Goal: Information Seeking & Learning: Learn about a topic

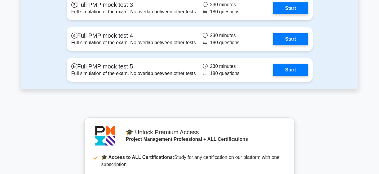
scroll to position [2462, 0]
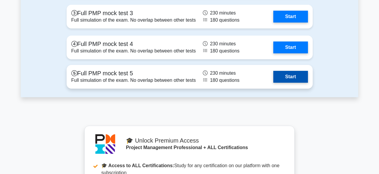
click at [298, 78] on link "Start" at bounding box center [291, 77] width 34 height 12
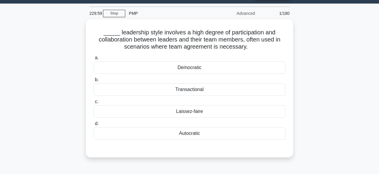
scroll to position [16, 0]
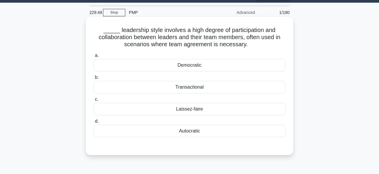
click at [253, 71] on div "Democratic" at bounding box center [190, 65] width 192 height 12
click at [94, 57] on input "a. Democratic" at bounding box center [94, 56] width 0 height 4
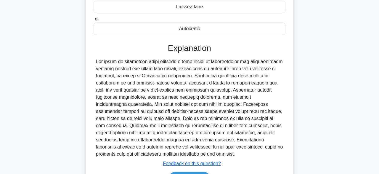
scroll to position [155, 0]
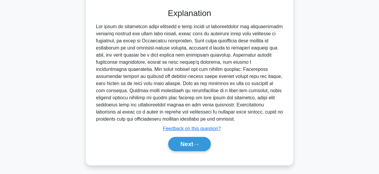
click at [330, 98] on div "_____ leadership style involves a high degree of participation and collaboratio…" at bounding box center [190, 26] width 338 height 292
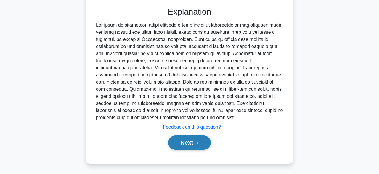
click at [196, 148] on button "Next" at bounding box center [189, 142] width 42 height 14
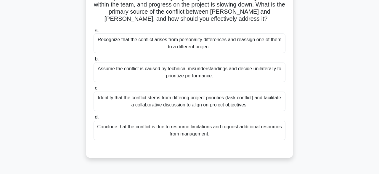
scroll to position [86, 0]
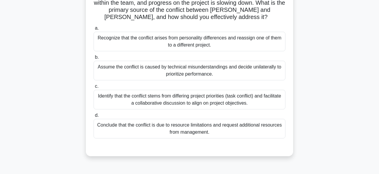
click at [253, 90] on div "Identify that the conflict stems from differing project priorities (task confli…" at bounding box center [190, 100] width 192 height 20
click at [94, 88] on input "c. Identify that the conflict stems from differing project priorities (task con…" at bounding box center [94, 86] width 0 height 4
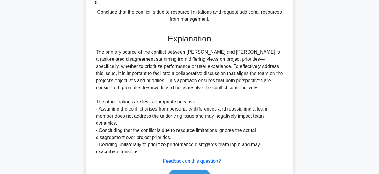
scroll to position [226, 0]
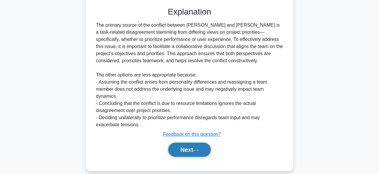
click at [199, 148] on icon at bounding box center [196, 149] width 5 height 3
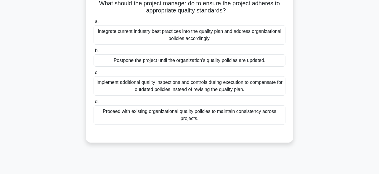
scroll to position [63, 0]
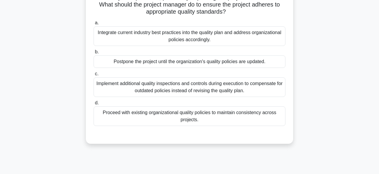
click at [241, 89] on div "Implement additional quality inspections and controls during execution to compe…" at bounding box center [190, 87] width 192 height 20
click at [94, 76] on input "c. Implement additional quality inspections and controls during execution to co…" at bounding box center [94, 74] width 0 height 4
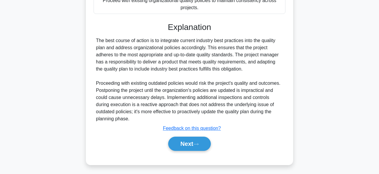
scroll to position [177, 0]
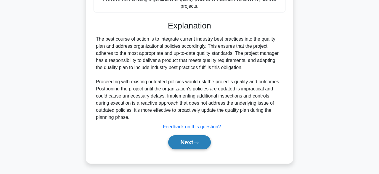
click at [206, 143] on button "Next" at bounding box center [189, 142] width 42 height 14
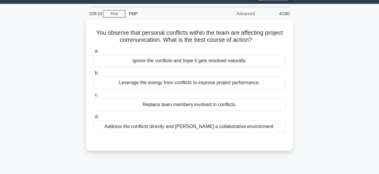
scroll to position [15, 0]
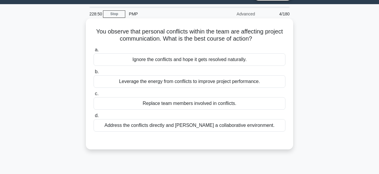
click at [273, 125] on div "Address the conflicts directly and foster a collaborative environment." at bounding box center [190, 125] width 192 height 12
click at [94, 118] on input "d. Address the conflicts directly and foster a collaborative environment." at bounding box center [94, 116] width 0 height 4
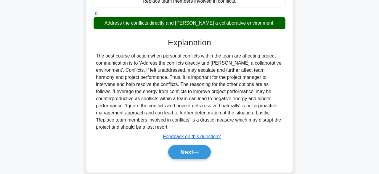
scroll to position [146, 0]
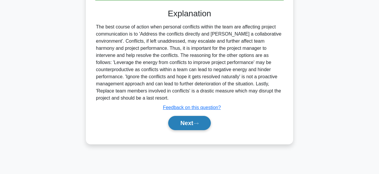
click at [201, 125] on button "Next" at bounding box center [189, 123] width 42 height 14
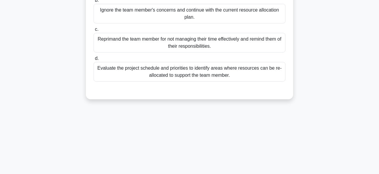
scroll to position [52, 0]
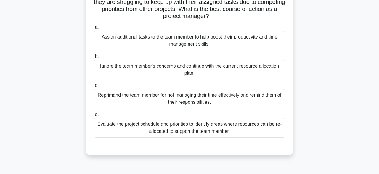
click at [258, 129] on div "Evaluate the project schedule and priorities to identify areas where resources …" at bounding box center [190, 128] width 192 height 20
click at [94, 116] on input "d. Evaluate the project schedule and priorities to identify areas where resourc…" at bounding box center [94, 115] width 0 height 4
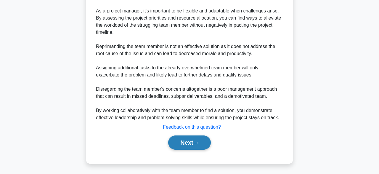
click at [197, 142] on icon at bounding box center [196, 142] width 5 height 3
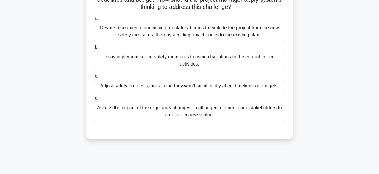
scroll to position [77, 0]
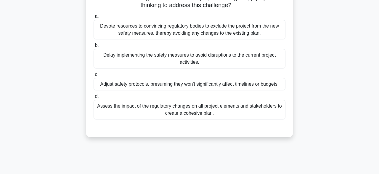
click at [266, 110] on div "Assess the impact of the regulatory changes on all project elements and stakeho…" at bounding box center [190, 110] width 192 height 20
click at [94, 98] on input "d. Assess the impact of the regulatory changes on all project elements and stak…" at bounding box center [94, 97] width 0 height 4
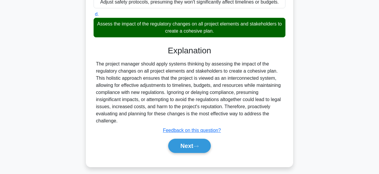
scroll to position [162, 0]
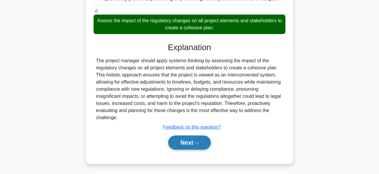
click at [203, 146] on button "Next" at bounding box center [189, 142] width 42 height 14
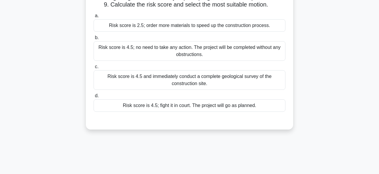
scroll to position [57, 0]
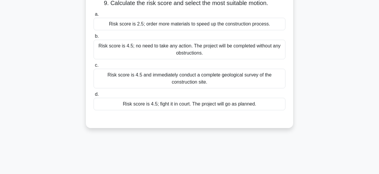
click at [261, 77] on div "Risk score is 4.5 and immediately conduct a complete geological survey of the c…" at bounding box center [190, 79] width 192 height 20
click at [94, 67] on input "c. Risk score is 4.5 and immediately conduct a complete geological survey of th…" at bounding box center [94, 65] width 0 height 4
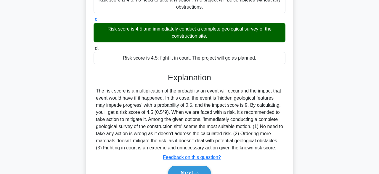
scroll to position [146, 0]
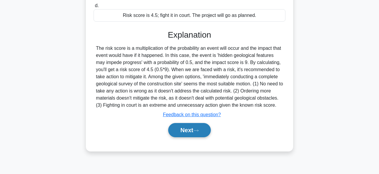
click at [198, 134] on button "Next" at bounding box center [189, 130] width 42 height 14
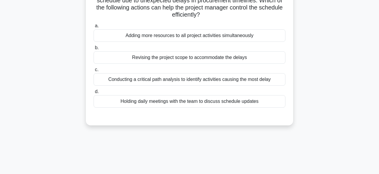
scroll to position [38, 0]
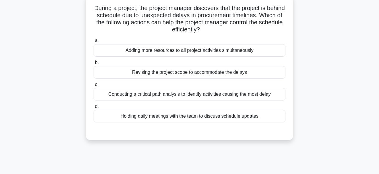
click at [270, 95] on div "Conducting a critical path analysis to identify activities causing the most del…" at bounding box center [190, 94] width 192 height 12
click at [94, 87] on input "c. Conducting a critical path analysis to identify activities causing the most …" at bounding box center [94, 85] width 0 height 4
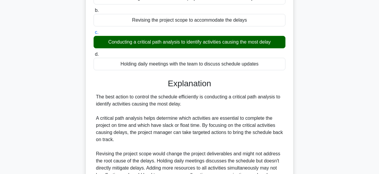
scroll to position [148, 0]
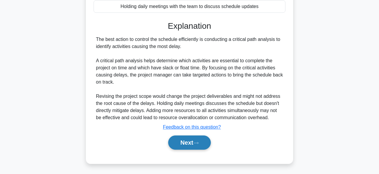
click at [199, 143] on icon at bounding box center [196, 142] width 5 height 3
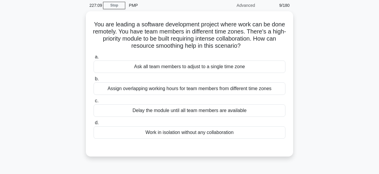
scroll to position [24, 0]
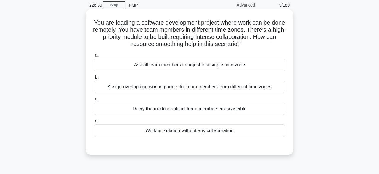
click at [279, 66] on div "Ask all team members to adjust to a single time zone" at bounding box center [190, 65] width 192 height 12
click at [94, 57] on input "a. Ask all team members to adjust to a single time zone" at bounding box center [94, 55] width 0 height 4
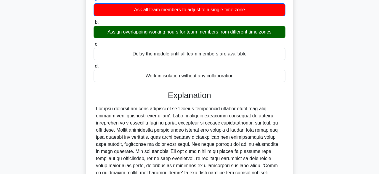
scroll to position [156, 0]
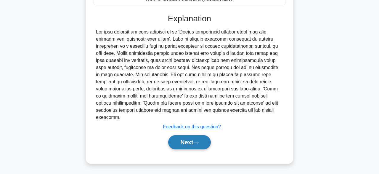
click at [207, 143] on button "Next" at bounding box center [189, 142] width 42 height 14
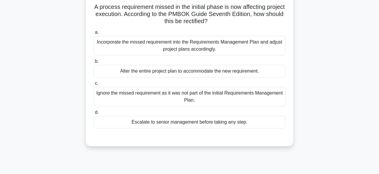
scroll to position [41, 0]
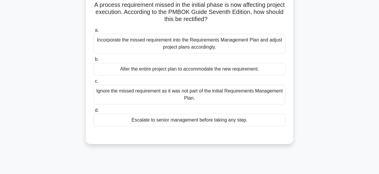
click at [262, 48] on div "Incorporate the missed requirement into the Requirements Management Plan and ad…" at bounding box center [190, 44] width 192 height 20
click at [94, 32] on input "a. Incorporate the missed requirement into the Requirements Management Plan and…" at bounding box center [94, 30] width 0 height 4
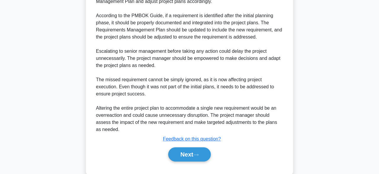
scroll to position [212, 0]
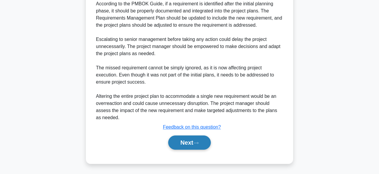
click at [188, 143] on button "Next" at bounding box center [189, 142] width 42 height 14
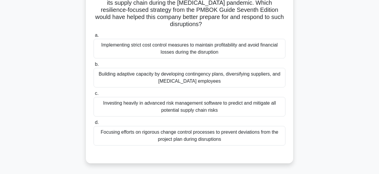
scroll to position [54, 0]
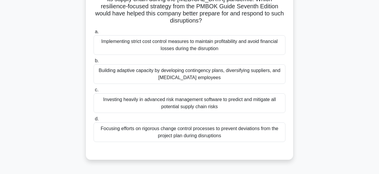
click at [276, 36] on div "Implementing strict cost control measures to maintain profitability and avoid f…" at bounding box center [190, 45] width 192 height 20
click at [94, 34] on input "a. Implementing strict cost control measures to maintain profitability and avoi…" at bounding box center [94, 32] width 0 height 4
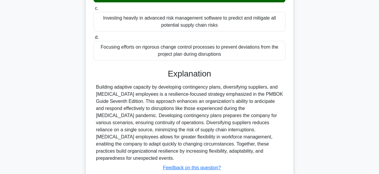
scroll to position [163, 0]
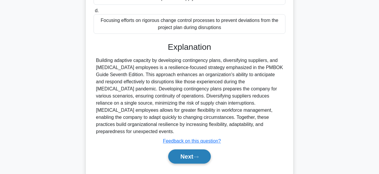
click at [205, 149] on button "Next" at bounding box center [189, 156] width 42 height 14
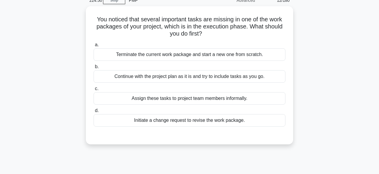
scroll to position [29, 0]
click at [310, 104] on div "You noticed that several important tasks are missing in one of the work package…" at bounding box center [190, 78] width 338 height 145
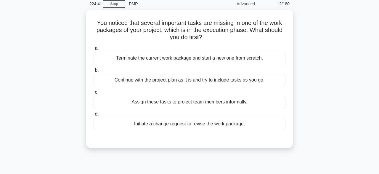
scroll to position [30, 0]
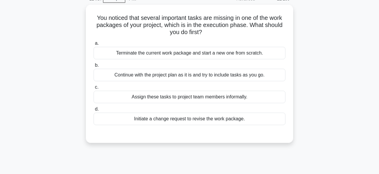
click at [0, 162] on main "224:37 Stop PMP Advanced 12/180 You noticed that several important tasks are mi…" at bounding box center [189, 139] width 379 height 301
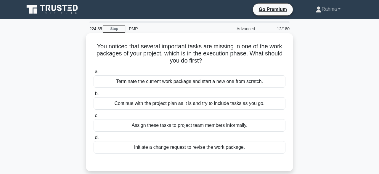
click at [199, 151] on div "Initiate a change request to revise the work package." at bounding box center [190, 147] width 192 height 12
click at [94, 140] on input "d. Initiate a change request to revise the work package." at bounding box center [94, 138] width 0 height 4
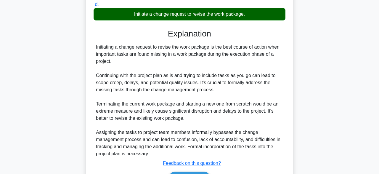
scroll to position [169, 0]
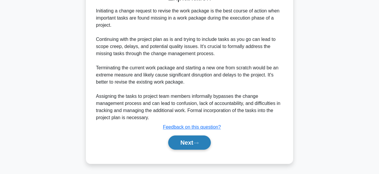
click at [188, 144] on button "Next" at bounding box center [189, 142] width 42 height 14
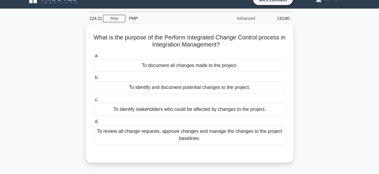
scroll to position [11, 0]
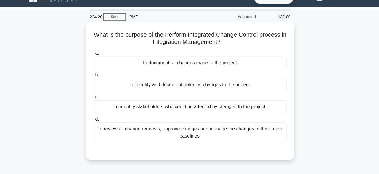
click at [215, 138] on div "To review all change requests, approve changes and manage the changes to the pr…" at bounding box center [190, 133] width 192 height 20
click at [94, 121] on input "d. To review all change requests, approve changes and manage the changes to the…" at bounding box center [94, 119] width 0 height 4
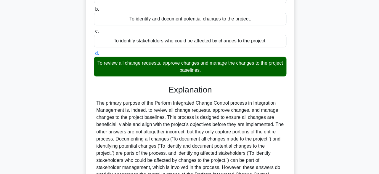
scroll to position [146, 0]
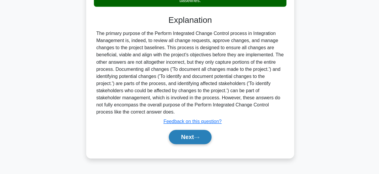
click at [193, 140] on button "Next" at bounding box center [189, 137] width 42 height 14
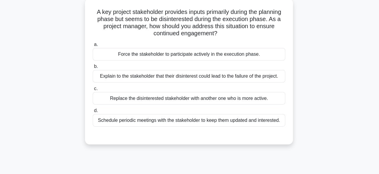
scroll to position [9, 0]
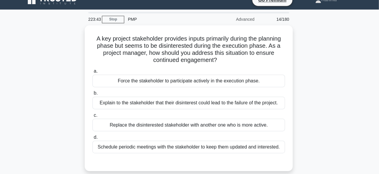
click at [1, 165] on main "223:43 Stop PMP Advanced 14/180 A key project stakeholder provides inputs prima…" at bounding box center [189, 159] width 379 height 301
click at [1, 164] on main "223:43 Stop PMP Advanced 14/180 A key project stakeholder provides inputs prima…" at bounding box center [189, 159] width 379 height 301
click at [1, 171] on html "Go Premium Rahma" at bounding box center [189, 151] width 379 height 320
click at [1, 165] on main "223:42 Stop PMP Advanced 14/180 A key project stakeholder provides inputs prima…" at bounding box center [189, 159] width 379 height 301
click at [1, 171] on html "Go Premium Rahma" at bounding box center [189, 151] width 379 height 320
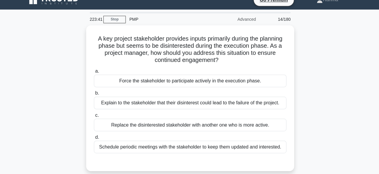
click at [0, 165] on main "223:41 Stop PMP Advanced 14/180 A key project stakeholder provides inputs prima…" at bounding box center [189, 159] width 379 height 301
click at [0, 171] on html "Go Premium Rahma" at bounding box center [189, 151] width 379 height 320
click at [0, 165] on main "223:39 Stop PMP Advanced 14/180 A key project stakeholder provides inputs prima…" at bounding box center [189, 159] width 379 height 301
click at [32, 115] on div "A key project stakeholder provides inputs primarily during the planning phase b…" at bounding box center [190, 101] width 338 height 152
click at [22, 102] on div "A key project stakeholder provides inputs primarily during the planning phase b…" at bounding box center [190, 101] width 338 height 152
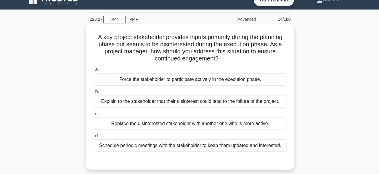
click at [267, 146] on div "Schedule periodic meetings with the stakeholder to keep them updated and intere…" at bounding box center [190, 145] width 192 height 12
click at [94, 137] on input "d. Schedule periodic meetings with the stakeholder to keep them updated and int…" at bounding box center [94, 135] width 0 height 4
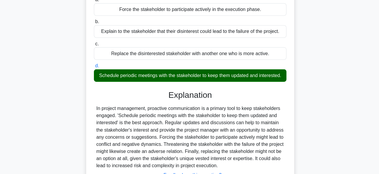
scroll to position [115, 0]
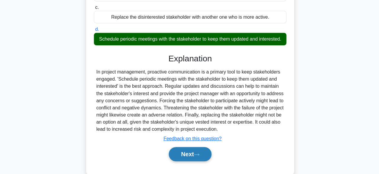
click at [199, 155] on icon at bounding box center [196, 154] width 5 height 3
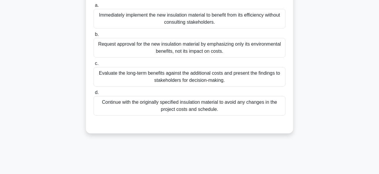
scroll to position [84, 0]
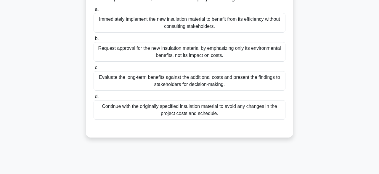
click at [151, 88] on div "Evaluate the long-term benefits against the additional costs and present the fi…" at bounding box center [190, 81] width 192 height 20
click at [94, 70] on input "c. Evaluate the long-term benefits against the additional costs and present the…" at bounding box center [94, 68] width 0 height 4
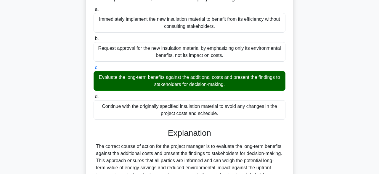
scroll to position [99, 0]
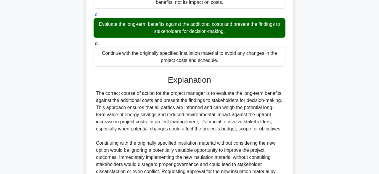
click at [120, 153] on div "The correct course of action for the project manager is to evaluate the long-te…" at bounding box center [189, 143] width 187 height 107
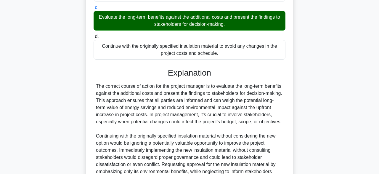
click at [22, 72] on div "During the execution of a building renovation project, the project manager disc…" at bounding box center [190, 63] width 338 height 349
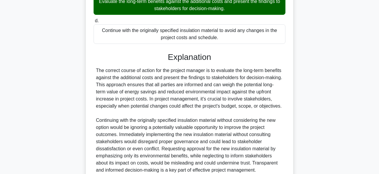
scroll to position [179, 0]
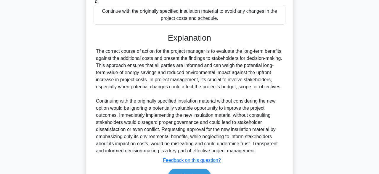
click at [134, 151] on div "The correct course of action for the project manager is to evaluate the long-te…" at bounding box center [189, 101] width 187 height 107
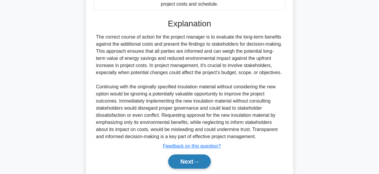
click at [179, 169] on button "Next" at bounding box center [189, 161] width 42 height 14
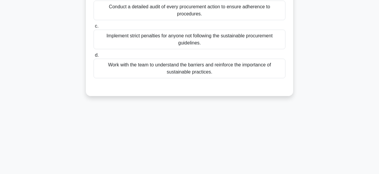
scroll to position [3, 0]
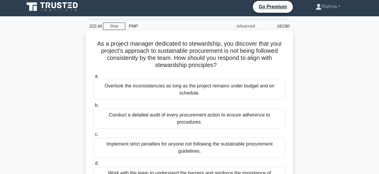
click at [241, 119] on div "Conduct a detailed audit of every procurement action to ensure adherence to pro…" at bounding box center [190, 119] width 192 height 20
click at [94, 107] on input "b. Conduct a detailed audit of every procurement action to ensure adherence to …" at bounding box center [94, 105] width 0 height 4
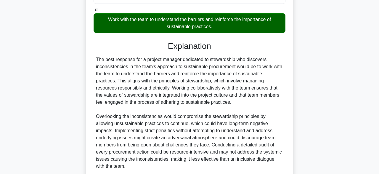
scroll to position [156, 0]
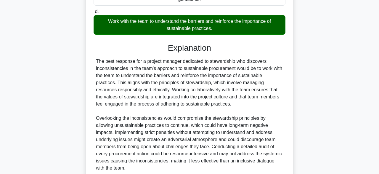
click at [359, 81] on main "222:30 Stop PMP Advanced 16/180 As a project manager dedicated to stewardship, …" at bounding box center [189, 43] width 379 height 361
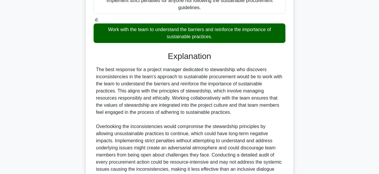
scroll to position [148, 0]
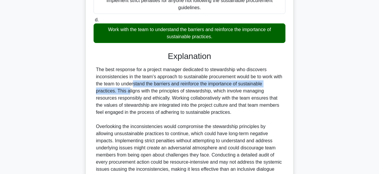
drag, startPoint x: 359, startPoint y: 81, endPoint x: 361, endPoint y: 74, distance: 6.9
click at [361, 74] on main "222:28 Stop PMP Advanced 16/180 As a project manager dedicated to stewardship, …" at bounding box center [189, 51] width 379 height 361
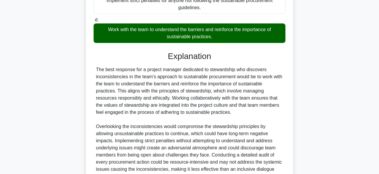
click at [361, 74] on main "222:27 Stop PMP Advanced 16/180 As a project manager dedicated to stewardship, …" at bounding box center [189, 51] width 379 height 361
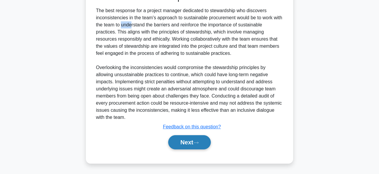
click at [210, 136] on button "Next" at bounding box center [189, 142] width 42 height 14
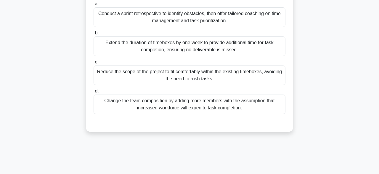
click at [124, 14] on div "Conduct a sprint retrospective to identify obstacles, then offer tailored coach…" at bounding box center [190, 17] width 192 height 20
click at [94, 6] on input "a. Conduct a sprint retrospective to identify obstacles, then offer tailored co…" at bounding box center [94, 4] width 0 height 4
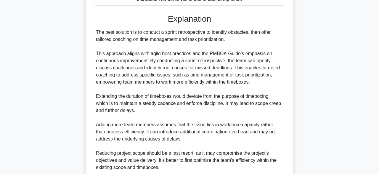
scroll to position [300, 0]
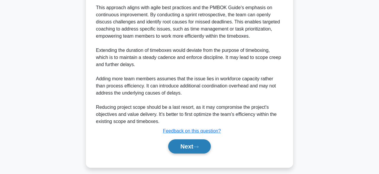
click at [191, 148] on button "Next" at bounding box center [189, 146] width 42 height 14
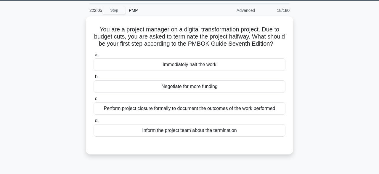
scroll to position [19, 0]
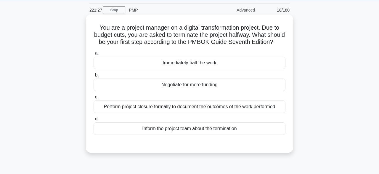
click at [202, 108] on div "Perform project closure formally to document the outcomes of the work performed" at bounding box center [190, 106] width 192 height 12
click at [94, 99] on input "c. Perform project closure formally to document the outcomes of the work perfor…" at bounding box center [94, 97] width 0 height 4
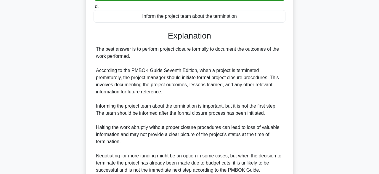
scroll to position [183, 0]
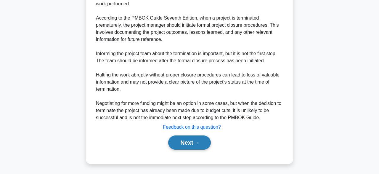
click at [199, 144] on icon at bounding box center [196, 142] width 5 height 3
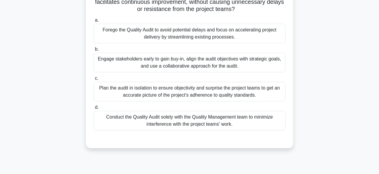
scroll to position [131, 0]
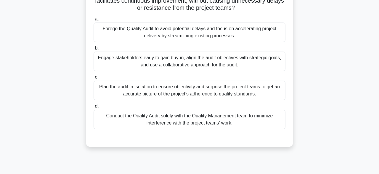
click at [144, 64] on div "Engage stakeholders early to gain buy-in, align the audit objectives with strat…" at bounding box center [190, 62] width 192 height 20
click at [94, 50] on input "b. Engage stakeholders early to gain buy-in, align the audit objectives with st…" at bounding box center [94, 48] width 0 height 4
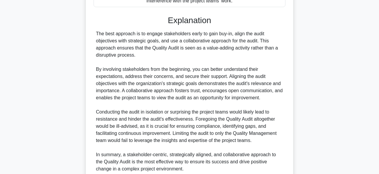
scroll to position [304, 0]
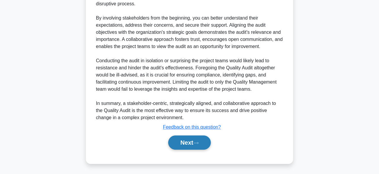
click at [200, 144] on button "Next" at bounding box center [189, 142] width 42 height 14
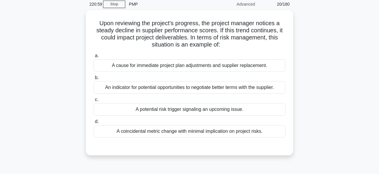
scroll to position [23, 0]
click at [168, 133] on div "A coincidental metric change with minimal implication on project risks." at bounding box center [190, 131] width 192 height 12
click at [94, 124] on input "d. A coincidental metric change with minimal implication on project risks." at bounding box center [94, 122] width 0 height 4
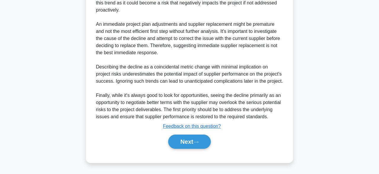
scroll to position [227, 0]
click at [191, 143] on button "Next" at bounding box center [189, 142] width 42 height 14
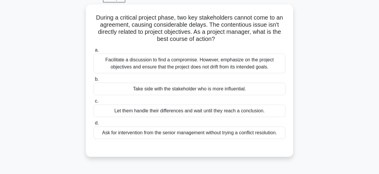
scroll to position [30, 0]
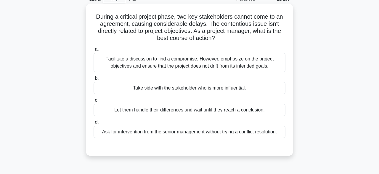
click at [237, 60] on div "Facilitate a discussion to find a compromise. However, emphasize on the project…" at bounding box center [190, 63] width 192 height 20
click at [94, 51] on input "a. Facilitate a discussion to find a compromise. However, emphasize on the proj…" at bounding box center [94, 49] width 0 height 4
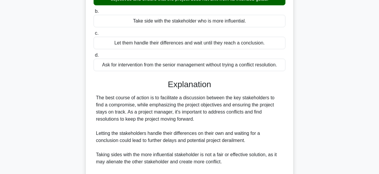
scroll to position [169, 0]
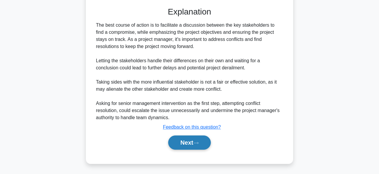
click at [194, 140] on button "Next" at bounding box center [189, 142] width 42 height 14
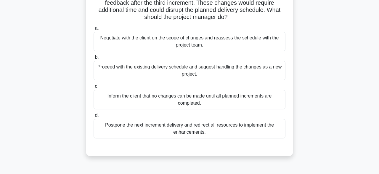
scroll to position [59, 0]
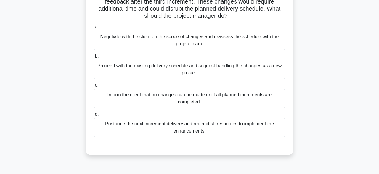
click at [274, 40] on div "Negotiate with the client on the scope of changes and reassess the schedule wit…" at bounding box center [190, 41] width 192 height 20
click at [94, 29] on input "a. Negotiate with the client on the scope of changes and reassess the schedule …" at bounding box center [94, 27] width 0 height 4
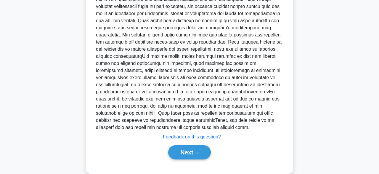
scroll to position [240, 0]
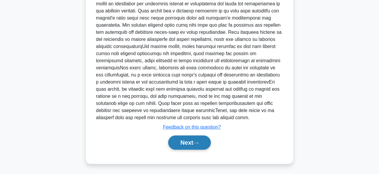
click at [192, 147] on button "Next" at bounding box center [189, 142] width 42 height 14
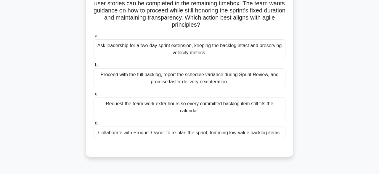
scroll to position [58, 0]
click at [269, 132] on div "Collaborate with Product Owner to re-plan the sprint, trimming low-value backlo…" at bounding box center [190, 132] width 192 height 12
click at [94, 124] on input "d. Collaborate with Product Owner to re-plan the sprint, trimming low-value bac…" at bounding box center [94, 123] width 0 height 4
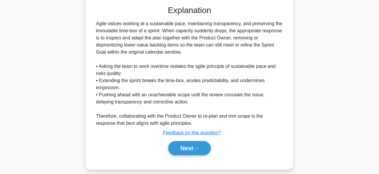
scroll to position [205, 0]
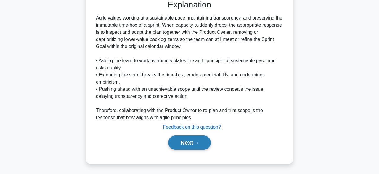
click at [195, 143] on button "Next" at bounding box center [189, 142] width 42 height 14
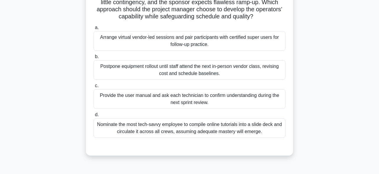
scroll to position [61, 0]
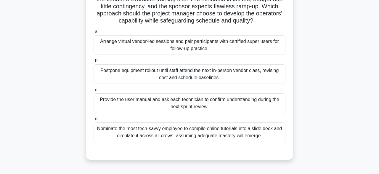
click at [276, 41] on div "Arrange virtual vendor-led sessions and pair participants with certified super …" at bounding box center [190, 45] width 192 height 20
click at [94, 34] on input "a. Arrange virtual vendor-led sessions and pair participants with certified sup…" at bounding box center [94, 32] width 0 height 4
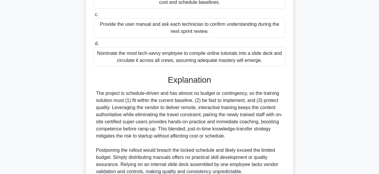
scroll to position [191, 0]
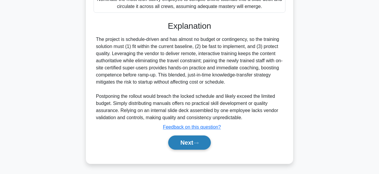
click at [199, 143] on icon at bounding box center [196, 142] width 5 height 3
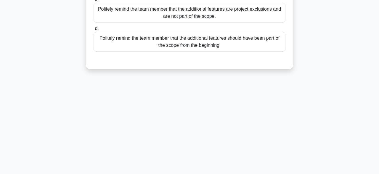
scroll to position [141, 0]
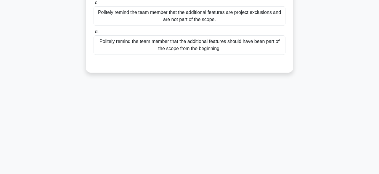
click at [252, 22] on div "Politely remind the team member that the additional features are project exclus…" at bounding box center [190, 16] width 192 height 20
click at [94, 5] on input "c. Politely remind the team member that the additional features are project exc…" at bounding box center [94, 3] width 0 height 4
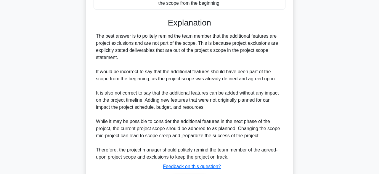
scroll to position [226, 0]
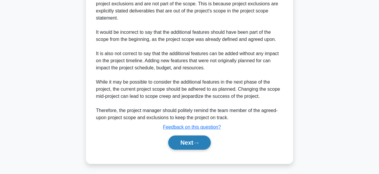
click at [189, 143] on button "Next" at bounding box center [189, 142] width 42 height 14
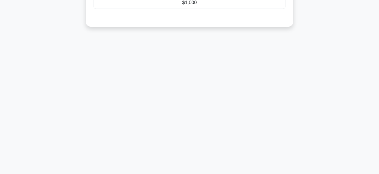
click at [370, 117] on main "218:10 Stop PMP Advanced 26/180 In a construction project, you recorded the Pla…" at bounding box center [189, 23] width 379 height 301
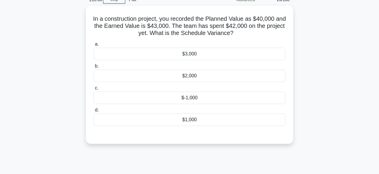
scroll to position [29, 0]
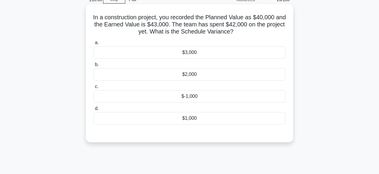
click at [237, 53] on div "$3,000" at bounding box center [190, 52] width 192 height 12
click at [94, 45] on input "a. $3,000" at bounding box center [94, 43] width 0 height 4
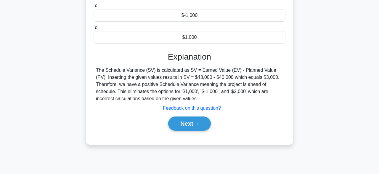
scroll to position [146, 0]
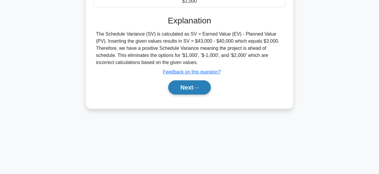
click at [200, 84] on button "Next" at bounding box center [189, 87] width 42 height 14
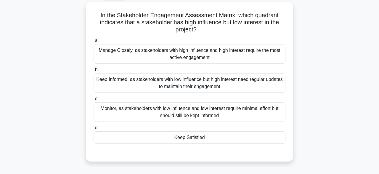
scroll to position [24, 0]
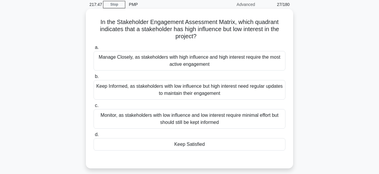
click at [252, 60] on div "Manage Closely, as stakeholders with high influence and high interest require t…" at bounding box center [190, 61] width 192 height 20
click at [94, 49] on input "a. Manage Closely, as stakeholders with high influence and high interest requir…" at bounding box center [94, 48] width 0 height 4
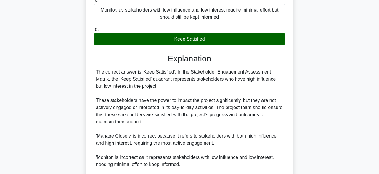
scroll to position [199, 0]
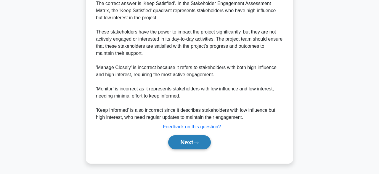
click at [199, 141] on icon at bounding box center [196, 142] width 5 height 3
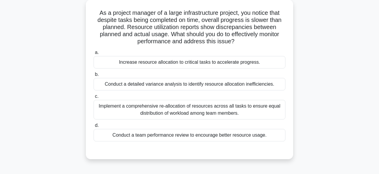
scroll to position [37, 0]
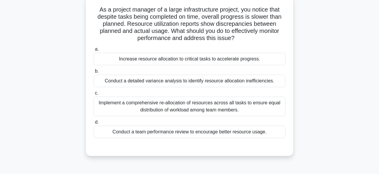
click at [275, 81] on div "Conduct a detailed variance analysis to identify resource allocation inefficien…" at bounding box center [190, 81] width 192 height 12
click at [94, 73] on input "b. Conduct a detailed variance analysis to identify resource allocation ineffic…" at bounding box center [94, 71] width 0 height 4
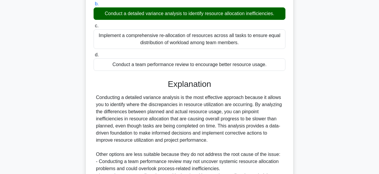
scroll to position [195, 0]
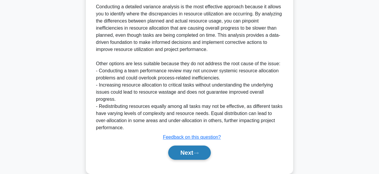
click at [189, 150] on button "Next" at bounding box center [189, 152] width 42 height 14
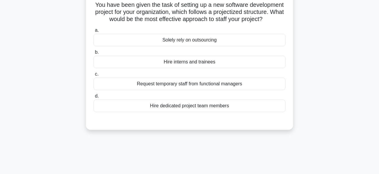
scroll to position [44, 0]
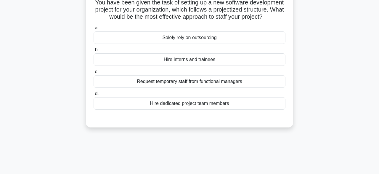
click at [262, 113] on div "a. Solely rely on outsourcing b. Hire interns and trainees" at bounding box center [189, 71] width 193 height 97
click at [262, 109] on div "a. Solely rely on outsourcing b. Hire interns and trainees c. d." at bounding box center [189, 67] width 199 height 88
click at [254, 106] on div "Hire dedicated project team members" at bounding box center [190, 103] width 192 height 12
click at [94, 96] on input "d. Hire dedicated project team members" at bounding box center [94, 94] width 0 height 4
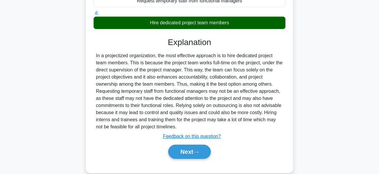
scroll to position [146, 0]
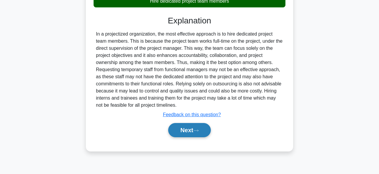
click at [194, 132] on button "Next" at bounding box center [189, 130] width 42 height 14
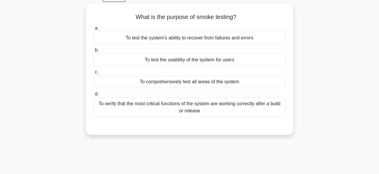
scroll to position [31, 0]
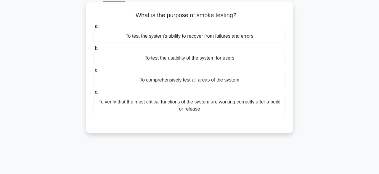
click at [279, 110] on div "To verify that the most critical functions of the system are working correctly …" at bounding box center [190, 106] width 192 height 20
click at [94, 94] on input "d. To verify that the most critical functions of the system are working correct…" at bounding box center [94, 92] width 0 height 4
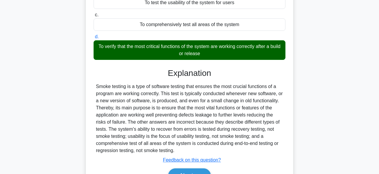
scroll to position [146, 0]
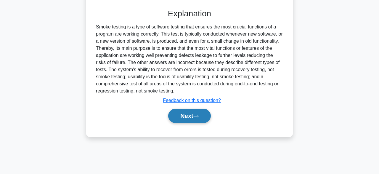
click at [202, 116] on button "Next" at bounding box center [189, 116] width 42 height 14
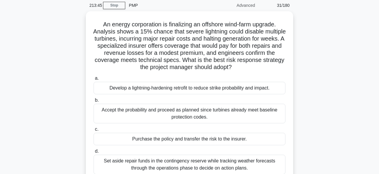
scroll to position [23, 0]
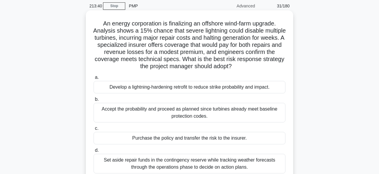
click at [282, 81] on label "a. Develop a lightning-hardening retrofit to reduce strike probability and impa…" at bounding box center [190, 84] width 192 height 20
click at [94, 79] on input "a. Develop a lightning-hardening retrofit to reduce strike probability and impa…" at bounding box center [94, 78] width 0 height 4
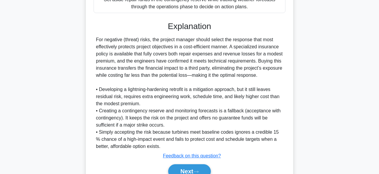
scroll to position [213, 0]
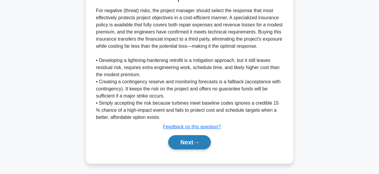
click at [206, 143] on button "Next" at bounding box center [189, 142] width 42 height 14
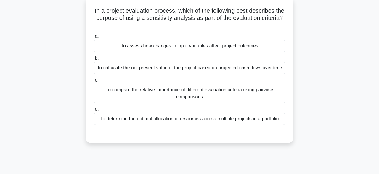
scroll to position [0, 0]
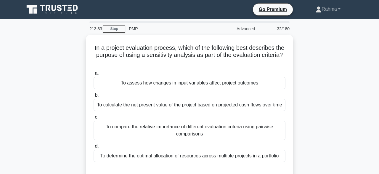
click at [318, 116] on div "In a project evaluation process, which of the following best describes the purp…" at bounding box center [190, 111] width 338 height 152
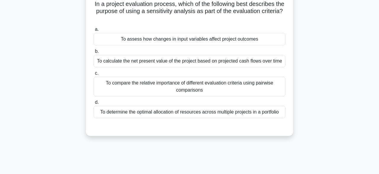
scroll to position [43, 0]
click at [260, 41] on div "To assess how changes in input variables affect project outcomes" at bounding box center [190, 39] width 192 height 12
click at [94, 31] on input "a. To assess how changes in input variables affect project outcomes" at bounding box center [94, 29] width 0 height 4
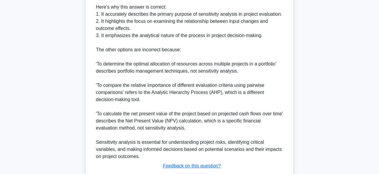
scroll to position [262, 0]
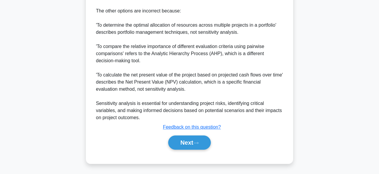
click at [190, 150] on div "Next" at bounding box center [190, 142] width 192 height 19
click at [202, 145] on button "Next" at bounding box center [189, 142] width 42 height 14
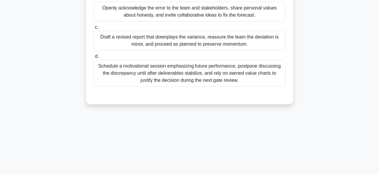
scroll to position [123, 0]
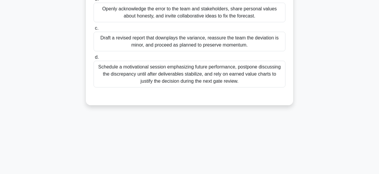
click at [268, 80] on div "Schedule a motivational session emphasizing future performance, postpone discus…" at bounding box center [190, 74] width 192 height 27
click at [94, 59] on input "d. Schedule a motivational session emphasizing future performance, postpone dis…" at bounding box center [94, 57] width 0 height 4
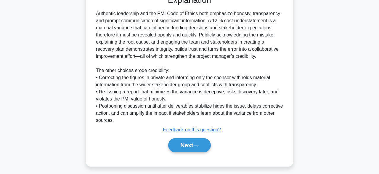
scroll to position [227, 0]
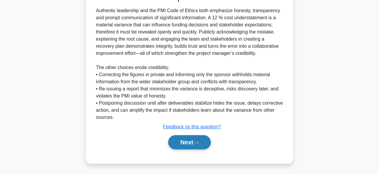
click at [191, 141] on button "Next" at bounding box center [189, 142] width 42 height 14
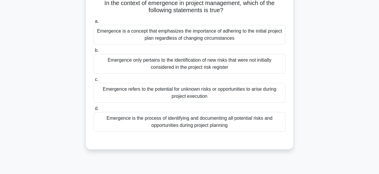
scroll to position [39, 0]
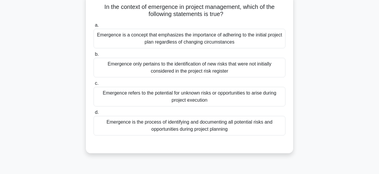
click at [275, 132] on div "Emergence is the process of identifying and documenting all potential risks and…" at bounding box center [190, 126] width 192 height 20
click at [94, 114] on input "d. Emergence is the process of identifying and documenting all potential risks …" at bounding box center [94, 113] width 0 height 4
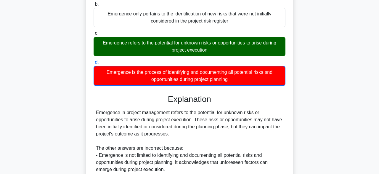
scroll to position [170, 0]
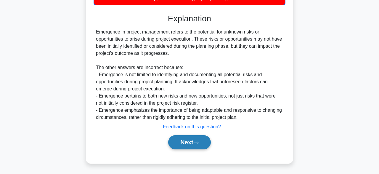
click at [207, 140] on button "Next" at bounding box center [189, 142] width 42 height 14
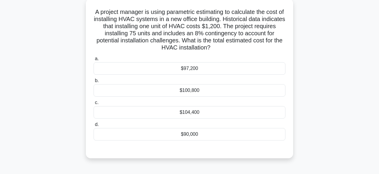
scroll to position [36, 0]
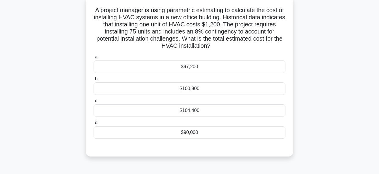
click at [210, 64] on div "$97,200" at bounding box center [190, 66] width 192 height 12
click at [94, 59] on input "a. $97,200" at bounding box center [94, 57] width 0 height 4
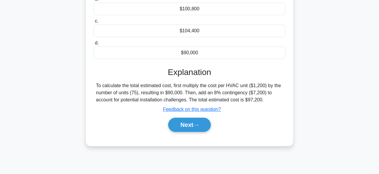
scroll to position [146, 0]
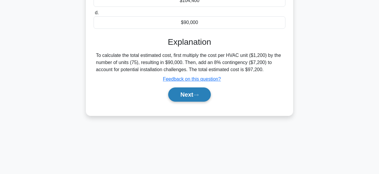
click at [205, 97] on button "Next" at bounding box center [189, 94] width 42 height 14
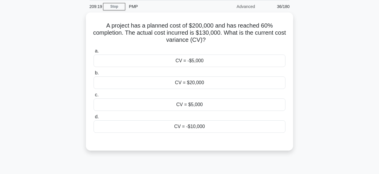
scroll to position [23, 0]
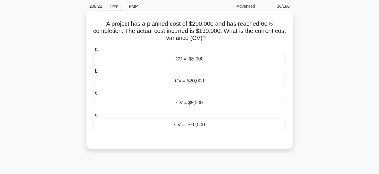
click at [203, 83] on div "CV = $20,000" at bounding box center [190, 81] width 192 height 12
click at [94, 73] on input "b. CV = $20,000" at bounding box center [94, 71] width 0 height 4
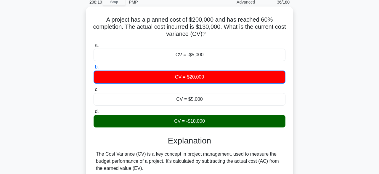
scroll to position [28, 0]
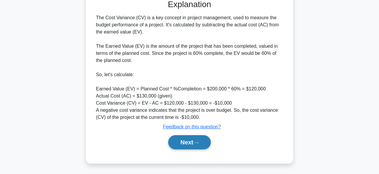
click at [198, 143] on icon at bounding box center [196, 142] width 5 height 3
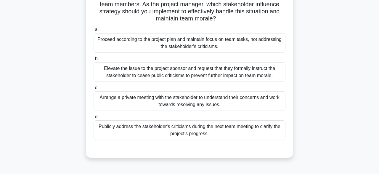
scroll to position [66, 0]
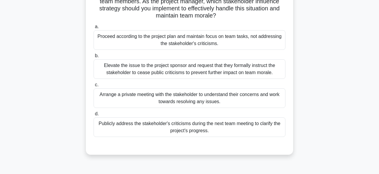
click at [185, 103] on div "Arrange a private meeting with the stakeholder to understand their concerns and…" at bounding box center [190, 98] width 192 height 20
click at [94, 87] on input "c. Arrange a private meeting with the stakeholder to understand their concerns …" at bounding box center [94, 85] width 0 height 4
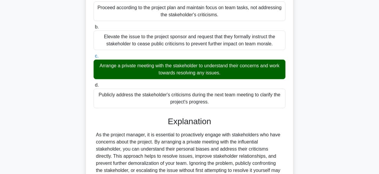
scroll to position [162, 0]
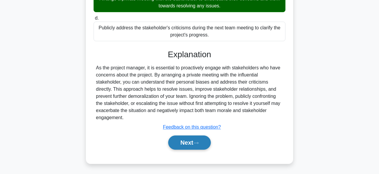
click at [183, 143] on button "Next" at bounding box center [189, 142] width 42 height 14
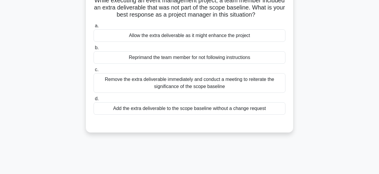
scroll to position [49, 0]
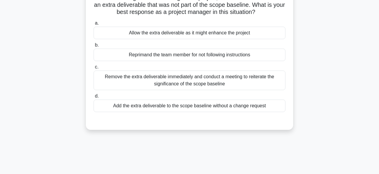
click at [234, 84] on div "Remove the extra deliverable immediately and conduct a meeting to reiterate the…" at bounding box center [190, 81] width 192 height 20
click at [94, 69] on input "c. Remove the extra deliverable immediately and conduct a meeting to reiterate …" at bounding box center [94, 67] width 0 height 4
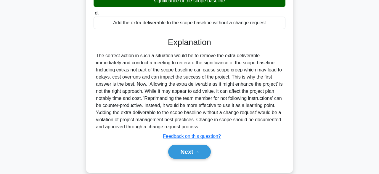
scroll to position [146, 0]
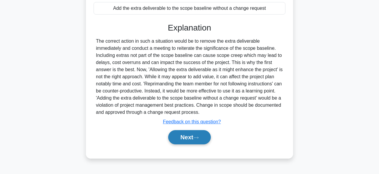
click at [199, 137] on icon at bounding box center [196, 137] width 5 height 3
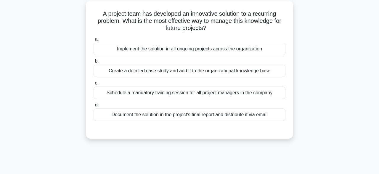
scroll to position [36, 0]
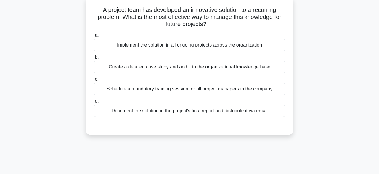
click at [264, 73] on div "Create a detailed case study and add it to the organizational knowledge base" at bounding box center [190, 67] width 192 height 12
click at [94, 59] on input "b. Create a detailed case study and add it to the organizational knowledge base" at bounding box center [94, 57] width 0 height 4
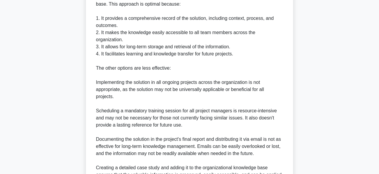
scroll to position [247, 0]
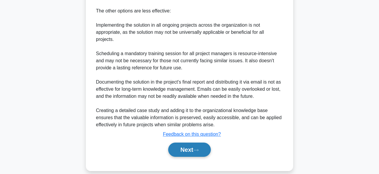
click at [199, 149] on icon at bounding box center [196, 150] width 5 height 2
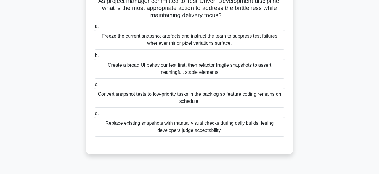
scroll to position [69, 0]
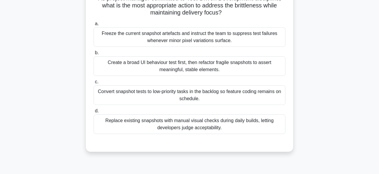
click at [248, 68] on div "Create a broad UI behaviour test first, then refactor fragile snapshots to asse…" at bounding box center [190, 66] width 192 height 20
click at [94, 55] on input "b. Create a broad UI behaviour test first, then refactor fragile snapshots to a…" at bounding box center [94, 53] width 0 height 4
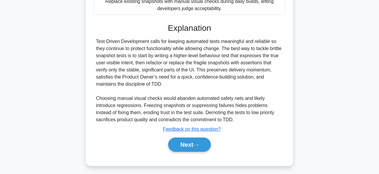
scroll to position [191, 0]
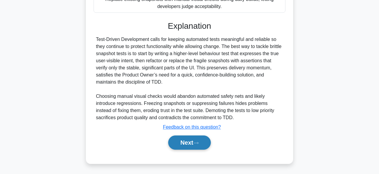
click at [200, 145] on button "Next" at bounding box center [189, 142] width 42 height 14
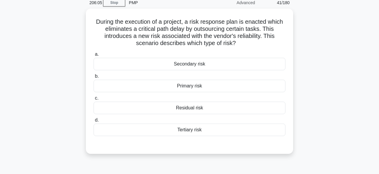
scroll to position [29, 0]
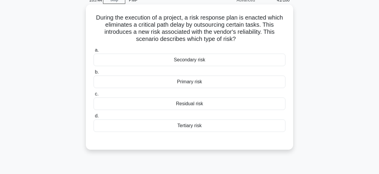
click at [227, 131] on div "Tertiary risk" at bounding box center [190, 125] width 192 height 12
click at [94, 118] on input "d. Tertiary risk" at bounding box center [94, 116] width 0 height 4
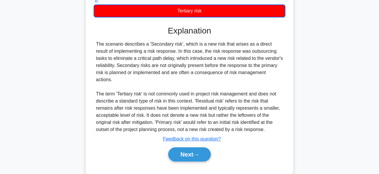
scroll to position [149, 0]
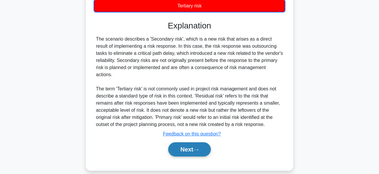
click at [205, 143] on button "Next" at bounding box center [189, 149] width 42 height 14
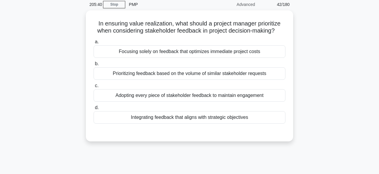
scroll to position [25, 0]
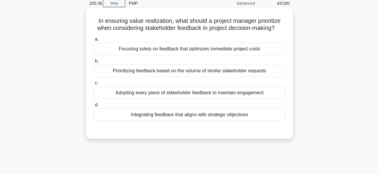
click at [231, 99] on div "Adopting every piece of stakeholder feedback to maintain engagement" at bounding box center [190, 93] width 192 height 12
click at [94, 85] on input "c. Adopting every piece of stakeholder feedback to maintain engagement" at bounding box center [94, 83] width 0 height 4
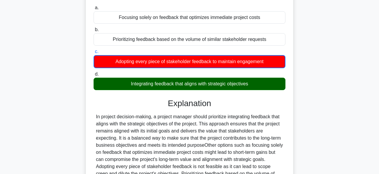
scroll to position [146, 0]
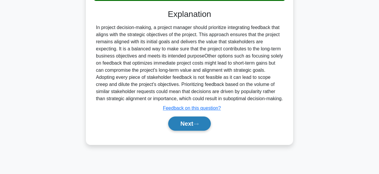
click at [210, 125] on button "Next" at bounding box center [189, 123] width 42 height 14
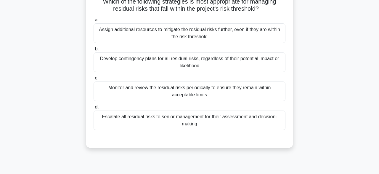
scroll to position [47, 0]
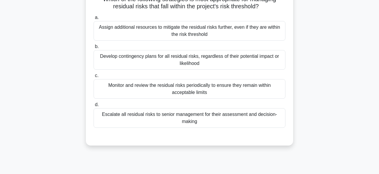
click at [249, 92] on div "Monitor and review the residual risks periodically to ensure they remain within…" at bounding box center [190, 89] width 192 height 20
click at [94, 78] on input "c. Monitor and review the residual risks periodically to ensure they remain wit…" at bounding box center [94, 76] width 0 height 4
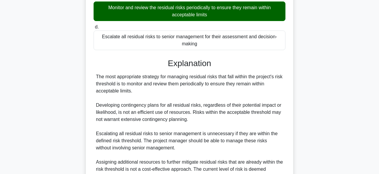
scroll to position [183, 0]
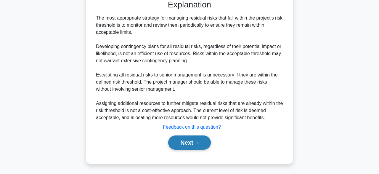
click at [200, 137] on button "Next" at bounding box center [189, 142] width 42 height 14
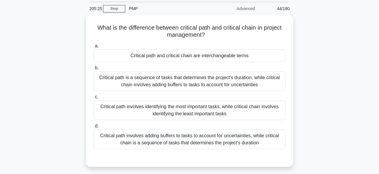
scroll to position [21, 0]
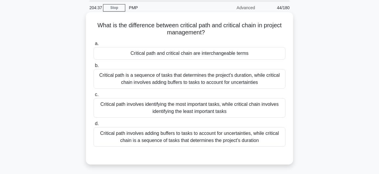
click at [221, 142] on div "Critical path involves adding buffers to tasks to account for uncertainties, wh…" at bounding box center [190, 137] width 192 height 20
click at [94, 126] on input "d. Critical path involves adding buffers to tasks to account for uncertainties,…" at bounding box center [94, 124] width 0 height 4
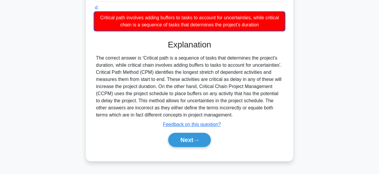
scroll to position [146, 0]
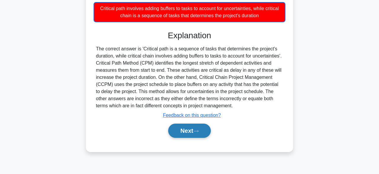
click at [192, 130] on button "Next" at bounding box center [189, 131] width 42 height 14
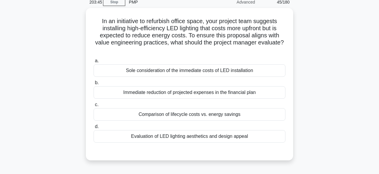
scroll to position [27, 0]
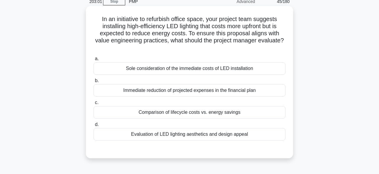
click at [198, 138] on div "Evaluation of LED lighting aesthetics and design appeal" at bounding box center [190, 134] width 192 height 12
click at [94, 127] on input "d. Evaluation of LED lighting aesthetics and design appeal" at bounding box center [94, 125] width 0 height 4
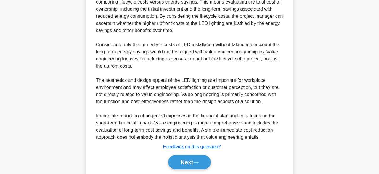
scroll to position [227, 0]
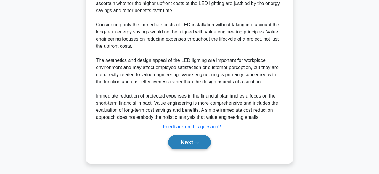
click at [206, 143] on button "Next" at bounding box center [189, 142] width 42 height 14
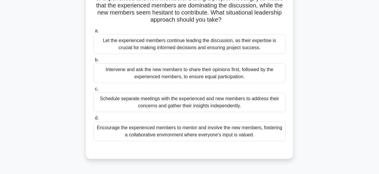
scroll to position [58, 0]
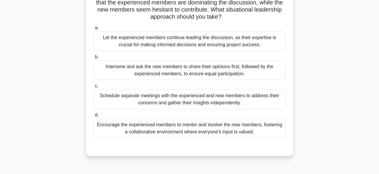
click at [247, 127] on div "Encourage the experienced members to mentor and involve the new members, foster…" at bounding box center [190, 129] width 192 height 20
click at [94, 117] on input "d. Encourage the experienced members to mentor and involve the new members, fos…" at bounding box center [94, 115] width 0 height 4
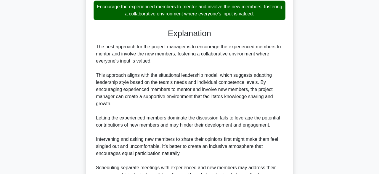
scroll to position [240, 0]
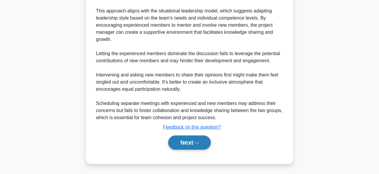
click at [199, 143] on icon at bounding box center [196, 143] width 5 height 2
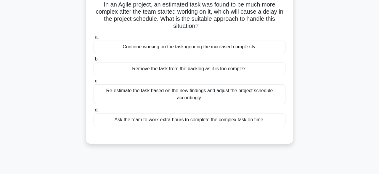
scroll to position [44, 0]
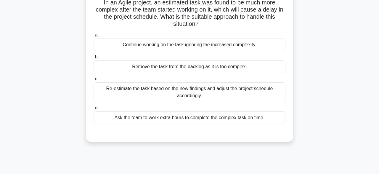
click at [263, 92] on div "Re-estimate the task based on the new findings and adjust the project schedule …" at bounding box center [190, 92] width 192 height 20
click at [94, 81] on input "c. Re-estimate the task based on the new findings and adjust the project schedu…" at bounding box center [94, 79] width 0 height 4
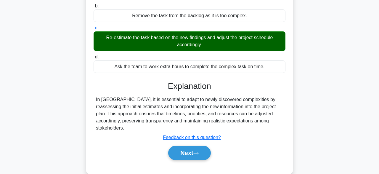
scroll to position [146, 0]
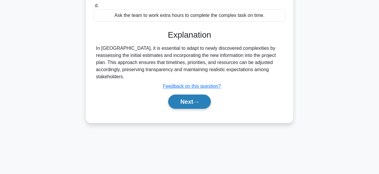
click at [199, 100] on icon at bounding box center [196, 101] width 5 height 3
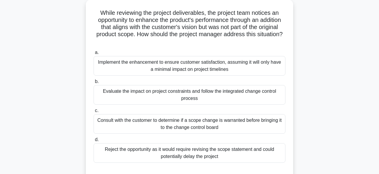
scroll to position [36, 0]
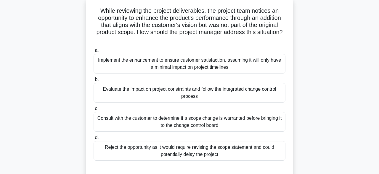
click at [202, 98] on div "Evaluate the impact on project constraints and follow the integrated change con…" at bounding box center [190, 93] width 192 height 20
click at [94, 81] on input "b. Evaluate the impact on project constraints and follow the integrated change …" at bounding box center [94, 80] width 0 height 4
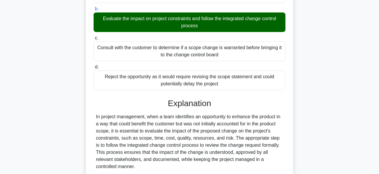
scroll to position [212, 0]
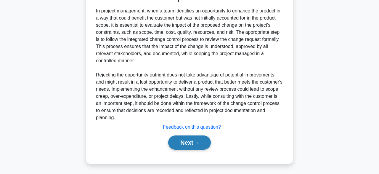
click at [195, 140] on button "Next" at bounding box center [189, 142] width 42 height 14
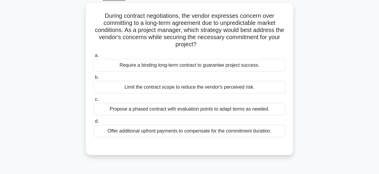
scroll to position [32, 0]
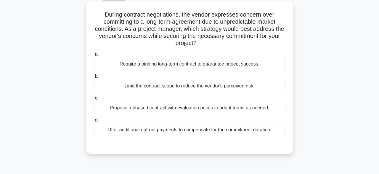
click at [239, 69] on div "Require a binding long-term contract to guarantee project success." at bounding box center [190, 64] width 192 height 12
click at [94, 56] on input "a. Require a binding long-term contract to guarantee project success." at bounding box center [94, 54] width 0 height 4
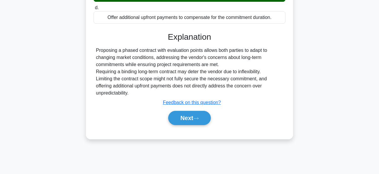
scroll to position [146, 0]
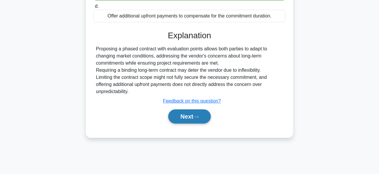
click at [196, 118] on button "Next" at bounding box center [189, 116] width 42 height 14
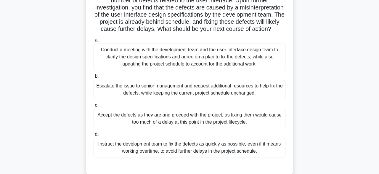
scroll to position [64, 0]
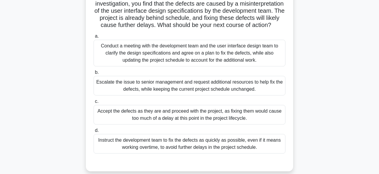
click at [194, 50] on div "Conduct a meeting with the development team and the user interface design team …" at bounding box center [190, 53] width 192 height 27
click at [94, 38] on input "a. Conduct a meeting with the development team and the user interface design te…" at bounding box center [94, 36] width 0 height 4
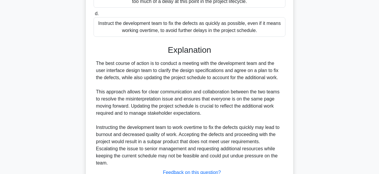
scroll to position [226, 0]
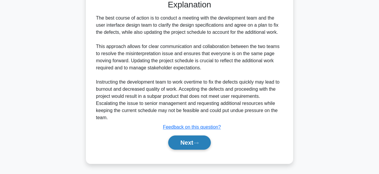
click at [183, 143] on button "Next" at bounding box center [189, 142] width 42 height 14
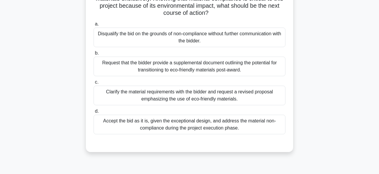
scroll to position [73, 0]
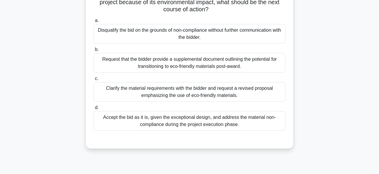
click at [221, 85] on div "Clarify the material requirements with the bidder and request a revised proposa…" at bounding box center [190, 92] width 192 height 20
click at [94, 81] on input "c. Clarify the material requirements with the bidder and request a revised prop…" at bounding box center [94, 79] width 0 height 4
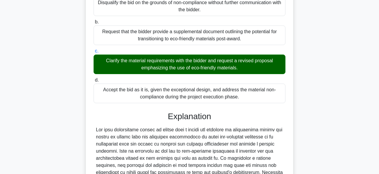
scroll to position [219, 0]
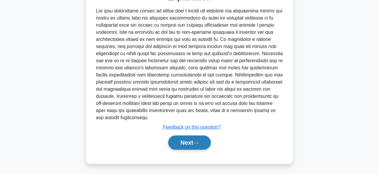
click at [198, 138] on button "Next" at bounding box center [189, 142] width 42 height 14
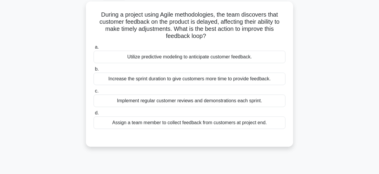
scroll to position [33, 0]
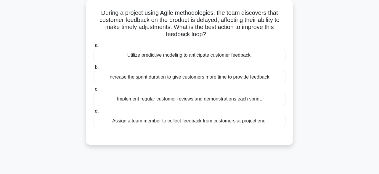
click at [207, 94] on label "c. Implement regular customer reviews and demonstrations each sprint." at bounding box center [190, 96] width 192 height 20
click at [94, 91] on input "c. Implement regular customer reviews and demonstrations each sprint." at bounding box center [94, 89] width 0 height 4
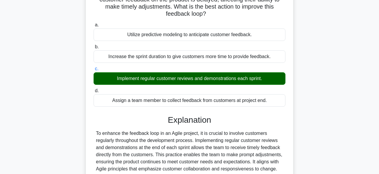
scroll to position [155, 0]
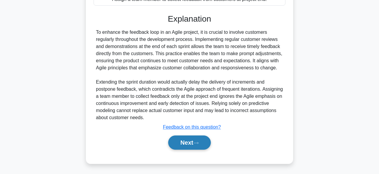
click at [194, 144] on button "Next" at bounding box center [189, 142] width 42 height 14
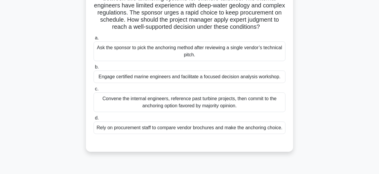
scroll to position [58, 0]
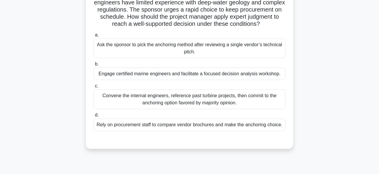
click at [193, 76] on div "Engage certified marine engineers and facilitate a focused decision analysis wo…" at bounding box center [190, 74] width 192 height 12
click at [94, 66] on input "b. Engage certified marine engineers and facilitate a focused decision analysis…" at bounding box center [94, 64] width 0 height 4
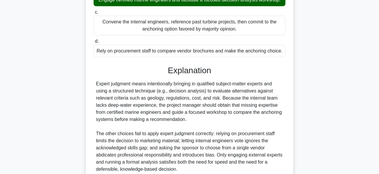
scroll to position [183, 0]
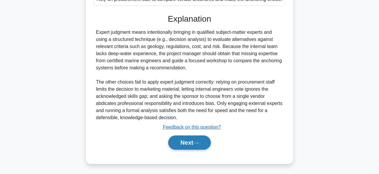
click at [175, 144] on button "Next" at bounding box center [189, 142] width 42 height 14
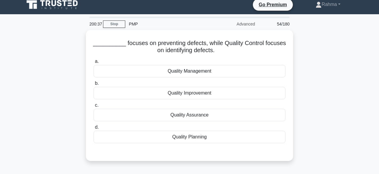
scroll to position [5, 0]
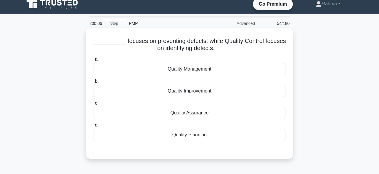
click at [190, 139] on div "Quality Planning" at bounding box center [190, 135] width 192 height 12
click at [94, 127] on input "d. Quality Planning" at bounding box center [94, 125] width 0 height 4
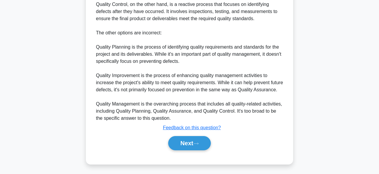
scroll to position [234, 0]
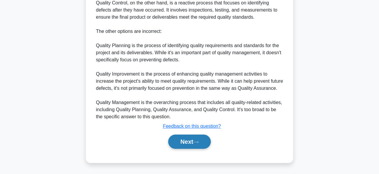
click at [178, 144] on button "Next" at bounding box center [189, 142] width 42 height 14
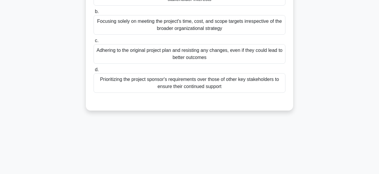
scroll to position [45, 0]
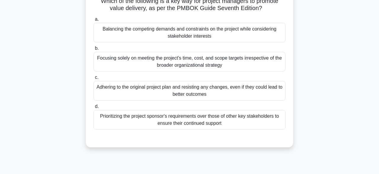
click at [178, 36] on div "Balancing the competing demands and constraints on the project while considerin…" at bounding box center [190, 33] width 192 height 20
click at [94, 21] on input "a. Balancing the competing demands and constraints on the project while conside…" at bounding box center [94, 19] width 0 height 4
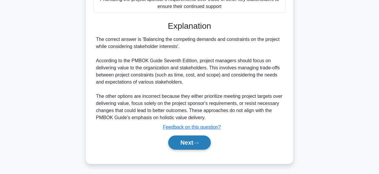
click at [188, 143] on button "Next" at bounding box center [189, 142] width 42 height 14
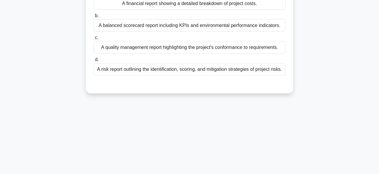
scroll to position [32, 0]
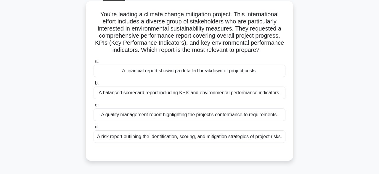
click at [219, 93] on div "A balanced scorecard report including KPIs and environmental performance indica…" at bounding box center [190, 93] width 192 height 12
click at [94, 85] on input "b. A balanced scorecard report including KPIs and environmental performance ind…" at bounding box center [94, 83] width 0 height 4
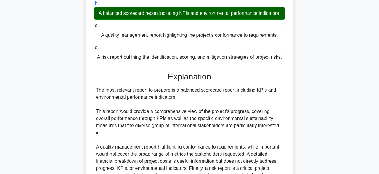
scroll to position [191, 0]
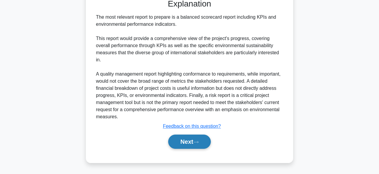
click at [196, 148] on button "Next" at bounding box center [189, 142] width 42 height 14
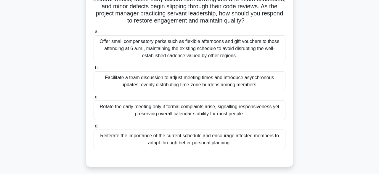
scroll to position [64, 0]
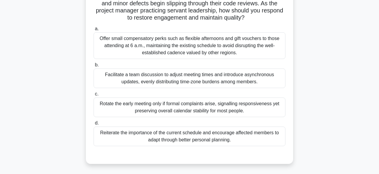
click at [233, 75] on div "Facilitate a team discussion to adjust meeting times and introduce asynchronous…" at bounding box center [190, 78] width 192 height 20
click at [94, 67] on input "b. Facilitate a team discussion to adjust meeting times and introduce asynchron…" at bounding box center [94, 65] width 0 height 4
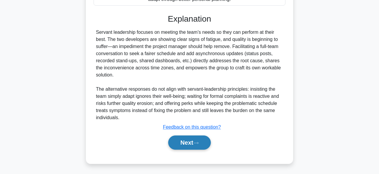
click at [205, 139] on button "Next" at bounding box center [189, 142] width 42 height 14
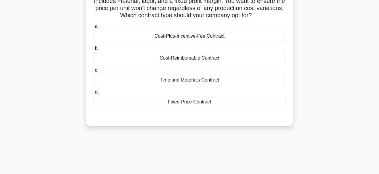
scroll to position [19, 0]
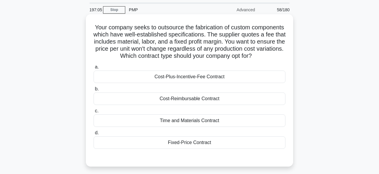
click at [225, 145] on div "Fixed-Price Contract" at bounding box center [190, 142] width 192 height 12
click at [94, 135] on input "d. Fixed-Price Contract" at bounding box center [94, 133] width 0 height 4
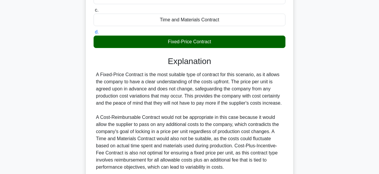
scroll to position [169, 0]
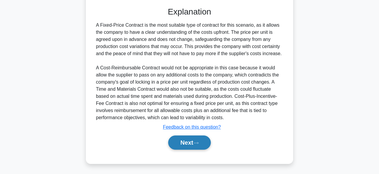
click at [207, 143] on button "Next" at bounding box center [189, 142] width 42 height 14
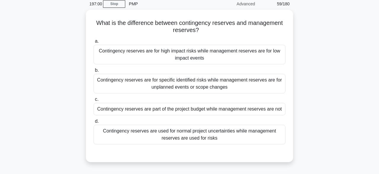
scroll to position [24, 0]
click at [243, 86] on div "Contingency reserves are for specific identified risks while management reserve…" at bounding box center [190, 83] width 192 height 20
click at [94, 72] on input "b. Contingency reserves are for specific identified risks while management rese…" at bounding box center [94, 70] width 0 height 4
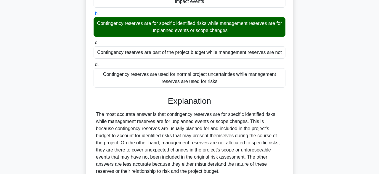
scroll to position [146, 0]
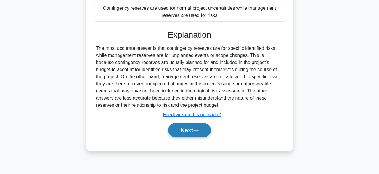
click at [195, 132] on button "Next" at bounding box center [189, 130] width 42 height 14
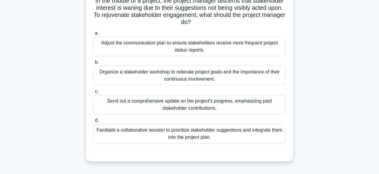
scroll to position [46, 0]
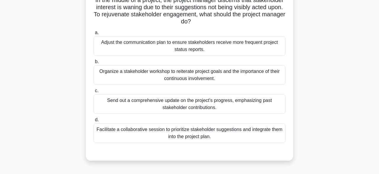
click at [221, 149] on div at bounding box center [190, 148] width 192 height 5
click at [226, 133] on div "Facilitate a collaborative session to prioritize stakeholder suggestions and in…" at bounding box center [190, 133] width 192 height 20
click at [94, 122] on input "d. Facilitate a collaborative session to prioritize stakeholder suggestions and…" at bounding box center [94, 120] width 0 height 4
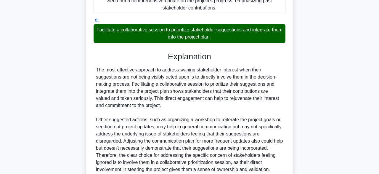
scroll to position [198, 0]
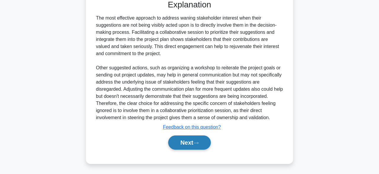
click at [205, 144] on button "Next" at bounding box center [189, 142] width 42 height 14
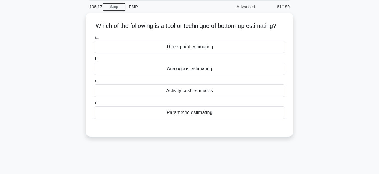
scroll to position [22, 0]
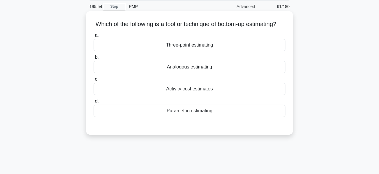
click at [236, 50] on div "Three-point estimating" at bounding box center [190, 45] width 192 height 12
click at [94, 37] on input "a. Three-point estimating" at bounding box center [94, 35] width 0 height 4
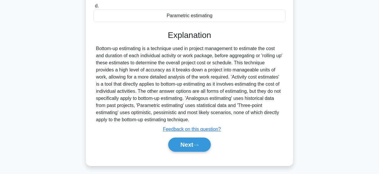
scroll to position [146, 0]
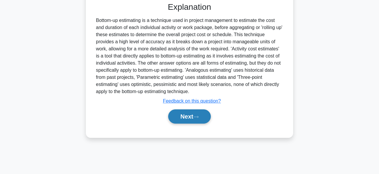
click at [198, 118] on icon at bounding box center [196, 117] width 5 height 2
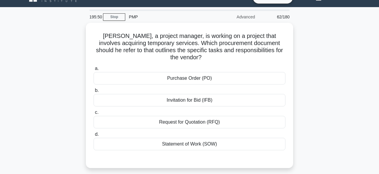
scroll to position [12, 0]
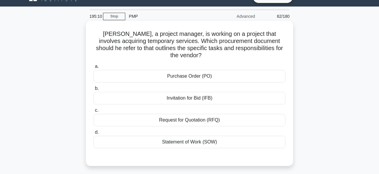
click at [179, 136] on div "Statement of Work (SOW)" at bounding box center [190, 142] width 192 height 12
click at [94, 133] on input "d. Statement of Work (SOW)" at bounding box center [94, 132] width 0 height 4
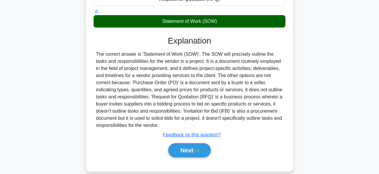
scroll to position [146, 0]
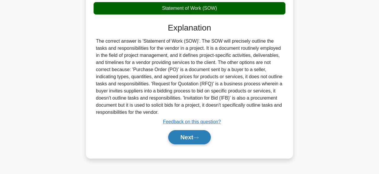
click at [189, 131] on button "Next" at bounding box center [189, 137] width 42 height 14
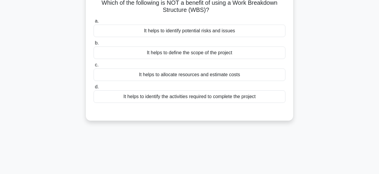
scroll to position [34, 0]
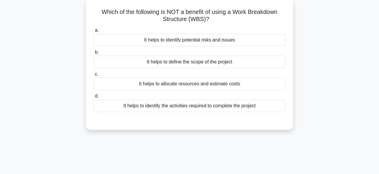
click at [186, 106] on div "It helps to identify the activities required to complete the project" at bounding box center [190, 106] width 192 height 12
click at [94, 98] on input "d. It helps to identify the activities required to complete the project" at bounding box center [94, 96] width 0 height 4
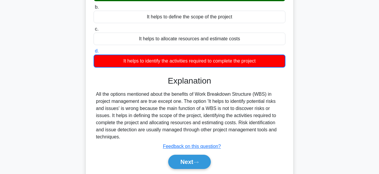
scroll to position [146, 0]
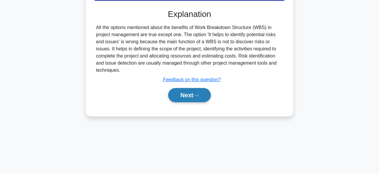
click at [190, 97] on button "Next" at bounding box center [189, 95] width 42 height 14
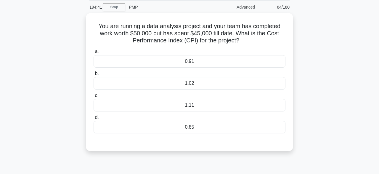
scroll to position [22, 0]
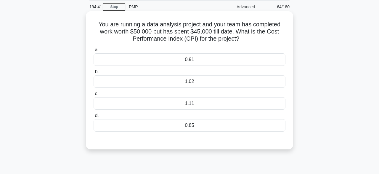
click at [252, 63] on div "0.91" at bounding box center [190, 59] width 192 height 12
click at [94, 52] on input "a. 0.91" at bounding box center [94, 50] width 0 height 4
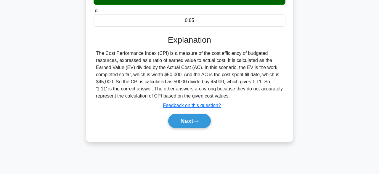
scroll to position [146, 0]
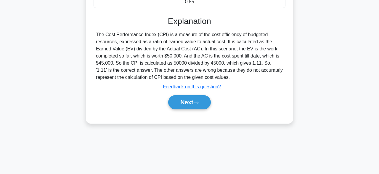
click at [197, 93] on div "Next" at bounding box center [190, 102] width 192 height 19
click at [195, 105] on button "Next" at bounding box center [189, 102] width 42 height 14
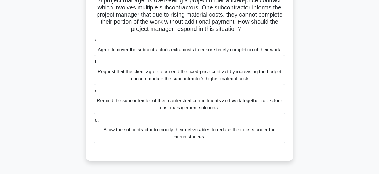
scroll to position [48, 0]
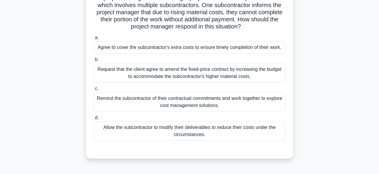
click at [175, 105] on div "Remind the subcontractor of their contractual commitments and work together to …" at bounding box center [190, 102] width 192 height 20
click at [94, 91] on input "c. Remind the subcontractor of their contractual commitments and work together …" at bounding box center [94, 89] width 0 height 4
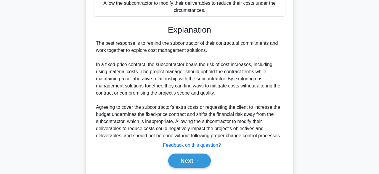
scroll to position [191, 0]
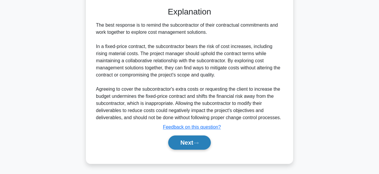
click at [187, 140] on button "Next" at bounding box center [189, 142] width 42 height 14
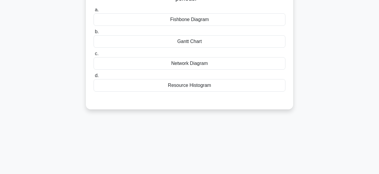
scroll to position [21, 0]
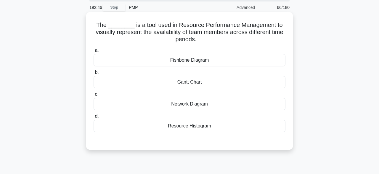
click at [221, 68] on div "a. Fishbone Diagram b. Gantt Chart c. d." at bounding box center [189, 90] width 199 height 88
click at [228, 63] on div "Fishbone Diagram" at bounding box center [190, 60] width 192 height 12
click at [94, 52] on input "a. Fishbone Diagram" at bounding box center [94, 51] width 0 height 4
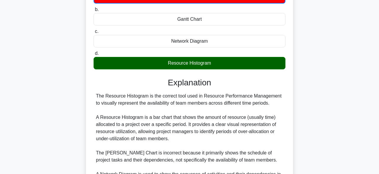
scroll to position [170, 0]
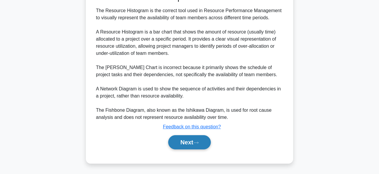
click at [196, 143] on icon at bounding box center [196, 142] width 5 height 3
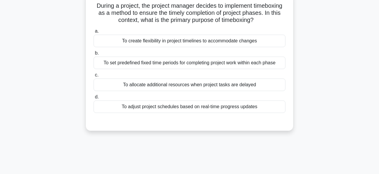
scroll to position [42, 0]
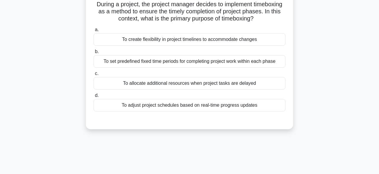
click at [239, 43] on div "To create flexibility in project timelines to accommodate changes" at bounding box center [190, 39] width 192 height 12
click at [94, 32] on input "a. To create flexibility in project timelines to accommodate changes" at bounding box center [94, 30] width 0 height 4
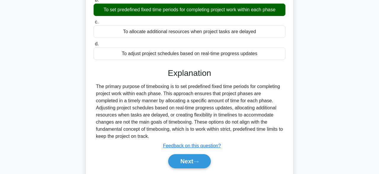
scroll to position [146, 0]
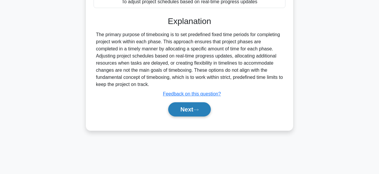
click at [189, 111] on button "Next" at bounding box center [189, 109] width 42 height 14
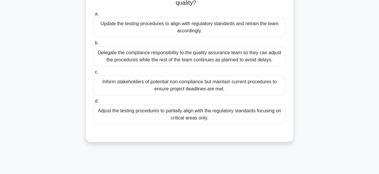
scroll to position [81, 0]
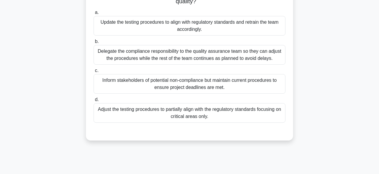
click at [219, 53] on div "Delegate the compliance responsibility to the quality assurance team so they ca…" at bounding box center [190, 55] width 192 height 20
click at [94, 44] on input "b. Delegate the compliance responsibility to the quality assurance team so they…" at bounding box center [94, 42] width 0 height 4
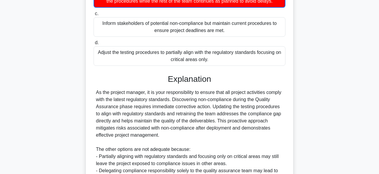
scroll to position [220, 0]
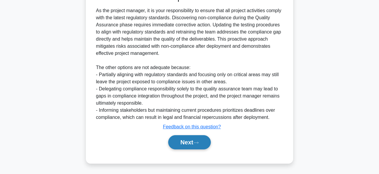
click at [196, 137] on button "Next" at bounding box center [189, 142] width 42 height 14
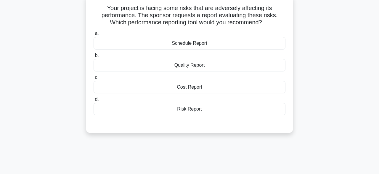
scroll to position [40, 0]
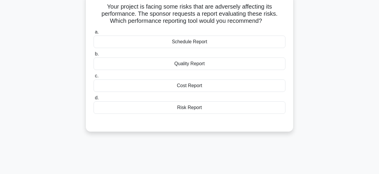
click at [257, 118] on div "a. Schedule Report b. Quality Report c. d." at bounding box center [189, 75] width 193 height 97
click at [258, 116] on div "a. Schedule Report b. Quality Report c. d." at bounding box center [189, 75] width 193 height 97
click at [246, 112] on div "Risk Report" at bounding box center [190, 107] width 192 height 12
click at [94, 100] on input "d. Risk Report" at bounding box center [94, 98] width 0 height 4
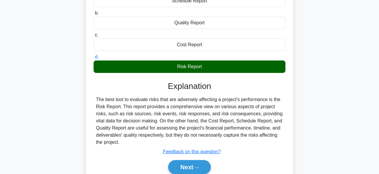
scroll to position [146, 0]
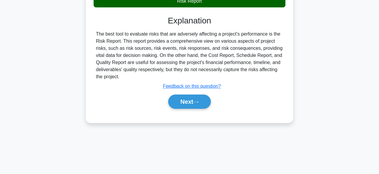
click at [194, 109] on div "Next" at bounding box center [190, 101] width 192 height 19
click at [195, 101] on button "Next" at bounding box center [189, 102] width 42 height 14
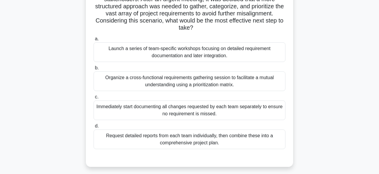
scroll to position [97, 0]
click at [268, 134] on div "Request detailed reports from each team individually, then combine these into a…" at bounding box center [190, 139] width 192 height 20
click at [94, 127] on input "d. Request detailed reports from each team individually, then combine these int…" at bounding box center [94, 126] width 0 height 4
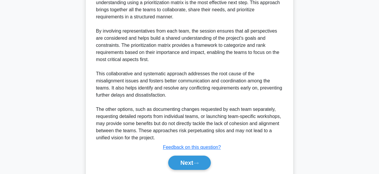
scroll to position [298, 0]
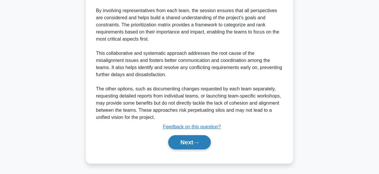
click at [196, 142] on icon at bounding box center [196, 142] width 5 height 3
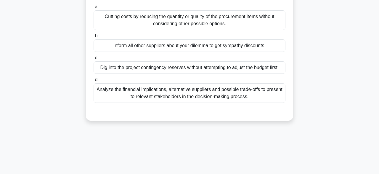
scroll to position [43, 0]
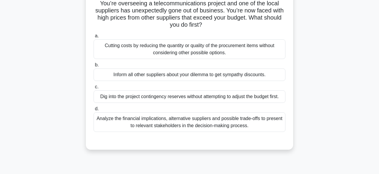
click at [237, 127] on div "Analyze the financial implications, alternative suppliers and possible trade-of…" at bounding box center [190, 122] width 192 height 20
click at [94, 111] on input "d. Analyze the financial implications, alternative suppliers and possible trade…" at bounding box center [94, 109] width 0 height 4
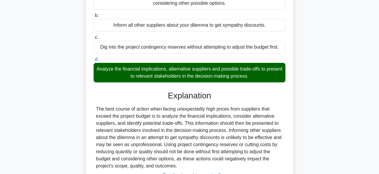
scroll to position [146, 0]
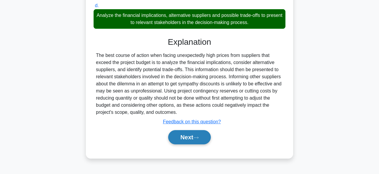
click at [197, 142] on button "Next" at bounding box center [189, 137] width 42 height 14
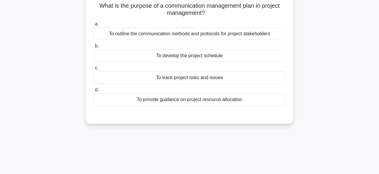
scroll to position [0, 0]
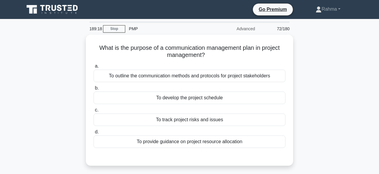
click at [318, 69] on div "What is the purpose of a communication management plan in project management? .…" at bounding box center [190, 104] width 338 height 138
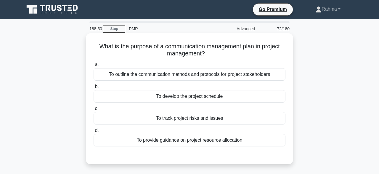
click at [162, 76] on div "To outline the communication methods and protocols for project stakeholders" at bounding box center [190, 74] width 192 height 12
click at [94, 67] on input "a. To outline the communication methods and protocols for project stakeholders" at bounding box center [94, 65] width 0 height 4
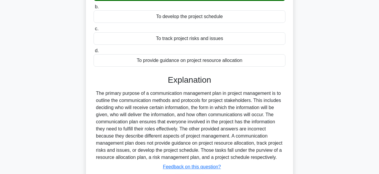
scroll to position [146, 0]
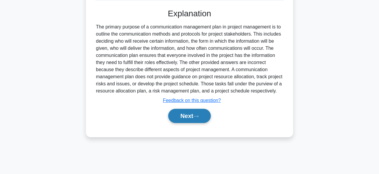
click at [202, 123] on button "Next" at bounding box center [189, 116] width 42 height 14
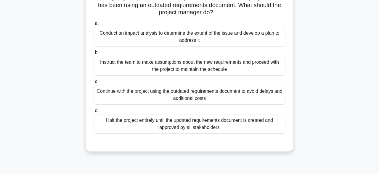
scroll to position [49, 0]
click at [258, 33] on div "Conduct an impact analysis to determine the extent of the issue and develop a p…" at bounding box center [190, 36] width 192 height 20
click at [94, 25] on input "a. Conduct an impact analysis to determine the extent of the issue and develop …" at bounding box center [94, 23] width 0 height 4
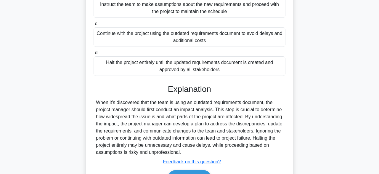
scroll to position [146, 0]
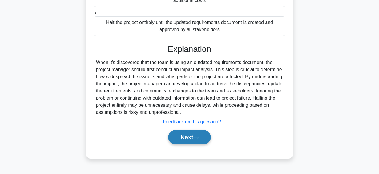
click at [198, 140] on button "Next" at bounding box center [189, 137] width 42 height 14
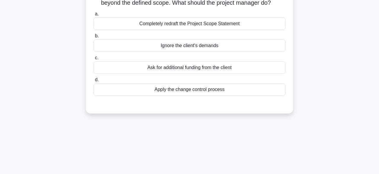
scroll to position [59, 0]
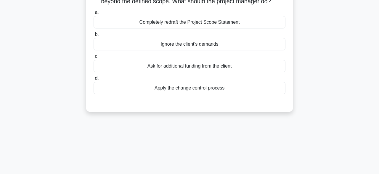
click at [268, 91] on div "Apply the change control process" at bounding box center [190, 88] width 192 height 12
click at [94, 80] on input "d. Apply the change control process" at bounding box center [94, 78] width 0 height 4
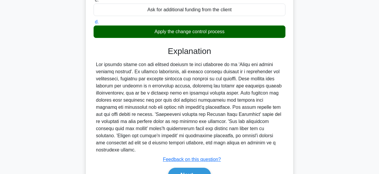
scroll to position [146, 0]
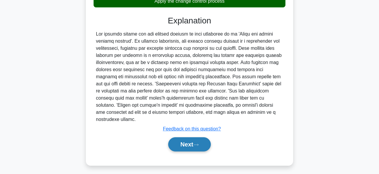
click at [195, 137] on button "Next" at bounding box center [189, 144] width 42 height 14
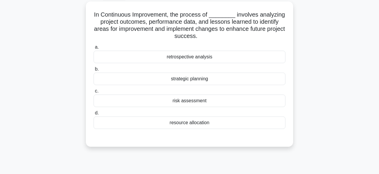
scroll to position [33, 0]
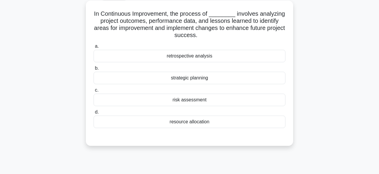
click at [234, 120] on div "resource allocation" at bounding box center [190, 122] width 192 height 12
click at [94, 114] on input "d. resource allocation" at bounding box center [94, 112] width 0 height 4
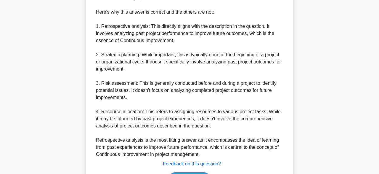
scroll to position [263, 0]
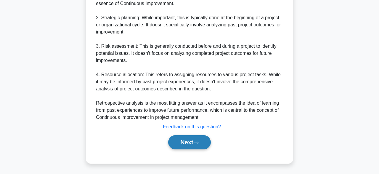
click at [204, 141] on button "Next" at bounding box center [189, 142] width 42 height 14
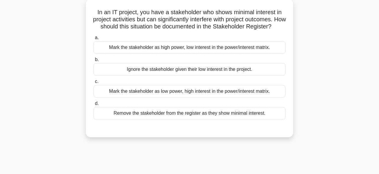
scroll to position [36, 0]
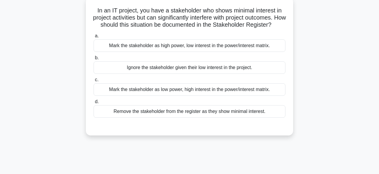
click at [236, 47] on div "Mark the stakeholder as high power, low interest in the power/interest matrix." at bounding box center [190, 45] width 192 height 12
click at [94, 38] on input "a. Mark the stakeholder as high power, low interest in the power/interest matri…" at bounding box center [94, 36] width 0 height 4
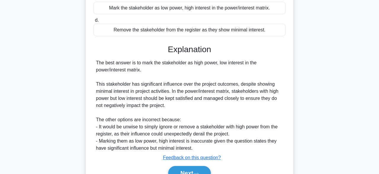
scroll to position [148, 0]
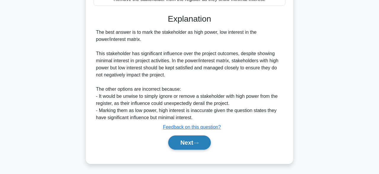
click at [200, 147] on button "Next" at bounding box center [189, 142] width 42 height 14
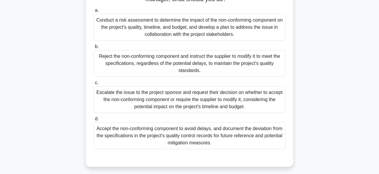
scroll to position [77, 0]
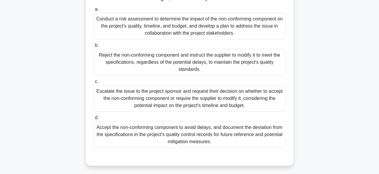
click at [244, 32] on div "Conduct a risk assessment to determine the impact of the non-conforming compone…" at bounding box center [190, 26] width 192 height 27
click at [94, 11] on input "a. Conduct a risk assessment to determine the impact of the non-conforming comp…" at bounding box center [94, 9] width 0 height 4
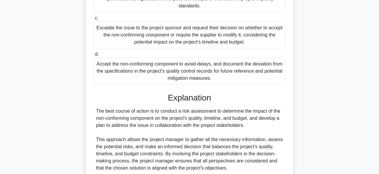
scroll to position [240, 0]
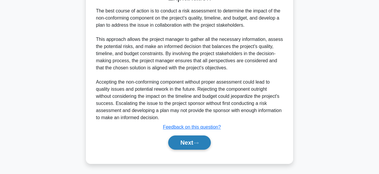
click at [202, 143] on button "Next" at bounding box center [189, 142] width 42 height 14
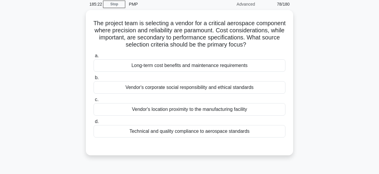
scroll to position [25, 0]
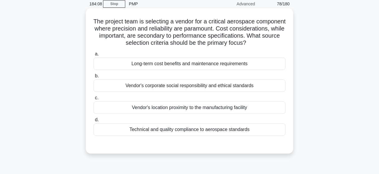
click at [178, 133] on div "Technical and quality compliance to aerospace standards" at bounding box center [190, 129] width 192 height 12
click at [94, 122] on input "d. Technical and quality compliance to aerospace standards" at bounding box center [94, 120] width 0 height 4
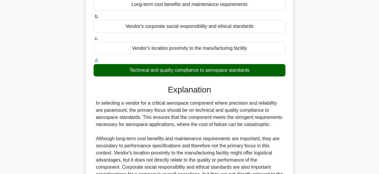
scroll to position [162, 0]
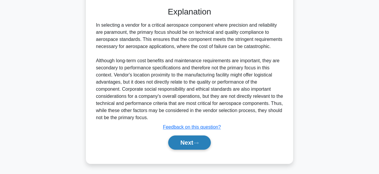
click at [209, 141] on button "Next" at bounding box center [189, 142] width 42 height 14
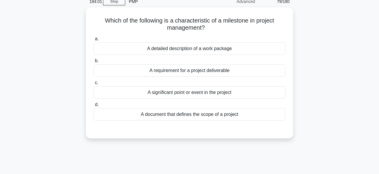
scroll to position [29, 0]
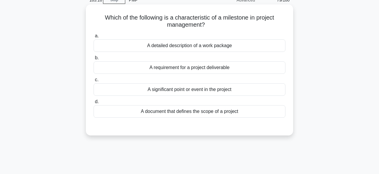
click at [204, 72] on div "A requirement for a project deliverable" at bounding box center [190, 67] width 192 height 12
click at [94, 60] on input "b. A requirement for a project deliverable" at bounding box center [94, 58] width 0 height 4
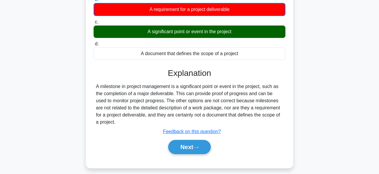
scroll to position [86, 0]
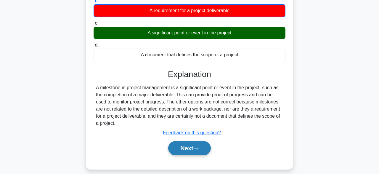
click at [199, 151] on button "Next" at bounding box center [189, 148] width 42 height 14
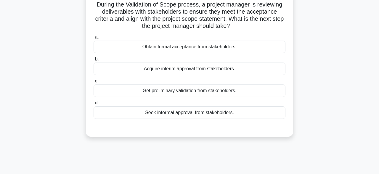
scroll to position [43, 0]
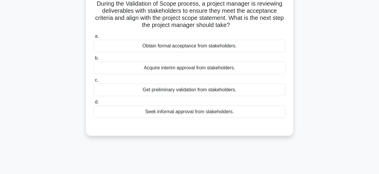
click at [254, 49] on div "Obtain formal acceptance from stakeholders." at bounding box center [190, 46] width 192 height 12
click at [94, 38] on input "a. Obtain formal acceptance from stakeholders." at bounding box center [94, 36] width 0 height 4
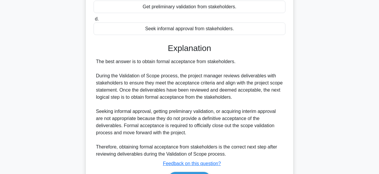
scroll to position [162, 0]
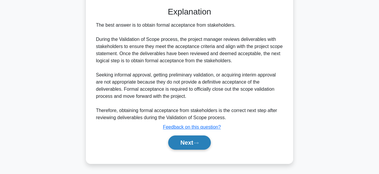
click at [200, 140] on button "Next" at bounding box center [189, 142] width 42 height 14
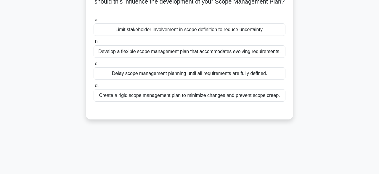
scroll to position [61, 0]
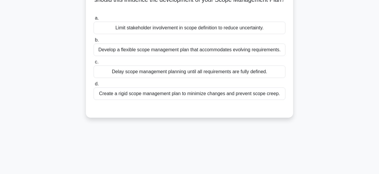
click at [232, 51] on div "Develop a flexible scope management plan that accommodates evolving requirement…" at bounding box center [190, 50] width 192 height 12
click at [94, 42] on input "b. Develop a flexible scope management plan that accommodates evolving requirem…" at bounding box center [94, 40] width 0 height 4
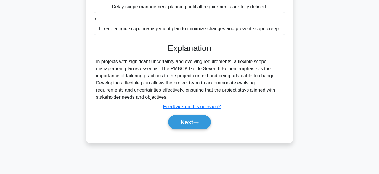
scroll to position [146, 0]
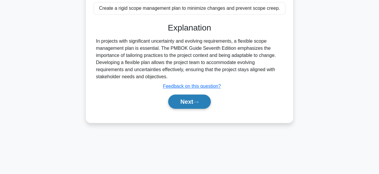
click at [199, 102] on icon at bounding box center [196, 101] width 5 height 3
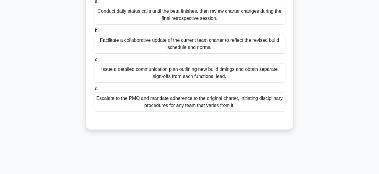
scroll to position [84, 0]
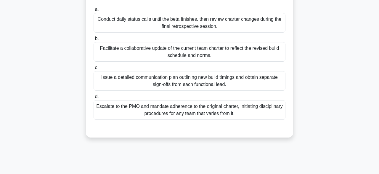
click at [259, 55] on div "Facilitate a collaborative update of the current team charter to reflect the re…" at bounding box center [190, 52] width 192 height 20
click at [94, 41] on input "b. Facilitate a collaborative update of the current team charter to reflect the…" at bounding box center [94, 39] width 0 height 4
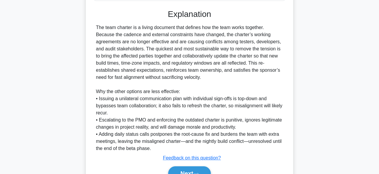
scroll to position [233, 0]
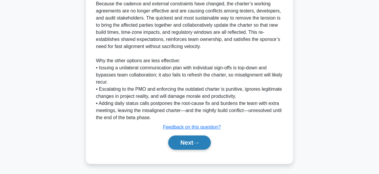
click at [193, 143] on button "Next" at bounding box center [189, 142] width 42 height 14
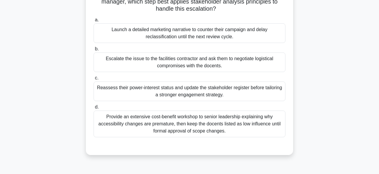
scroll to position [82, 0]
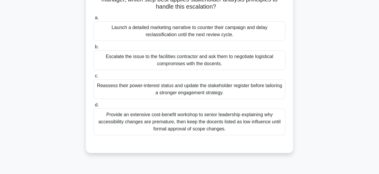
click at [231, 87] on div "Reassess their power-interest status and update the stakeholder register before…" at bounding box center [190, 89] width 192 height 20
click at [94, 78] on input "c. Reassess their power-interest status and update the stakeholder register bef…" at bounding box center [94, 76] width 0 height 4
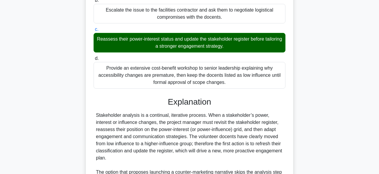
scroll to position [219, 0]
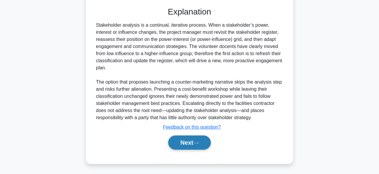
click at [200, 141] on button "Next" at bounding box center [189, 142] width 42 height 14
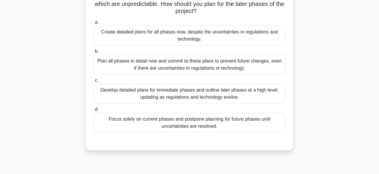
scroll to position [73, 0]
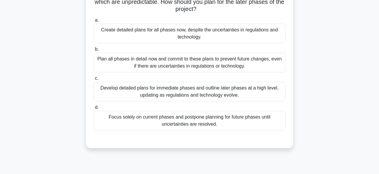
click at [254, 58] on div "Plan all phases in detail now and commit to these plans to prevent future chang…" at bounding box center [190, 63] width 192 height 20
click at [94, 51] on input "b. Plan all phases in detail now and commit to these plans to prevent future ch…" at bounding box center [94, 49] width 0 height 4
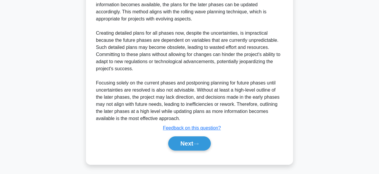
scroll to position [255, 0]
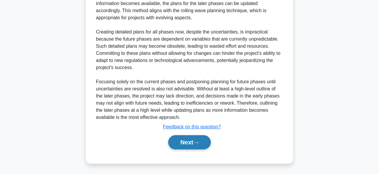
click at [196, 143] on icon at bounding box center [196, 142] width 5 height 3
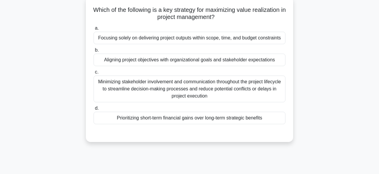
scroll to position [37, 0]
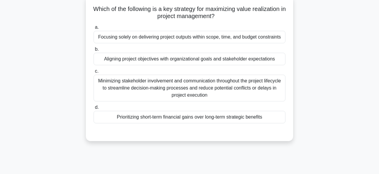
click at [237, 61] on div "Aligning project objectives with organizational goals and stakeholder expectati…" at bounding box center [190, 59] width 192 height 12
click at [94, 51] on input "b. Aligning project objectives with organizational goals and stakeholder expect…" at bounding box center [94, 49] width 0 height 4
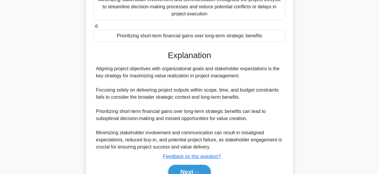
scroll to position [148, 0]
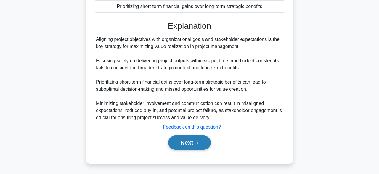
click at [199, 142] on icon at bounding box center [196, 142] width 5 height 3
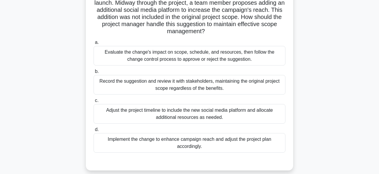
scroll to position [52, 0]
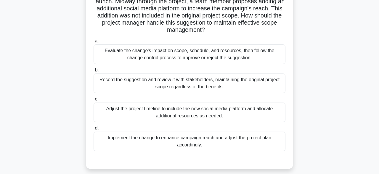
click at [246, 56] on div "Evaluate the change's impact on scope, schedule, and resources, then follow the…" at bounding box center [190, 54] width 192 height 20
click at [94, 43] on input "a. Evaluate the change's impact on scope, schedule, and resources, then follow …" at bounding box center [94, 41] width 0 height 4
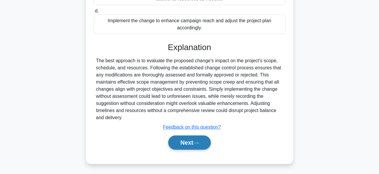
click at [198, 145] on button "Next" at bounding box center [189, 142] width 42 height 14
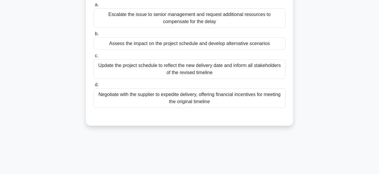
scroll to position [67, 0]
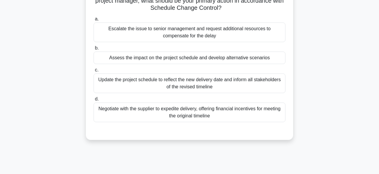
click at [232, 64] on div "Assess the impact on the project schedule and develop alternative scenarios" at bounding box center [190, 58] width 192 height 12
click at [94, 50] on input "b. Assess the impact on the project schedule and develop alternative scenarios" at bounding box center [94, 48] width 0 height 4
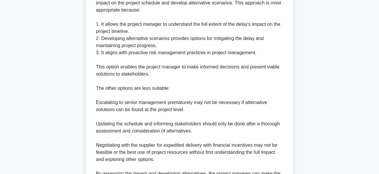
scroll to position [290, 0]
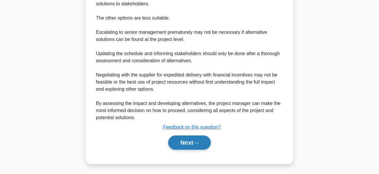
click at [197, 146] on button "Next" at bounding box center [189, 142] width 42 height 14
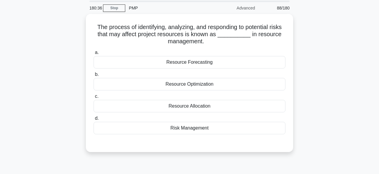
scroll to position [21, 0]
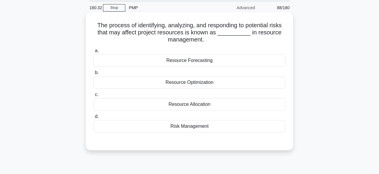
click at [249, 108] on div "Resource Allocation" at bounding box center [190, 104] width 192 height 12
click at [94, 97] on input "c. Resource Allocation" at bounding box center [94, 95] width 0 height 4
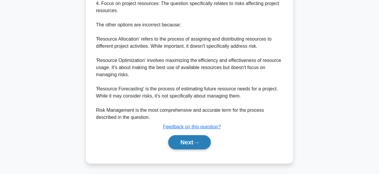
click at [206, 139] on button "Next" at bounding box center [189, 142] width 42 height 14
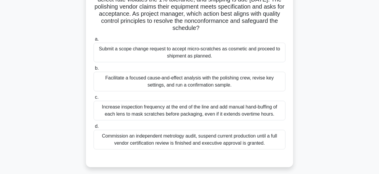
scroll to position [70, 0]
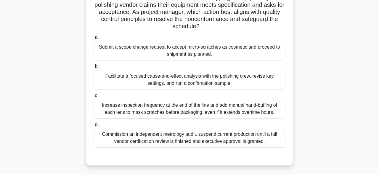
click at [243, 84] on div "Facilitate a focused cause-and-effect analysis with the polishing crew, revise …" at bounding box center [190, 80] width 192 height 20
click at [94, 68] on input "b. Facilitate a focused cause-and-effect analysis with the polishing crew, revi…" at bounding box center [94, 67] width 0 height 4
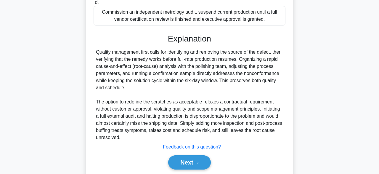
scroll to position [212, 0]
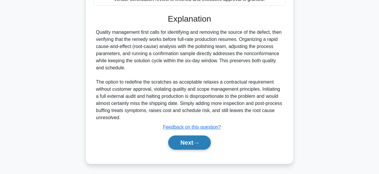
click at [201, 143] on button "Next" at bounding box center [189, 142] width 42 height 14
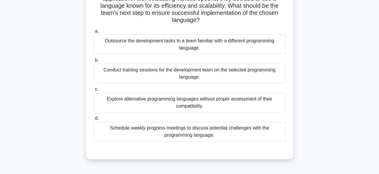
scroll to position [64, 0]
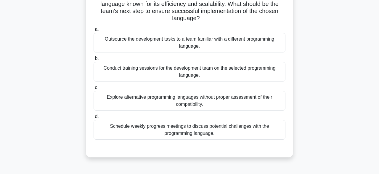
click at [253, 71] on div "Conduct training sessions for the development team on the selected programming …" at bounding box center [190, 72] width 192 height 20
click at [94, 60] on input "b. Conduct training sessions for the development team on the selected programmi…" at bounding box center [94, 59] width 0 height 4
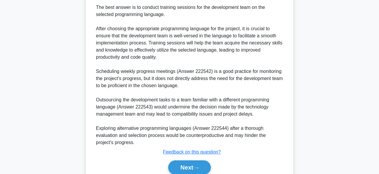
scroll to position [247, 0]
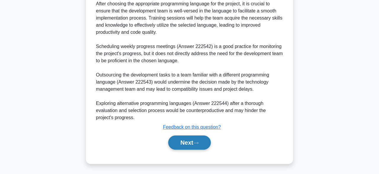
click at [202, 143] on button "Next" at bounding box center [189, 142] width 42 height 14
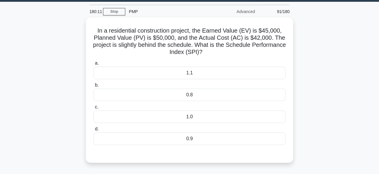
scroll to position [24, 0]
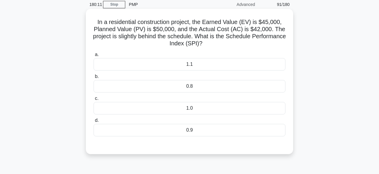
click at [250, 67] on div "1.1" at bounding box center [190, 64] width 192 height 12
click at [94, 57] on input "a. 1.1" at bounding box center [94, 55] width 0 height 4
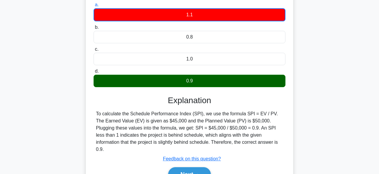
scroll to position [146, 0]
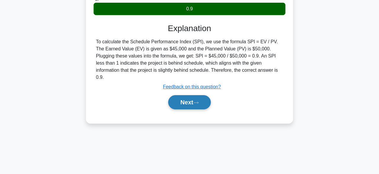
click at [205, 98] on button "Next" at bounding box center [189, 102] width 42 height 14
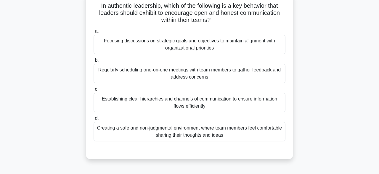
scroll to position [42, 0]
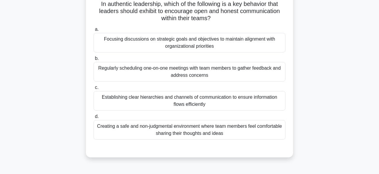
click at [224, 100] on div "Establishing clear hierarchies and channels of communication to ensure informat…" at bounding box center [190, 101] width 192 height 20
click at [94, 89] on input "c. Establishing clear hierarchies and channels of communication to ensure infor…" at bounding box center [94, 88] width 0 height 4
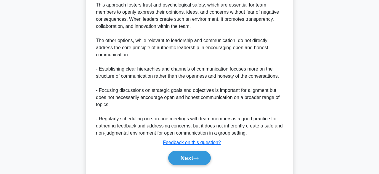
scroll to position [248, 0]
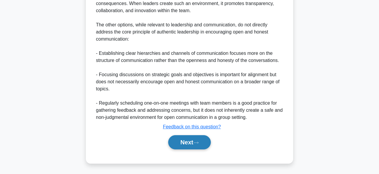
click at [199, 139] on button "Next" at bounding box center [189, 142] width 42 height 14
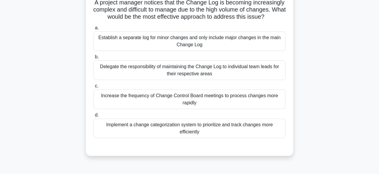
scroll to position [46, 0]
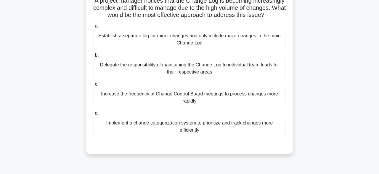
click at [222, 126] on div "Implement a change categorization system to prioritize and track changes more e…" at bounding box center [190, 127] width 192 height 20
click at [94, 115] on input "d. Implement a change categorization system to prioritize and track changes mor…" at bounding box center [94, 113] width 0 height 4
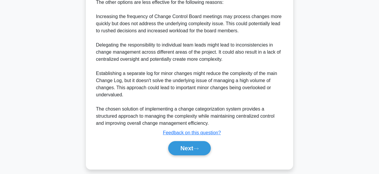
scroll to position [304, 0]
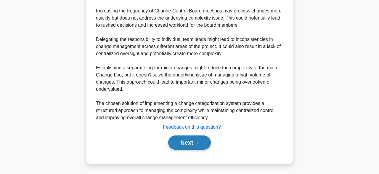
click at [198, 143] on icon at bounding box center [196, 142] width 5 height 3
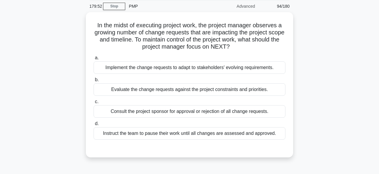
scroll to position [22, 0]
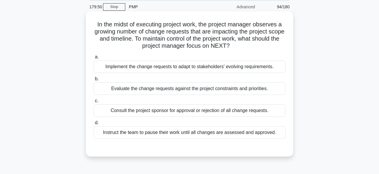
click at [223, 92] on div "Evaluate the change requests against the project constraints and priorities." at bounding box center [190, 88] width 192 height 12
click at [94, 81] on input "b. Evaluate the change requests against the project constraints and priorities." at bounding box center [94, 79] width 0 height 4
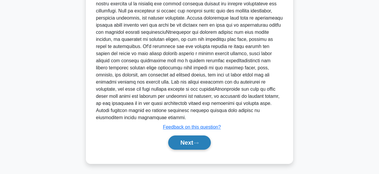
click at [199, 138] on button "Next" at bounding box center [189, 142] width 42 height 14
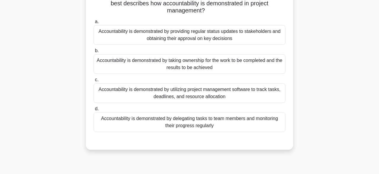
scroll to position [52, 0]
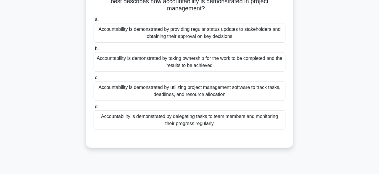
click at [240, 94] on div "Accountability is demonstrated by utilizing project management software to trac…" at bounding box center [190, 91] width 192 height 20
click at [94, 80] on input "c. Accountability is demonstrated by utilizing project management software to t…" at bounding box center [94, 78] width 0 height 4
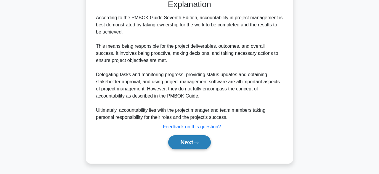
click at [201, 144] on button "Next" at bounding box center [189, 142] width 42 height 14
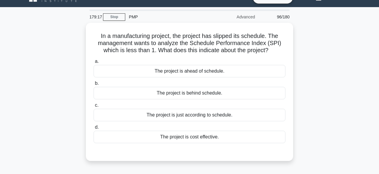
scroll to position [13, 0]
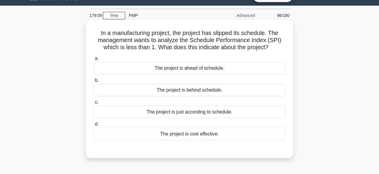
click at [236, 136] on div "The project is cost effective." at bounding box center [190, 134] width 192 height 12
click at [94, 126] on input "d. The project is cost effective." at bounding box center [94, 124] width 0 height 4
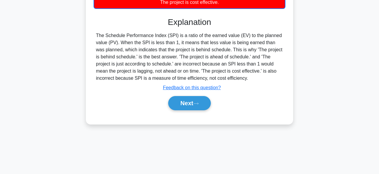
scroll to position [146, 0]
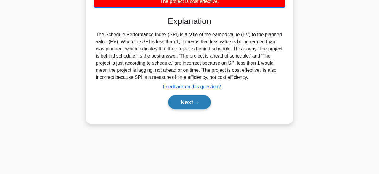
click at [198, 99] on button "Next" at bounding box center [189, 102] width 42 height 14
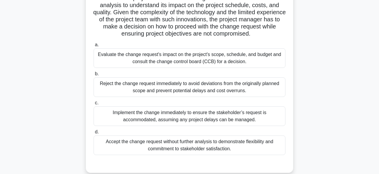
scroll to position [92, 0]
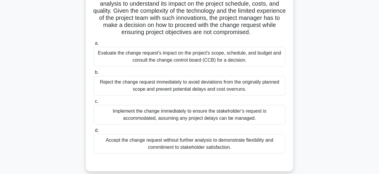
click at [238, 54] on div "Evaluate the change request's impact on the project's scope, schedule, and budg…" at bounding box center [190, 57] width 192 height 20
click at [94, 45] on input "a. Evaluate the change request's impact on the project's scope, schedule, and b…" at bounding box center [94, 43] width 0 height 4
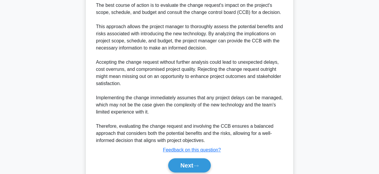
scroll to position [290, 0]
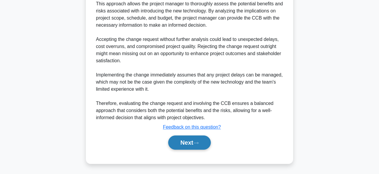
click at [199, 143] on icon at bounding box center [196, 143] width 5 height 2
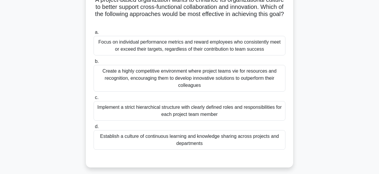
scroll to position [48, 0]
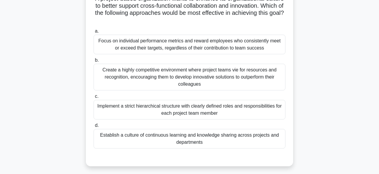
click at [206, 112] on div "Implement a strict hierarchical structure with clearly defined roles and respon…" at bounding box center [190, 110] width 192 height 20
click at [94, 98] on input "c. Implement a strict hierarchical structure with clearly defined roles and res…" at bounding box center [94, 97] width 0 height 4
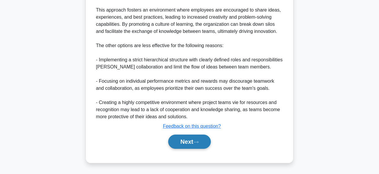
click at [195, 141] on button "Next" at bounding box center [189, 142] width 42 height 14
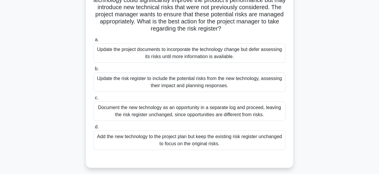
scroll to position [60, 0]
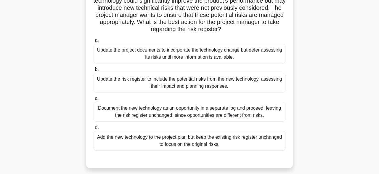
click at [202, 117] on div "Document the new technology as an opportunity in a separate log and proceed, le…" at bounding box center [190, 112] width 192 height 20
click at [94, 100] on input "c. Document the new technology as an opportunity in a separate log and proceed,…" at bounding box center [94, 99] width 0 height 4
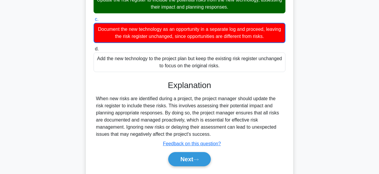
scroll to position [156, 0]
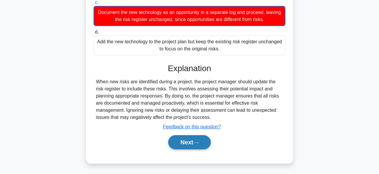
click at [199, 142] on icon at bounding box center [196, 142] width 5 height 3
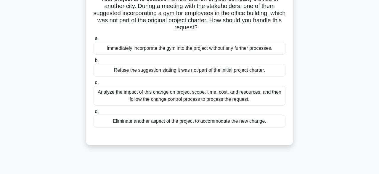
scroll to position [49, 0]
click at [199, 93] on div "Analyze the impact of this change on project scope, time, cost, and resources, …" at bounding box center [190, 96] width 192 height 20
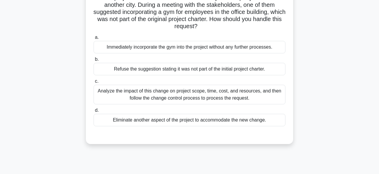
click at [94, 83] on input "c. Analyze the impact of this change on project scope, time, cost, and resource…" at bounding box center [94, 81] width 0 height 4
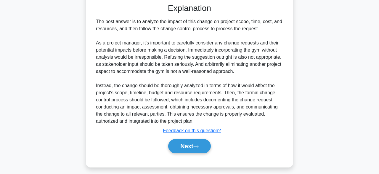
scroll to position [183, 0]
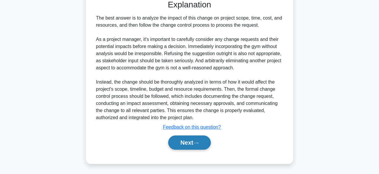
click at [200, 140] on button "Next" at bounding box center [189, 142] width 42 height 14
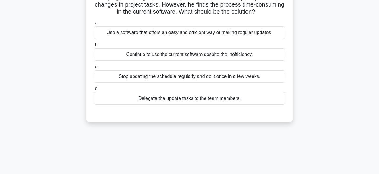
scroll to position [47, 0]
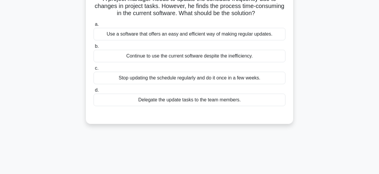
click at [251, 36] on div "Use a software that offers an easy and efficient way of making regular updates." at bounding box center [190, 34] width 192 height 12
click at [94, 26] on input "a. Use a software that offers an easy and efficient way of making regular updat…" at bounding box center [94, 25] width 0 height 4
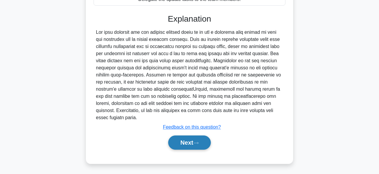
click at [199, 143] on icon at bounding box center [196, 143] width 5 height 2
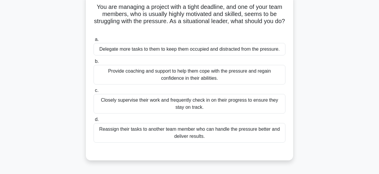
scroll to position [41, 0]
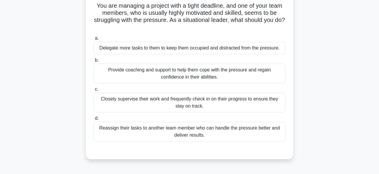
click at [208, 108] on div "Closely supervise their work and frequently check in on their progress to ensur…" at bounding box center [190, 103] width 192 height 20
click at [94, 91] on input "c. Closely supervise their work and frequently check in on their progress to en…" at bounding box center [94, 89] width 0 height 4
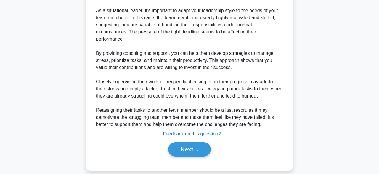
click at [193, 153] on div "a. Delegate more tasks to them to keep them occupied and distracted from the pr…" at bounding box center [189, 5] width 193 height 316
click at [196, 143] on button "Next" at bounding box center [189, 149] width 42 height 14
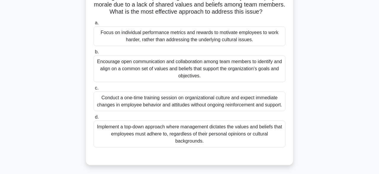
scroll to position [50, 0]
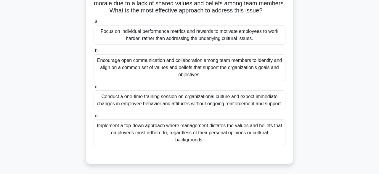
click at [221, 72] on div "Encourage open communication and collaboration among team members to identify a…" at bounding box center [190, 67] width 192 height 27
click at [94, 53] on input "b. Encourage open communication and collaboration among team members to identif…" at bounding box center [94, 51] width 0 height 4
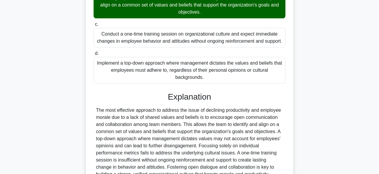
scroll to position [169, 0]
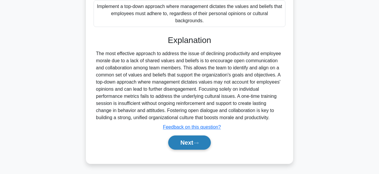
click at [197, 142] on icon at bounding box center [196, 142] width 5 height 3
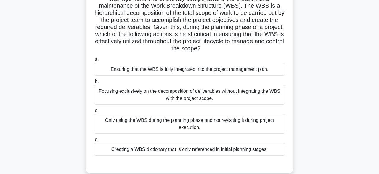
scroll to position [77, 0]
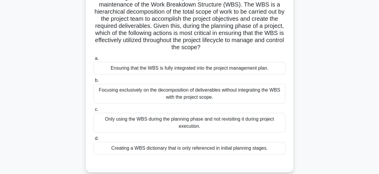
click at [206, 143] on div "Creating a WBS dictionary that is only referenced in initial planning stages." at bounding box center [190, 148] width 192 height 12
click at [94, 140] on input "d. Creating a WBS dictionary that is only referenced in initial planning stages." at bounding box center [94, 139] width 0 height 4
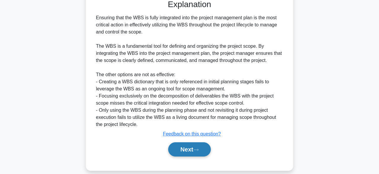
click at [199, 149] on icon at bounding box center [196, 150] width 5 height 2
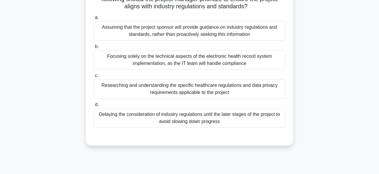
scroll to position [63, 0]
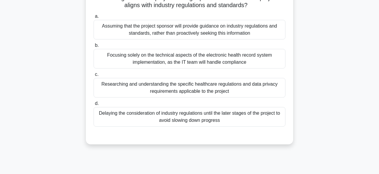
click at [211, 87] on div "Researching and understanding the specific healthcare regulations and data priv…" at bounding box center [190, 88] width 192 height 20
click at [94, 76] on input "c. Researching and understanding the specific healthcare regulations and data p…" at bounding box center [94, 75] width 0 height 4
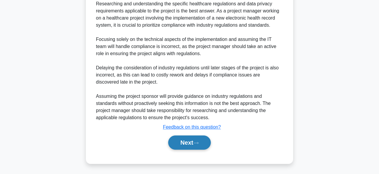
click at [195, 148] on button "Next" at bounding box center [189, 142] width 42 height 14
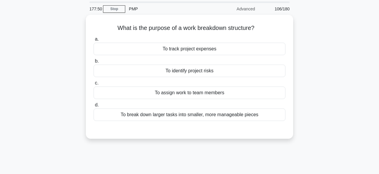
scroll to position [20, 0]
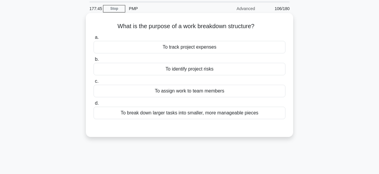
click at [215, 115] on div "To break down larger tasks into smaller, more manageable pieces" at bounding box center [190, 113] width 192 height 12
click at [94, 105] on input "d. To break down larger tasks into smaller, more manageable pieces" at bounding box center [94, 103] width 0 height 4
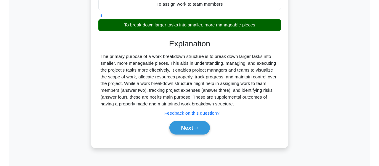
scroll to position [151, 0]
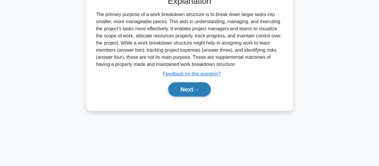
click at [199, 91] on icon at bounding box center [196, 89] width 5 height 3
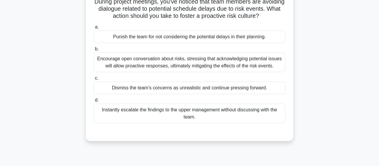
scroll to position [46, 0]
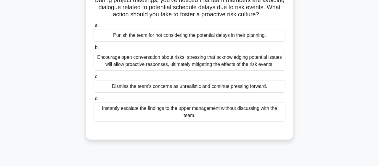
click at [229, 59] on div "Encourage open conversation about risks, stressing that acknowledging potential…" at bounding box center [190, 61] width 192 height 20
click at [94, 49] on input "b. Encourage open conversation about risks, stressing that acknowledging potent…" at bounding box center [94, 48] width 0 height 4
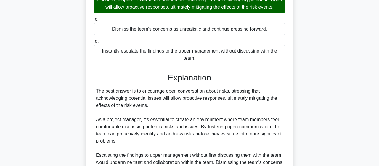
scroll to position [185, 0]
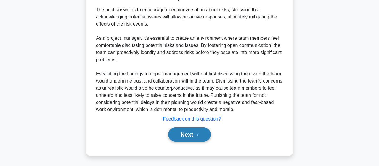
click at [195, 138] on button "Next" at bounding box center [189, 134] width 42 height 14
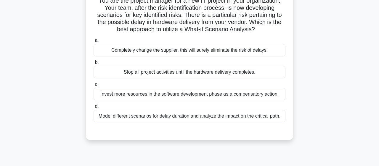
scroll to position [47, 0]
click at [263, 93] on div "Invest more resources in the software development phase as a compensatory actio…" at bounding box center [190, 93] width 192 height 12
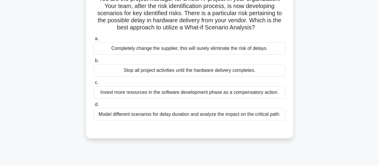
click at [94, 84] on input "c. Invest more resources in the software development phase as a compensatory ac…" at bounding box center [94, 83] width 0 height 4
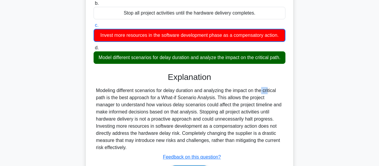
scroll to position [154, 0]
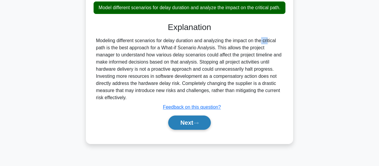
click at [205, 126] on button "Next" at bounding box center [189, 122] width 42 height 14
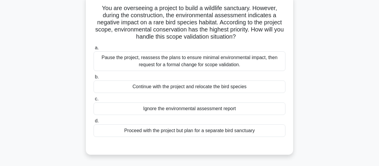
scroll to position [38, 0]
click at [260, 65] on div "Pause the project, reassess the plans to ensure minimal environmental impact, t…" at bounding box center [190, 61] width 192 height 20
click at [94, 50] on input "a. Pause the project, reassess the plans to ensure minimal environmental impact…" at bounding box center [94, 48] width 0 height 4
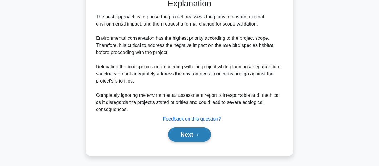
click at [204, 129] on button "Next" at bounding box center [189, 134] width 42 height 14
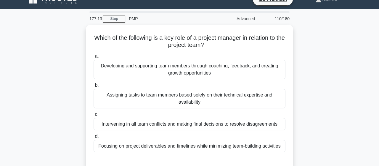
scroll to position [10, 0]
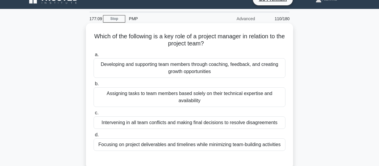
click at [245, 70] on div "Developing and supporting team members through coaching, feedback, and creating…" at bounding box center [190, 68] width 192 height 20
click at [94, 57] on input "a. Developing and supporting team members through coaching, feedback, and creat…" at bounding box center [94, 55] width 0 height 4
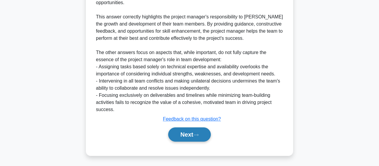
click at [205, 133] on button "Next" at bounding box center [189, 134] width 42 height 14
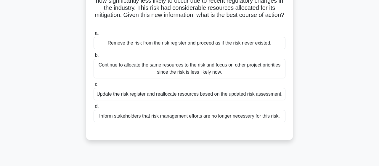
scroll to position [61, 0]
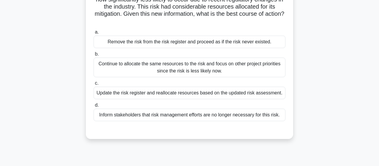
click at [225, 91] on div "Update the risk register and reallocate resources based on the updated risk ass…" at bounding box center [190, 93] width 192 height 12
click at [94, 85] on input "c. Update the risk register and reallocate resources based on the updated risk …" at bounding box center [94, 83] width 0 height 4
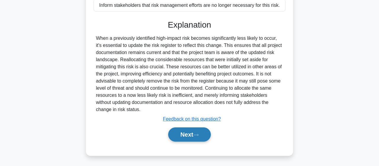
click at [201, 132] on button "Next" at bounding box center [189, 134] width 42 height 14
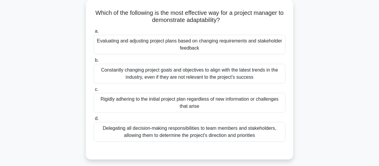
scroll to position [35, 0]
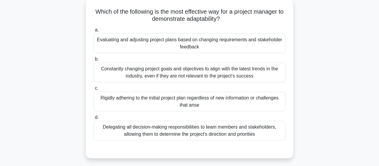
click at [258, 42] on div "Evaluating and adjusting project plans based on changing requirements and stake…" at bounding box center [190, 43] width 192 height 20
click at [94, 32] on input "a. Evaluating and adjusting project plans based on changing requirements and st…" at bounding box center [94, 30] width 0 height 4
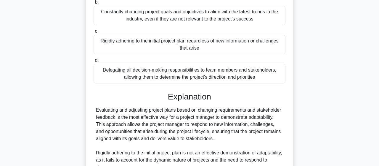
scroll to position [227, 0]
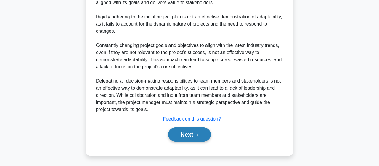
click at [199, 135] on icon at bounding box center [196, 134] width 5 height 3
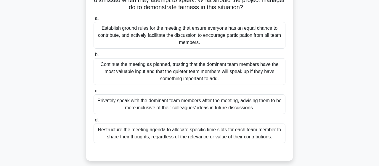
scroll to position [76, 0]
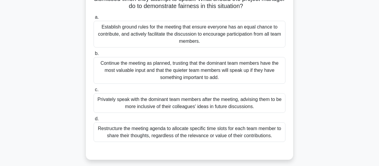
click at [260, 36] on div "Establish ground rules for the meeting that ensure everyone has an equal chance…" at bounding box center [190, 34] width 192 height 27
click at [94, 19] on input "a. Establish ground rules for the meeting that ensure everyone has an equal cha…" at bounding box center [94, 17] width 0 height 4
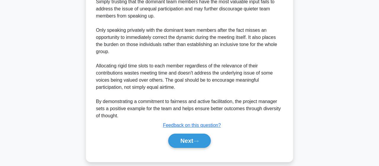
scroll to position [313, 0]
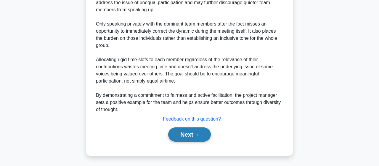
click at [199, 134] on icon at bounding box center [196, 134] width 5 height 3
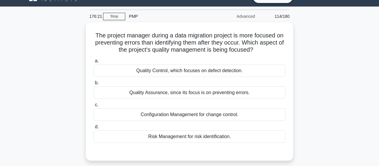
scroll to position [14, 0]
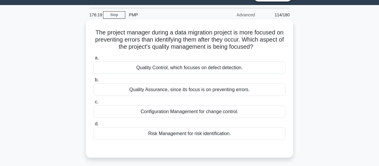
click at [232, 87] on div "Quality Assurance, since its focus is on preventing errors." at bounding box center [190, 89] width 192 height 12
click at [94, 82] on input "b. Quality Assurance, since its focus is on preventing errors." at bounding box center [94, 80] width 0 height 4
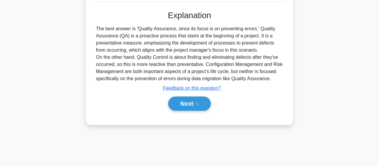
scroll to position [154, 0]
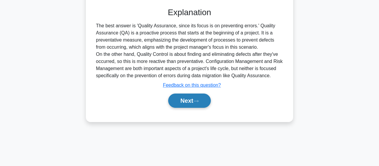
click at [202, 102] on button "Next" at bounding box center [189, 100] width 42 height 14
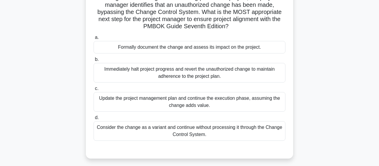
scroll to position [50, 0]
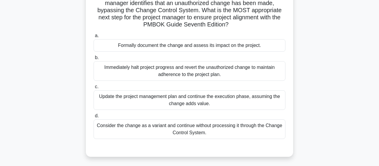
click at [243, 53] on div "a. Formally document the change and assess its impact on the project. b. Immedi…" at bounding box center [189, 85] width 199 height 109
click at [238, 48] on div "Formally document the change and assess its impact on the project." at bounding box center [190, 45] width 192 height 12
click at [94, 38] on input "a. Formally document the change and assess its impact on the project." at bounding box center [94, 36] width 0 height 4
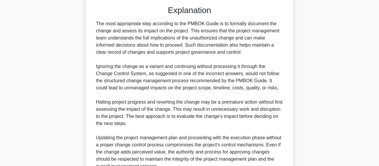
scroll to position [249, 0]
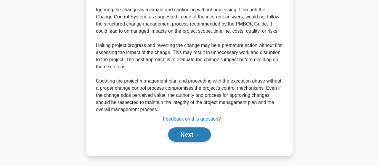
click at [200, 137] on button "Next" at bounding box center [189, 134] width 42 height 14
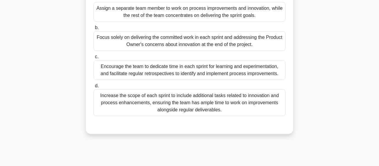
scroll to position [82, 0]
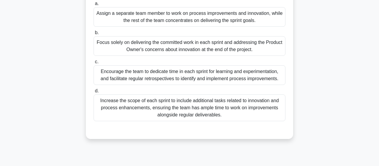
click at [222, 79] on div "Encourage the team to dedicate time in each sprint for learning and experimenta…" at bounding box center [190, 75] width 192 height 20
click at [94, 64] on input "c. Encourage the team to dedicate time in each sprint for learning and experime…" at bounding box center [94, 62] width 0 height 4
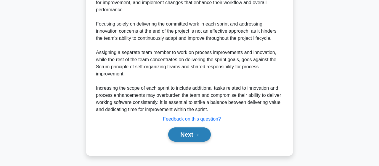
click at [200, 132] on button "Next" at bounding box center [189, 134] width 42 height 14
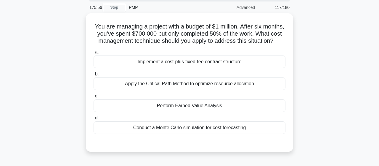
scroll to position [22, 0]
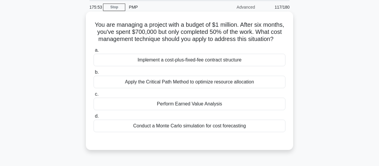
click at [217, 84] on div "Apply the Critical Path Method to optimize resource allocation" at bounding box center [190, 82] width 192 height 12
click at [94, 74] on input "b. Apply the Critical Path Method to optimize resource allocation" at bounding box center [94, 72] width 0 height 4
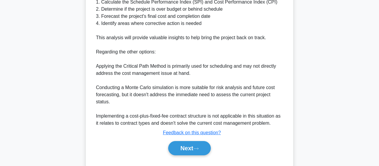
scroll to position [278, 0]
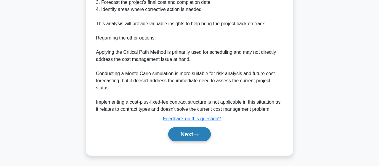
click at [193, 131] on button "Next" at bounding box center [189, 134] width 42 height 14
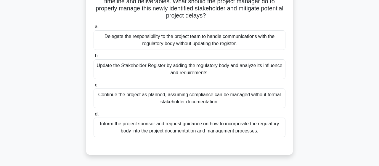
scroll to position [75, 0]
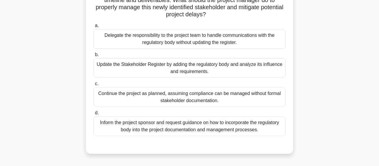
click at [252, 42] on div "Delegate the responsibility to the project team to handle communications with t…" at bounding box center [190, 39] width 192 height 20
click at [94, 28] on input "a. Delegate the responsibility to the project team to handle communications wit…" at bounding box center [94, 26] width 0 height 4
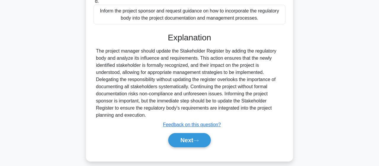
scroll to position [193, 0]
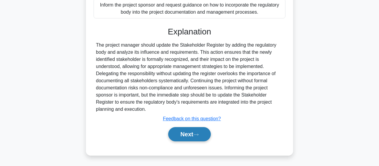
click at [192, 132] on button "Next" at bounding box center [189, 134] width 42 height 14
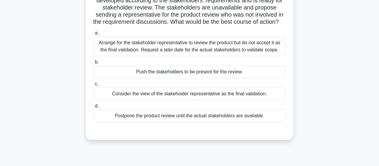
scroll to position [55, 0]
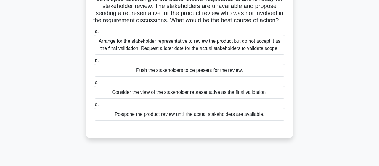
click at [239, 52] on div "Arrange for the stakeholder representative to review the product but do not acc…" at bounding box center [190, 45] width 192 height 20
click at [94, 33] on input "a. Arrange for the stakeholder representative to review the product but do not …" at bounding box center [94, 32] width 0 height 4
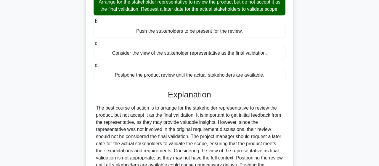
scroll to position [170, 0]
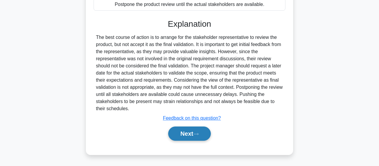
click at [195, 135] on button "Next" at bounding box center [189, 133] width 42 height 14
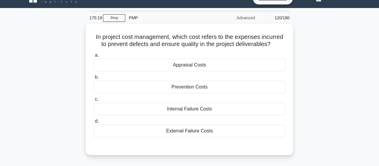
scroll to position [12, 0]
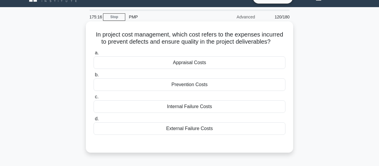
click at [233, 61] on div "Appraisal Costs" at bounding box center [190, 62] width 192 height 12
click at [94, 55] on input "a. Appraisal Costs" at bounding box center [94, 53] width 0 height 4
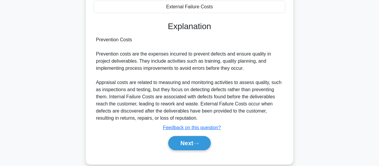
scroll to position [154, 0]
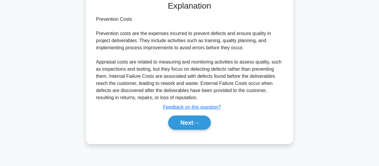
click at [195, 129] on div "Next" at bounding box center [190, 122] width 192 height 19
click at [196, 123] on icon at bounding box center [196, 122] width 5 height 3
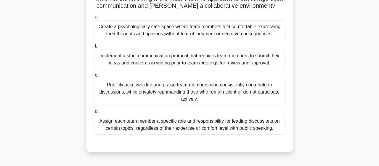
scroll to position [66, 0]
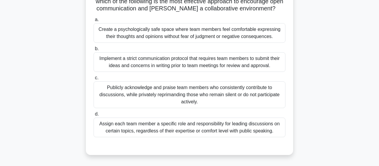
click at [193, 61] on div "Implement a strict communication protocol that requires team members to submit …" at bounding box center [190, 62] width 192 height 20
click at [94, 51] on input "b. Implement a strict communication protocol that requires team members to subm…" at bounding box center [94, 49] width 0 height 4
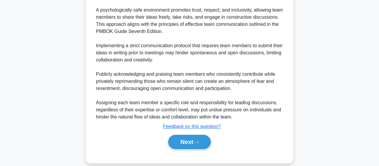
scroll to position [264, 0]
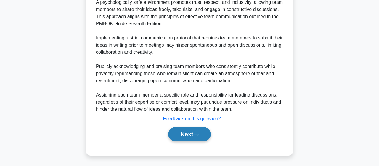
click at [197, 133] on icon at bounding box center [196, 134] width 5 height 3
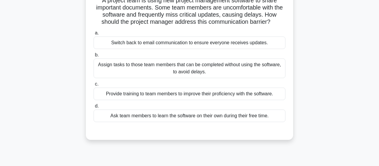
scroll to position [37, 0]
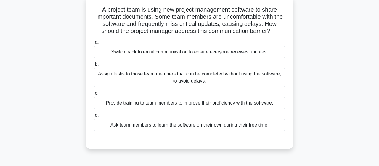
click at [225, 107] on div "Provide training to team members to improve their proficiency with the software." at bounding box center [190, 103] width 192 height 12
click at [94, 95] on input "c. Provide training to team members to improve their proficiency with the softw…" at bounding box center [94, 93] width 0 height 4
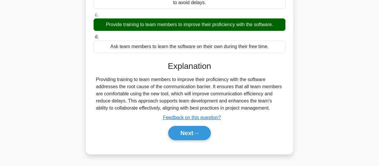
scroll to position [154, 0]
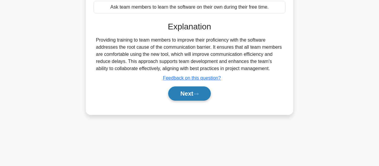
click at [202, 96] on button "Next" at bounding box center [189, 93] width 42 height 14
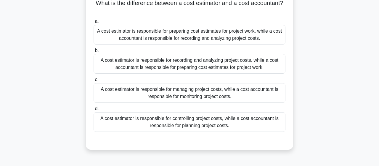
scroll to position [40, 0]
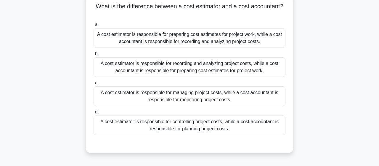
click at [121, 67] on div "A cost estimator is responsible for recording and analyzing project costs, whil…" at bounding box center [190, 67] width 192 height 20
click at [94, 56] on input "b. A cost estimator is responsible for recording and analyzing project costs, w…" at bounding box center [94, 54] width 0 height 4
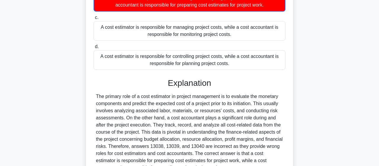
scroll to position [164, 0]
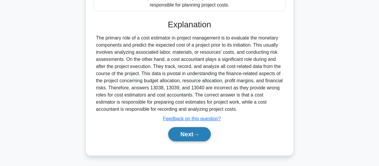
click at [203, 137] on button "Next" at bounding box center [189, 134] width 42 height 14
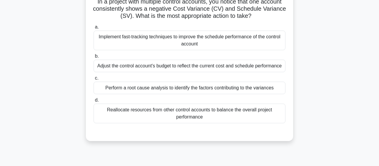
scroll to position [45, 0]
click at [129, 43] on div "Implement fast-tracking techniques to improve the schedule performance of the c…" at bounding box center [190, 40] width 192 height 20
click at [94, 29] on input "a. Implement fast-tracking techniques to improve the schedule performance of th…" at bounding box center [94, 27] width 0 height 4
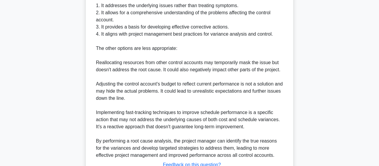
scroll to position [264, 0]
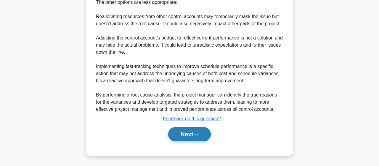
click at [186, 134] on button "Next" at bounding box center [189, 134] width 42 height 14
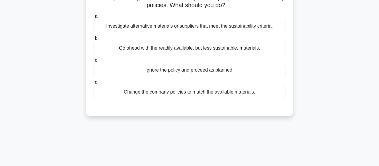
scroll to position [53, 0]
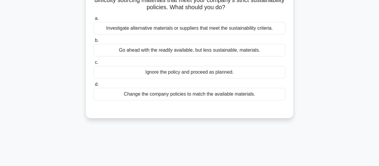
click at [132, 30] on div "Investigate alternative materials or suppliers that meet the sustainability cri…" at bounding box center [190, 28] width 192 height 12
click at [94, 20] on input "a. Investigate alternative materials or suppliers that meet the sustainability …" at bounding box center [94, 19] width 0 height 4
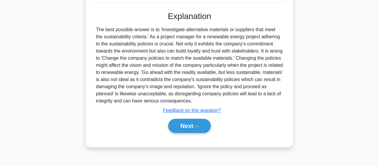
scroll to position [154, 0]
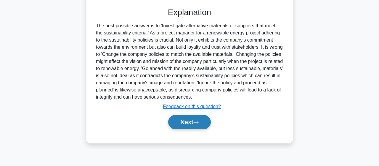
click at [182, 122] on button "Next" at bounding box center [189, 122] width 42 height 14
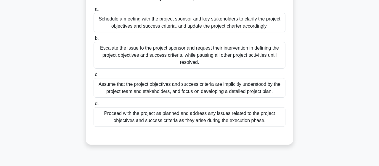
scroll to position [60, 0]
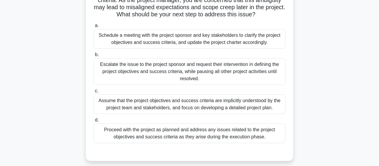
click at [110, 37] on div "Schedule a meeting with the project sponsor and key stakeholders to clarify the…" at bounding box center [190, 39] width 192 height 20
click at [94, 28] on input "a. Schedule a meeting with the project sponsor and key stakeholders to clarify …" at bounding box center [94, 26] width 0 height 4
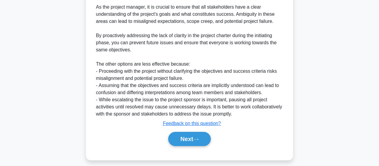
scroll to position [256, 0]
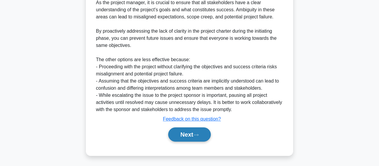
click at [191, 137] on button "Next" at bounding box center [189, 134] width 42 height 14
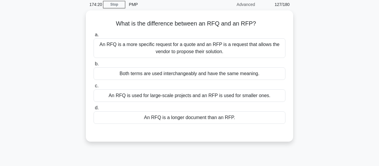
scroll to position [25, 0]
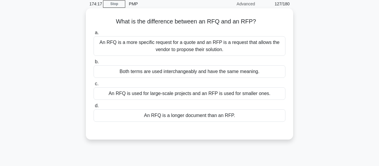
click at [143, 47] on div "An RFQ is a more specific request for a quote and an RFP is a request that allo…" at bounding box center [190, 46] width 192 height 20
click at [94, 35] on input "a. An RFQ is a more specific request for a quote and an RFP is a request that a…" at bounding box center [94, 33] width 0 height 4
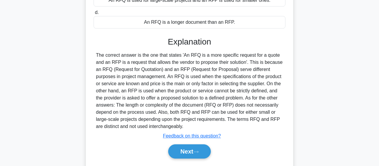
scroll to position [154, 0]
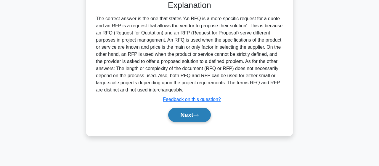
click at [181, 117] on button "Next" at bounding box center [189, 115] width 42 height 14
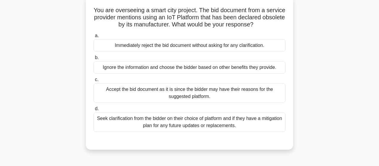
scroll to position [37, 0]
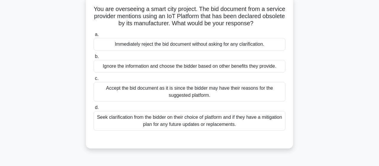
click at [276, 130] on div "Seek clarification from the bidder on their choice of platform and if they have…" at bounding box center [190, 121] width 192 height 20
click at [94, 109] on input "d. Seek clarification from the bidder on their choice of platform and if they h…" at bounding box center [94, 107] width 0 height 4
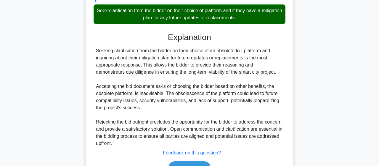
scroll to position [178, 0]
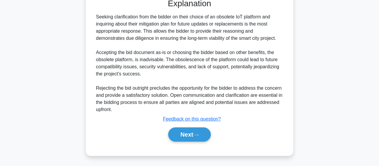
click at [190, 143] on div "Next" at bounding box center [190, 134] width 192 height 19
click at [184, 137] on button "Next" at bounding box center [189, 134] width 42 height 14
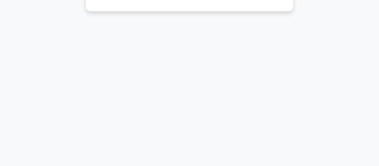
click at [190, 128] on div "173:57 Stop PMP Advanced 129/180 Which of the following is not a part of the Pr…" at bounding box center [190, 15] width 338 height 296
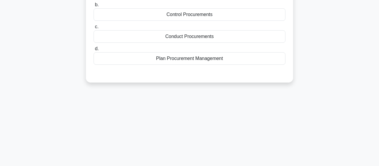
scroll to position [50, 0]
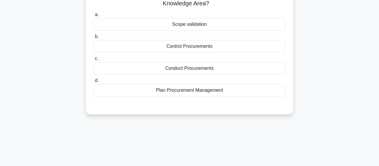
click at [201, 67] on div "Conduct Procurements" at bounding box center [190, 68] width 192 height 12
click at [94, 60] on input "c. Conduct Procurements" at bounding box center [94, 59] width 0 height 4
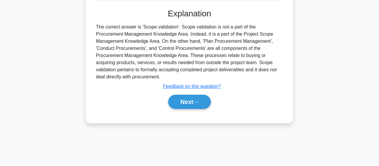
scroll to position [154, 0]
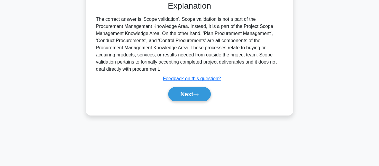
click at [197, 101] on div "Next" at bounding box center [190, 93] width 192 height 19
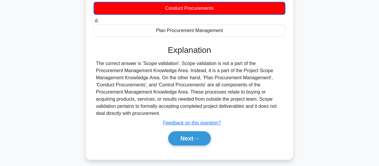
scroll to position [84, 0]
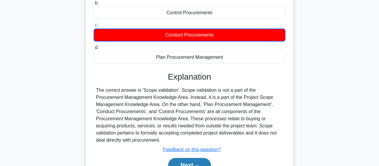
click at [193, 162] on button "Next" at bounding box center [189, 165] width 42 height 14
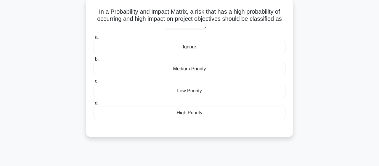
scroll to position [35, 0]
click at [204, 113] on div "High Priority" at bounding box center [190, 112] width 192 height 12
click at [94, 104] on input "d. High Priority" at bounding box center [94, 102] width 0 height 4
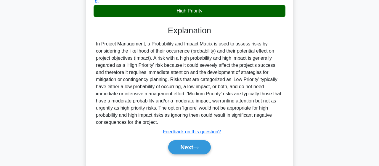
scroll to position [154, 0]
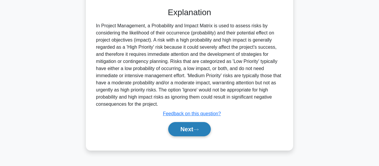
click at [175, 133] on button "Next" at bounding box center [189, 129] width 42 height 14
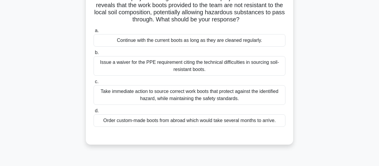
scroll to position [49, 0]
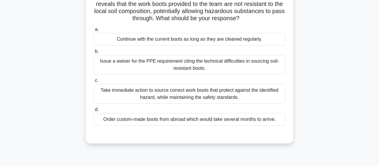
click at [135, 100] on div "Take immediate action to source correct work boots that protect against the ide…" at bounding box center [190, 94] width 192 height 20
click at [94, 82] on input "c. Take immediate action to source correct work boots that protect against the …" at bounding box center [94, 81] width 0 height 4
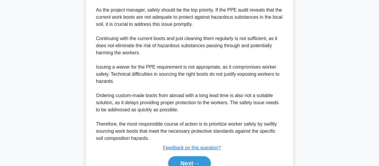
scroll to position [242, 0]
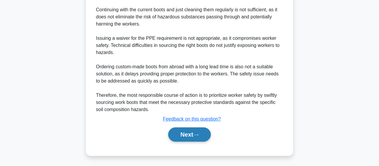
click at [194, 131] on button "Next" at bounding box center [189, 134] width 42 height 14
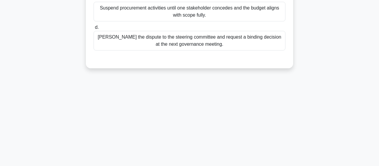
click at [49, 108] on div "172:22 Stop PMP Advanced 132/180 a. b. c. d." at bounding box center [190, 15] width 338 height 296
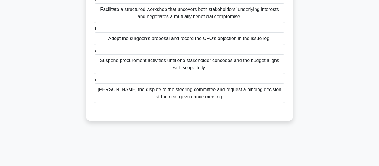
scroll to position [75, 0]
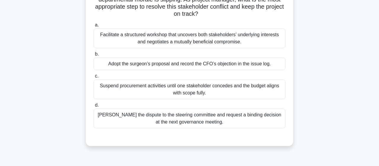
click at [129, 41] on div "Facilitate a structured workshop that uncovers both stakeholders’ underlying in…" at bounding box center [190, 38] width 192 height 20
click at [94, 27] on input "a. Facilitate a structured workshop that uncovers both stakeholders’ underlying…" at bounding box center [94, 25] width 0 height 4
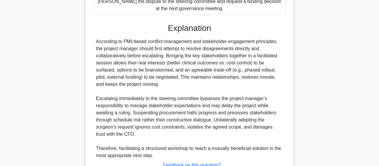
scroll to position [234, 0]
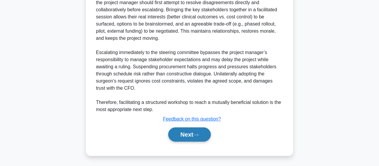
click at [186, 132] on button "Next" at bounding box center [189, 134] width 42 height 14
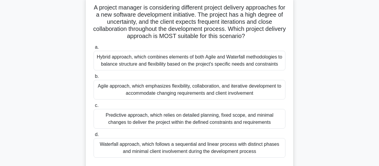
scroll to position [40, 0]
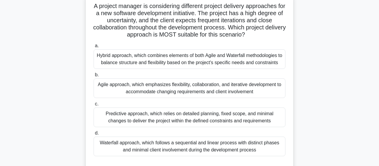
click at [105, 97] on div "Agile approach, which emphasizes flexibility, collaboration, and iterative deve…" at bounding box center [190, 88] width 192 height 20
click at [94, 77] on input "b. Agile approach, which emphasizes flexibility, collaboration, and iterative d…" at bounding box center [94, 75] width 0 height 4
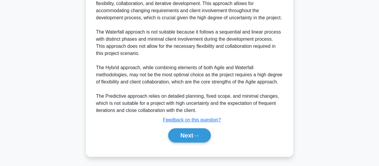
scroll to position [234, 0]
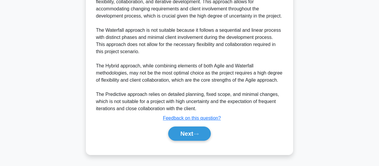
click at [182, 146] on div "a. Hybrid approach, which combines elements of both Agile and Waterfall methodo…" at bounding box center [189, 0] width 193 height 295
click at [181, 137] on button "Next" at bounding box center [189, 133] width 42 height 14
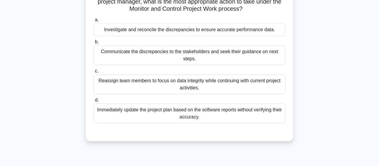
scroll to position [47, 0]
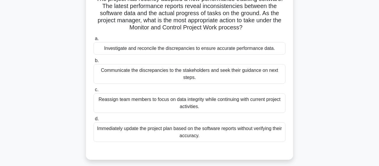
click at [99, 146] on div at bounding box center [190, 147] width 192 height 5
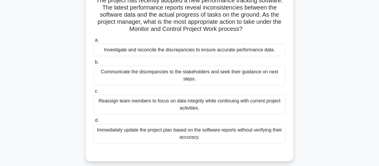
click at [105, 73] on div "Communicate the discrepancies to the stakeholders and seek their guidance on ne…" at bounding box center [190, 75] width 192 height 20
click at [94, 64] on input "b. Communicate the discrepancies to the stakeholders and seek their guidance on…" at bounding box center [94, 62] width 0 height 4
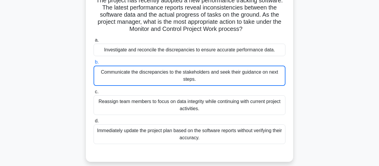
click at [0, 150] on main "171:25 Stop PMP Advanced 134/180 a. b. c. d." at bounding box center [189, 122] width 379 height 301
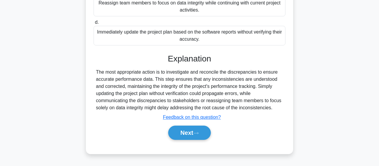
scroll to position [154, 0]
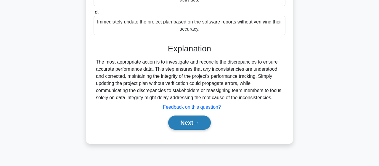
click at [191, 124] on button "Next" at bounding box center [189, 122] width 42 height 14
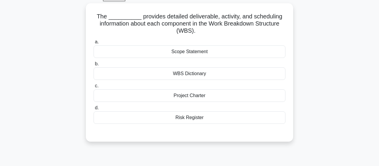
scroll to position [25, 0]
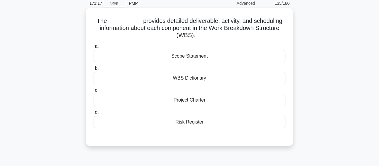
click at [211, 81] on div "WBS Dictionary" at bounding box center [190, 78] width 192 height 12
click at [94, 70] on input "b. WBS Dictionary" at bounding box center [94, 68] width 0 height 4
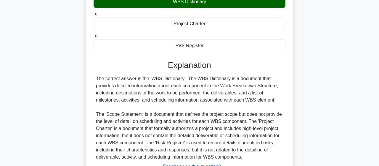
scroll to position [154, 0]
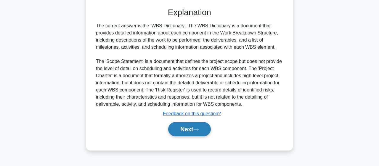
click at [198, 134] on button "Next" at bounding box center [189, 129] width 42 height 14
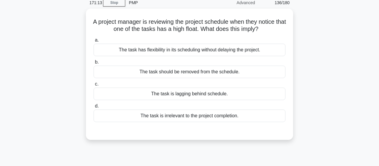
scroll to position [27, 0]
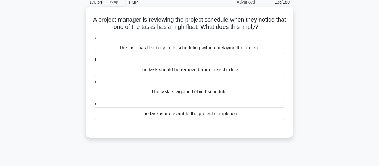
click at [166, 45] on div "The task has flexibility in its scheduling without delaying the project." at bounding box center [190, 47] width 192 height 12
click at [94, 40] on input "a. The task has flexibility in its scheduling without delaying the project." at bounding box center [94, 38] width 0 height 4
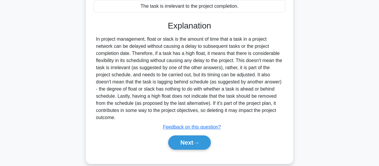
scroll to position [154, 0]
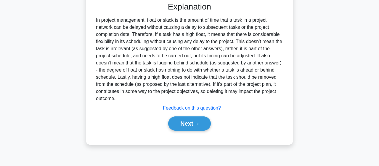
click at [0, 121] on main "170:51 Stop PMP Advanced 136/180 a." at bounding box center [189, 15] width 379 height 301
click at [0, 109] on main "170:47 Stop PMP Advanced 136/180 a." at bounding box center [189, 15] width 379 height 301
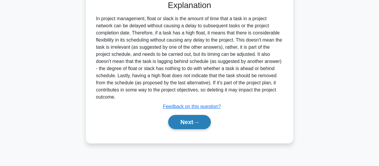
click at [194, 117] on button "Next" at bounding box center [189, 122] width 42 height 14
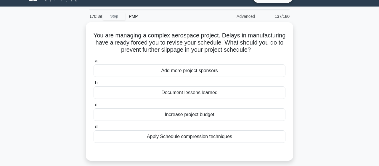
scroll to position [17, 0]
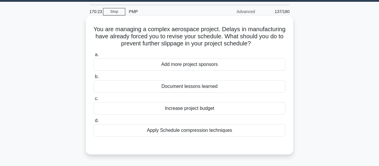
click at [202, 88] on div "Document lessons learned" at bounding box center [190, 86] width 192 height 12
click at [94, 79] on input "b. Document lessons learned" at bounding box center [94, 77] width 0 height 4
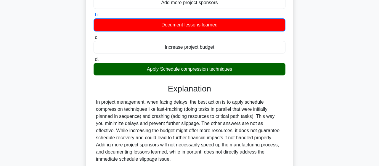
scroll to position [154, 0]
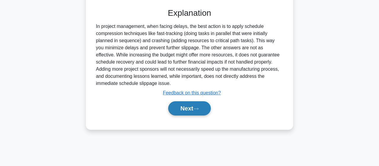
click at [181, 108] on button "Next" at bounding box center [189, 108] width 42 height 14
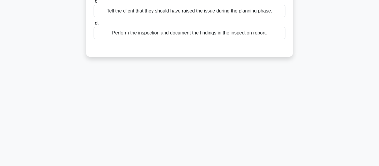
scroll to position [43, 0]
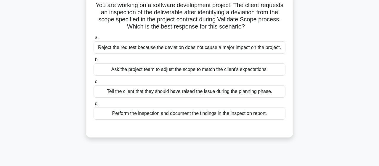
click at [0, 128] on main "170:09 Stop PMP Advanced 138/180 a. b. c." at bounding box center [189, 126] width 379 height 301
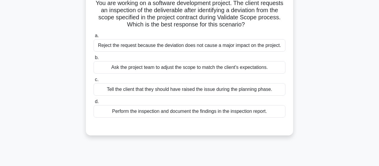
scroll to position [45, 0]
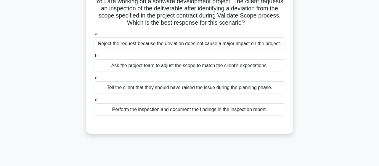
click at [117, 115] on div "Perform the inspection and document the findings in the inspection report." at bounding box center [190, 109] width 192 height 12
click at [94, 102] on input "d. Perform the inspection and document the findings in the inspection report." at bounding box center [94, 100] width 0 height 4
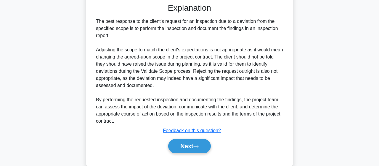
scroll to position [178, 0]
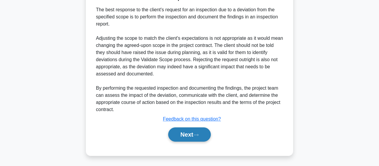
click at [181, 134] on button "Next" at bounding box center [189, 134] width 42 height 14
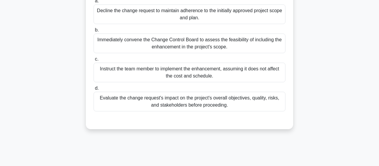
scroll to position [68, 0]
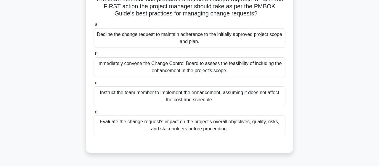
click at [120, 126] on div "Evaluate the change request's impact on the project's overall objectives, quali…" at bounding box center [190, 125] width 192 height 20
click at [94, 114] on input "d. Evaluate the change request's impact on the project's overall objectives, qu…" at bounding box center [94, 112] width 0 height 4
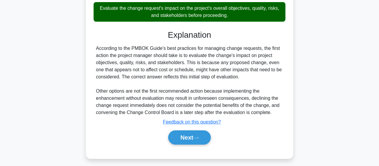
scroll to position [185, 0]
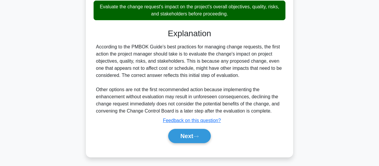
click at [0, 52] on main "169:58 Stop PMP Advanced 139/180 a. b." at bounding box center [189, 0] width 379 height 332
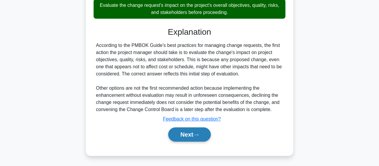
click at [184, 136] on button "Next" at bounding box center [189, 134] width 42 height 14
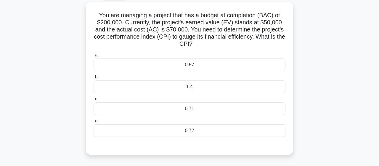
scroll to position [30, 0]
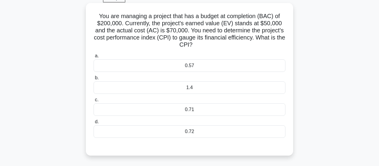
click at [122, 71] on div "0.57" at bounding box center [190, 65] width 192 height 12
click at [94, 58] on input "a. 0.57" at bounding box center [94, 56] width 0 height 4
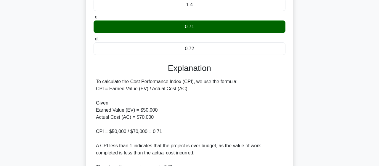
scroll to position [171, 0]
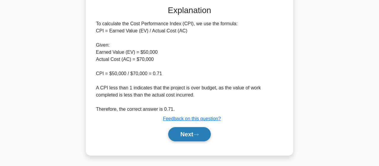
click at [172, 130] on button "Next" at bounding box center [189, 134] width 42 height 14
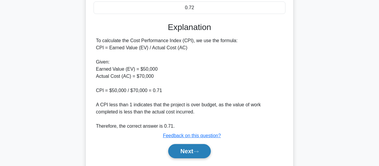
click at [175, 139] on div "169:41 Stop PMP Advanced 141/180 a. b. c. d." at bounding box center [190, 24] width 338 height 314
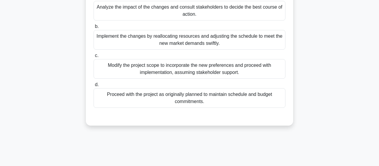
scroll to position [81, 0]
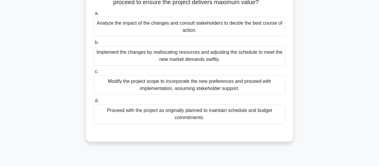
click at [0, 120] on main "169:40 Stop PMP Advanced 141/180" at bounding box center [189, 88] width 379 height 301
click at [0, 122] on main "169:39 Stop PMP Advanced 141/180" at bounding box center [189, 88] width 379 height 301
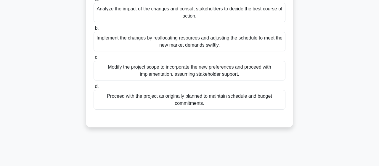
scroll to position [0, 0]
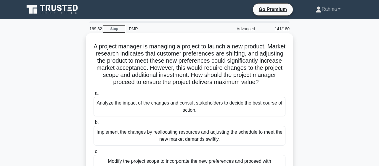
click at [108, 105] on div "Analyze the impact of the changes and consult stakeholders to decide the best c…" at bounding box center [190, 107] width 192 height 20
click at [94, 95] on input "a. Analyze the impact of the changes and consult stakeholders to decide the bes…" at bounding box center [94, 93] width 0 height 4
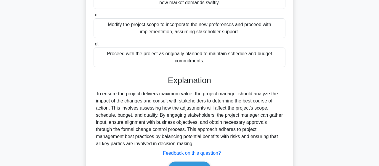
scroll to position [170, 0]
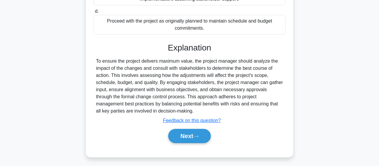
click at [0, 129] on main "169:31 Stop PMP Advanced 141/180" at bounding box center [189, 8] width 379 height 318
click at [2, 27] on main "169:31 Stop PMP Advanced 141/180" at bounding box center [189, 8] width 379 height 318
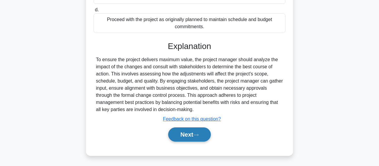
click at [186, 137] on button "Next" at bounding box center [189, 134] width 42 height 14
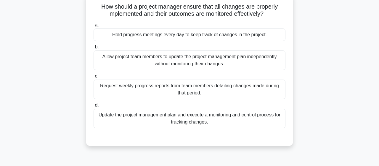
scroll to position [41, 0]
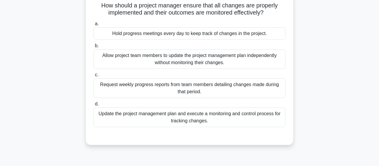
click at [112, 36] on div "Hold progress meetings every day to keep track of changes in the project." at bounding box center [190, 33] width 192 height 12
click at [94, 26] on input "a. Hold progress meetings every day to keep track of changes in the project." at bounding box center [94, 24] width 0 height 4
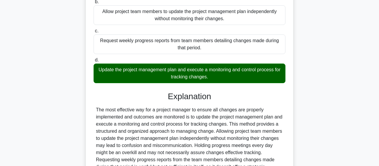
scroll to position [154, 0]
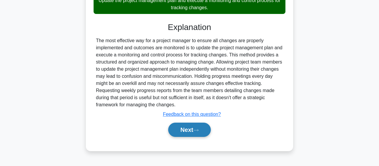
click at [198, 128] on button "Next" at bounding box center [189, 129] width 42 height 14
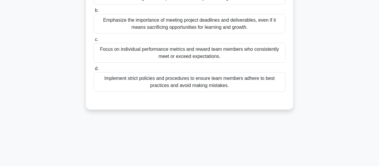
scroll to position [61, 0]
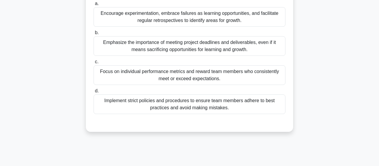
click at [246, 19] on div "Encourage experimentation, embrace failures as learning opportunities, and faci…" at bounding box center [190, 17] width 192 height 20
click at [94, 6] on input "a. Encourage experimentation, embrace failures as learning opportunities, and f…" at bounding box center [94, 4] width 0 height 4
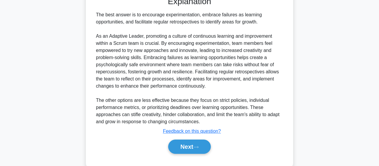
scroll to position [199, 0]
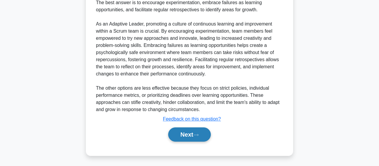
click at [202, 136] on button "Next" at bounding box center [189, 134] width 42 height 14
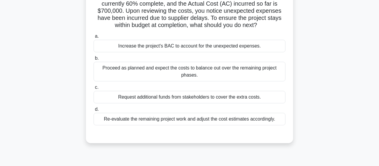
scroll to position [50, 0]
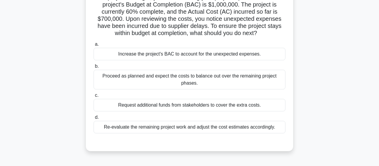
click at [76, 147] on div "As a project manager, you are reviewing your project's performance. The project…" at bounding box center [190, 71] width 338 height 174
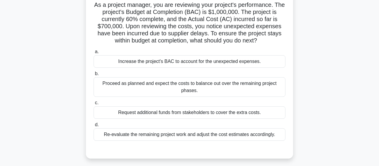
scroll to position [43, 0]
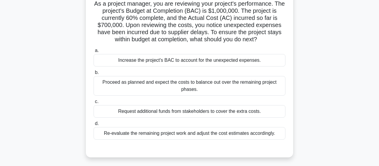
click at [112, 136] on div "Re-evaluate the remaining project work and adjust the cost estimates accordingl…" at bounding box center [190, 133] width 192 height 12
click at [94, 125] on input "d. Re-evaluate the remaining project work and adjust the cost estimates accordi…" at bounding box center [94, 123] width 0 height 4
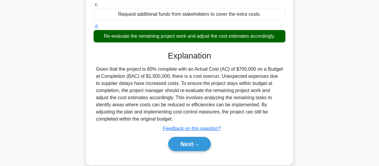
scroll to position [154, 0]
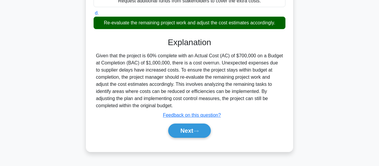
click at [0, 113] on main "168:52 Stop PMP Advanced 144/180 a." at bounding box center [189, 15] width 379 height 301
click at [0, 38] on main "168:52 Stop PMP Advanced 144/180 a." at bounding box center [189, 15] width 379 height 301
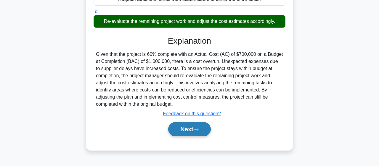
click at [180, 132] on button "Next" at bounding box center [189, 129] width 42 height 14
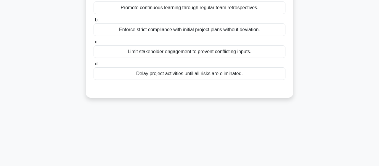
scroll to position [43, 0]
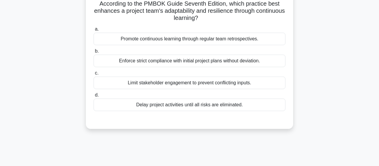
click at [119, 42] on div "Promote continuous learning through regular team retrospectives." at bounding box center [190, 39] width 192 height 12
click at [94, 31] on input "a. Promote continuous learning through regular team retrospectives." at bounding box center [94, 29] width 0 height 4
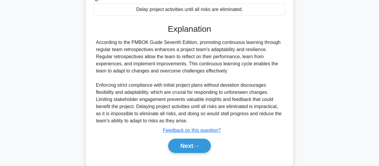
scroll to position [154, 0]
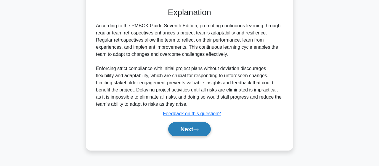
click at [190, 125] on button "Next" at bounding box center [189, 129] width 42 height 14
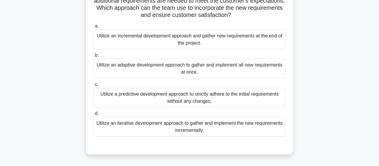
scroll to position [55, 0]
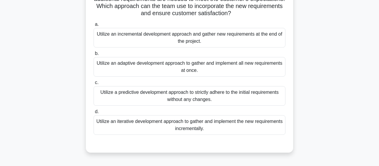
click at [111, 47] on div "Utilize an incremental development approach and gather new requirements at the …" at bounding box center [190, 38] width 192 height 20
click at [94, 26] on input "a. Utilize an incremental development approach and gather new requirements at t…" at bounding box center [94, 25] width 0 height 4
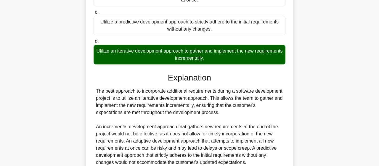
scroll to position [178, 0]
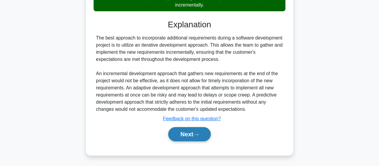
click at [181, 135] on button "Next" at bounding box center [189, 134] width 42 height 14
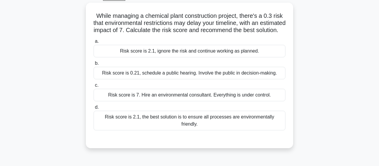
scroll to position [32, 0]
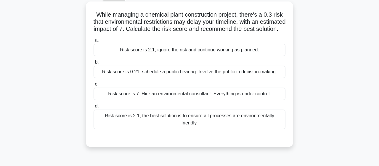
click at [107, 100] on div "Risk score is 7. Hire an environmental consultant. Everything is under control." at bounding box center [190, 93] width 192 height 12
click at [94, 86] on input "c. Risk score is 7. Hire an environmental consultant. Everything is under contr…" at bounding box center [94, 84] width 0 height 4
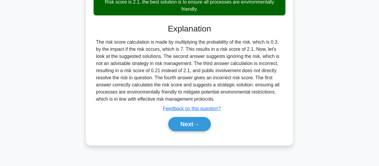
scroll to position [154, 0]
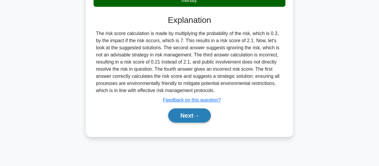
click at [176, 111] on button "Next" at bounding box center [189, 115] width 42 height 14
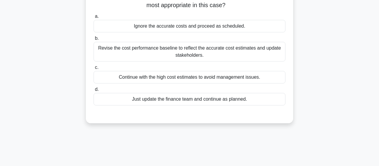
scroll to position [53, 0]
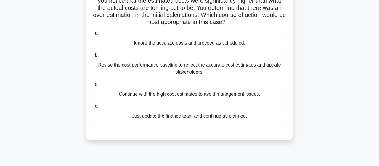
click at [128, 122] on div "Just update the finance team and continue as planned." at bounding box center [190, 116] width 192 height 12
click at [94, 108] on input "d. Just update the finance team and continue as planned." at bounding box center [94, 106] width 0 height 4
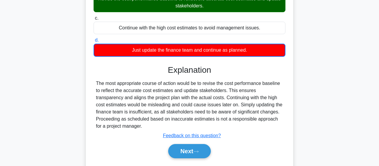
scroll to position [154, 0]
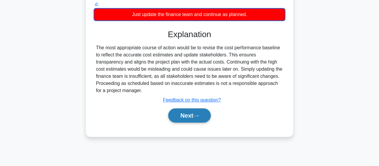
click at [199, 108] on button "Next" at bounding box center [189, 115] width 42 height 14
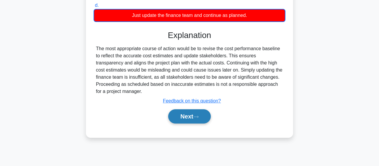
scroll to position [153, 0]
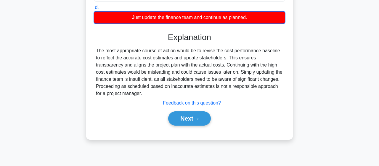
click at [201, 115] on div "167:46 Stop PMP Advanced 149/180 a." at bounding box center [190, 16] width 338 height 296
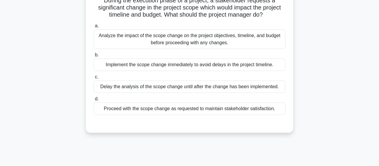
scroll to position [2, 0]
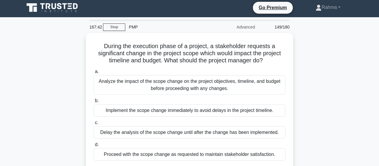
click at [159, 87] on div "Analyze the impact of the scope change on the project objectives, timeline, and…" at bounding box center [190, 85] width 192 height 20
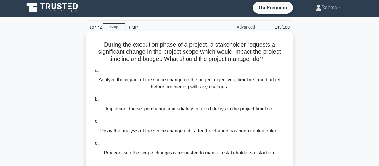
click at [94, 72] on input "a. Analyze the impact of the scope change on the project objectives, timeline, …" at bounding box center [94, 70] width 0 height 4
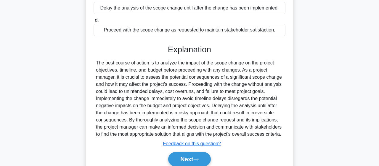
scroll to position [154, 0]
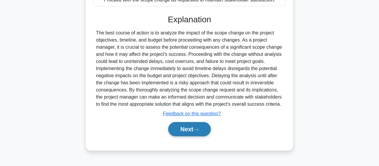
click at [193, 122] on button "Next" at bounding box center [189, 129] width 42 height 14
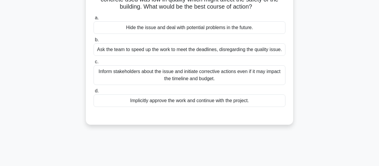
scroll to position [49, 0]
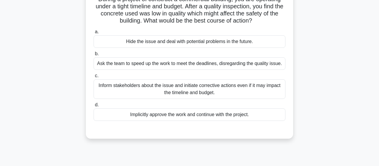
click at [0, 71] on main "167:38 Stop PMP Advanced 150/180 a." at bounding box center [189, 120] width 379 height 301
click at [0, 72] on main "167:38 Stop PMP Advanced 150/180 a." at bounding box center [189, 120] width 379 height 301
click at [0, 71] on main "167:38 Stop PMP Advanced 150/180 a." at bounding box center [189, 120] width 379 height 301
click at [0, 72] on main "167:37 Stop PMP Advanced 150/180 a." at bounding box center [189, 120] width 379 height 301
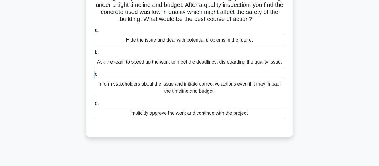
click at [98, 123] on div "a. Hide the issue and deal with potential problems in the future. b. Ask the te…" at bounding box center [189, 77] width 193 height 104
click at [111, 86] on div "Inform stakeholders about the issue and initiate corrective actions even if it …" at bounding box center [190, 88] width 192 height 20
click at [94, 76] on input "c. Inform stakeholders about the issue and initiate corrective actions even if …" at bounding box center [94, 74] width 0 height 4
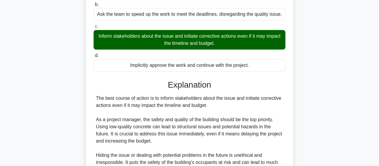
scroll to position [227, 0]
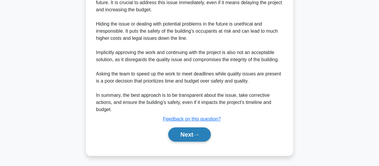
click at [194, 135] on button "Next" at bounding box center [189, 134] width 42 height 14
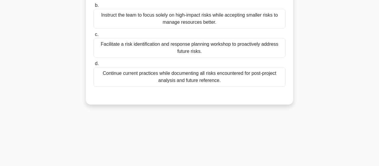
scroll to position [57, 0]
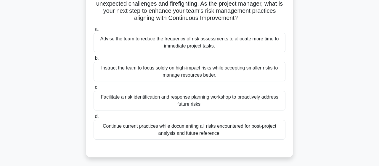
click at [119, 105] on div "Facilitate a risk identification and response planning workshop to proactively …" at bounding box center [190, 101] width 192 height 20
click at [94, 89] on input "c. Facilitate a risk identification and response planning workshop to proactive…" at bounding box center [94, 87] width 0 height 4
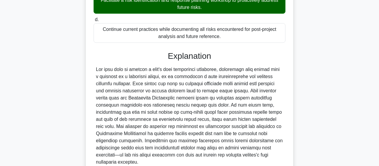
scroll to position [206, 0]
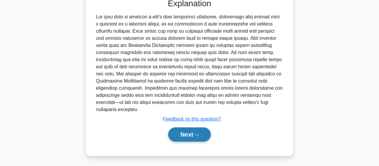
click at [185, 137] on button "Next" at bounding box center [189, 134] width 42 height 14
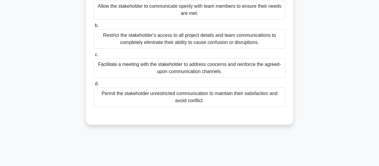
scroll to position [105, 0]
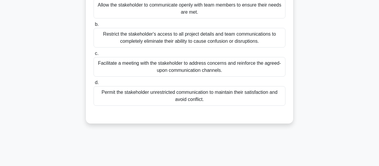
click at [207, 66] on div "Facilitate a meeting with the stakeholder to address concerns and reinforce the…" at bounding box center [190, 67] width 192 height 20
click at [94, 55] on input "c. Facilitate a meeting with the stakeholder to address concerns and reinforce …" at bounding box center [94, 54] width 0 height 4
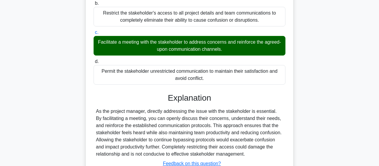
scroll to position [170, 0]
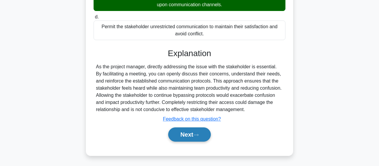
click at [199, 134] on icon at bounding box center [196, 134] width 5 height 3
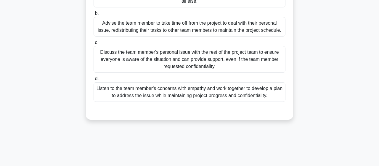
scroll to position [68, 0]
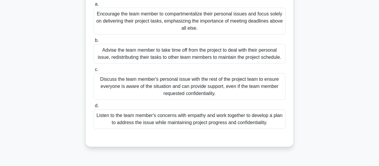
click at [183, 29] on div "Encourage the team member to compartmentalize their personal issues and focus s…" at bounding box center [190, 21] width 192 height 27
click at [94, 6] on input "a. Encourage the team member to compartmentalize their personal issues and focu…" at bounding box center [94, 4] width 0 height 4
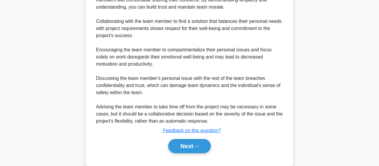
scroll to position [271, 0]
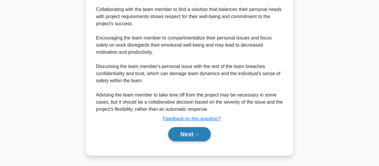
click at [189, 135] on button "Next" at bounding box center [189, 134] width 42 height 14
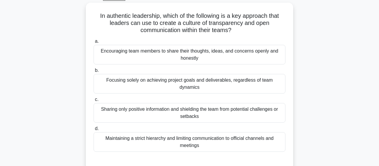
scroll to position [31, 0]
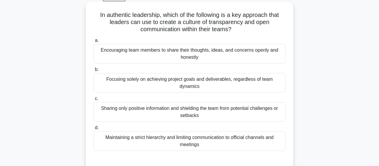
click at [115, 46] on div "Encouraging team members to share their thoughts, ideas, and concerns openly an…" at bounding box center [190, 54] width 192 height 20
click at [94, 42] on input "a. Encouraging team members to share their thoughts, ideas, and concerns openly…" at bounding box center [94, 41] width 0 height 4
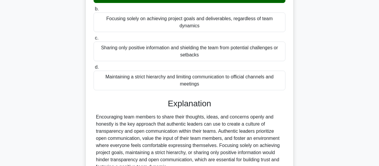
scroll to position [154, 0]
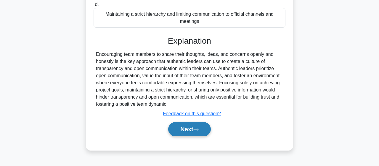
click at [207, 122] on button "Next" at bounding box center [189, 129] width 42 height 14
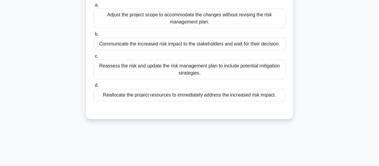
scroll to position [50, 0]
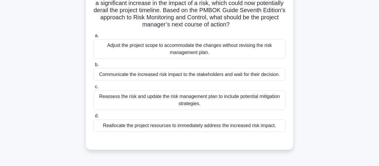
click at [105, 100] on div "Reassess the risk and update the risk management plan to include potential miti…" at bounding box center [190, 100] width 192 height 20
click at [94, 89] on input "c. Reassess the risk and update the risk management plan to include potential m…" at bounding box center [94, 87] width 0 height 4
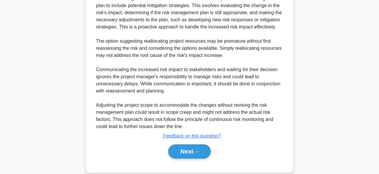
scroll to position [226, 0]
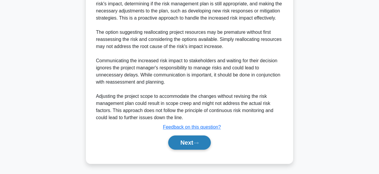
click at [192, 148] on button "Next" at bounding box center [189, 142] width 42 height 14
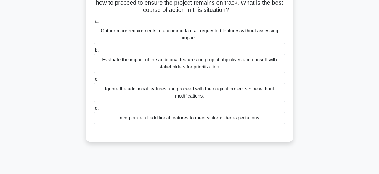
scroll to position [64, 0]
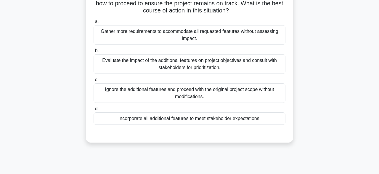
click at [169, 65] on div "Evaluate the impact of the additional features on project objectives and consul…" at bounding box center [190, 64] width 192 height 20
click at [94, 53] on input "b. Evaluate the impact of the additional features on project objectives and con…" at bounding box center [94, 51] width 0 height 4
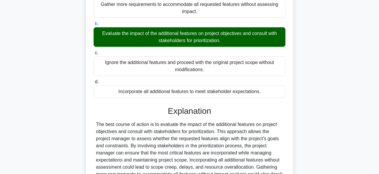
scroll to position [169, 0]
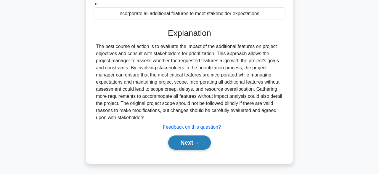
click at [185, 143] on button "Next" at bounding box center [189, 142] width 42 height 14
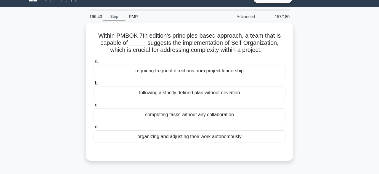
scroll to position [12, 0]
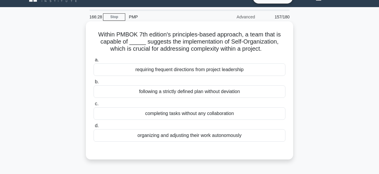
click at [194, 76] on div "requiring frequent directions from project leadership" at bounding box center [190, 69] width 192 height 12
click at [94, 62] on input "a. requiring frequent directions from project leadership" at bounding box center [94, 60] width 0 height 4
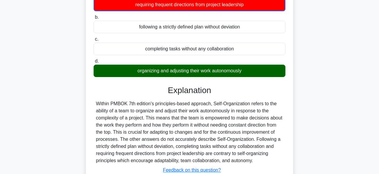
scroll to position [146, 0]
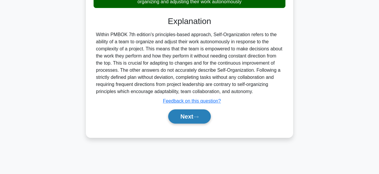
click at [183, 119] on button "Next" at bounding box center [189, 116] width 42 height 14
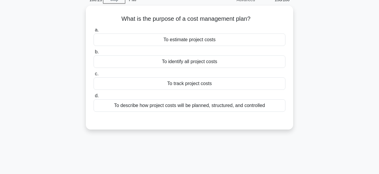
scroll to position [14, 0]
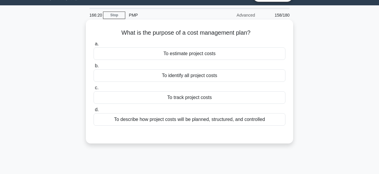
click at [164, 51] on div "To estimate project costs" at bounding box center [190, 53] width 192 height 12
click at [94, 46] on input "a. To estimate project costs" at bounding box center [94, 44] width 0 height 4
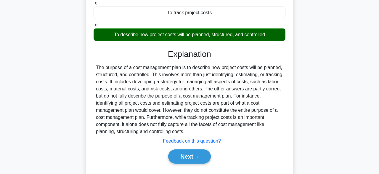
scroll to position [146, 0]
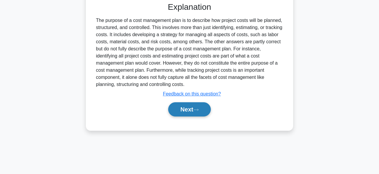
click at [188, 111] on button "Next" at bounding box center [189, 109] width 42 height 14
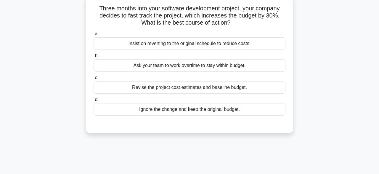
scroll to position [39, 0]
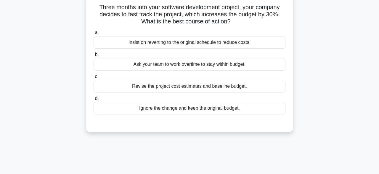
click at [239, 86] on div "Revise the project cost estimates and baseline budget." at bounding box center [190, 86] width 192 height 12
click at [94, 79] on input "c. Revise the project cost estimates and baseline budget." at bounding box center [94, 77] width 0 height 4
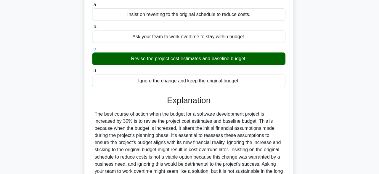
scroll to position [146, 0]
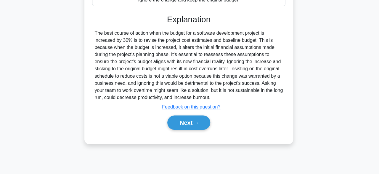
click at [201, 134] on div "a. Insist on reverting to the original schedule to reduce costs. b. Ask your te…" at bounding box center [189, 29] width 193 height 216
click at [199, 120] on button "Next" at bounding box center [189, 123] width 42 height 14
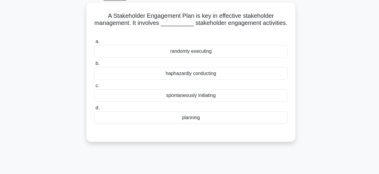
scroll to position [22, 0]
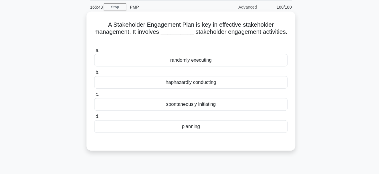
click at [224, 75] on div "haphazardly conducting" at bounding box center [190, 81] width 192 height 12
click at [94, 71] on input "b. haphazardly conducting" at bounding box center [94, 72] width 0 height 4
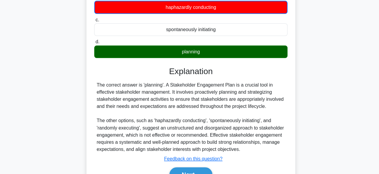
scroll to position [146, 0]
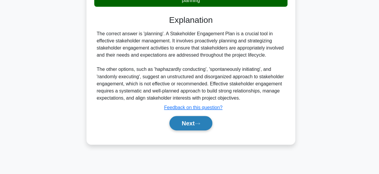
click at [198, 122] on button "Next" at bounding box center [189, 123] width 42 height 14
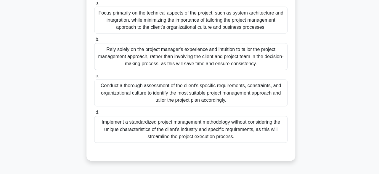
scroll to position [89, 0]
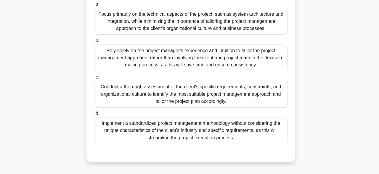
click at [243, 97] on div "Conduct a thorough assessment of the client's specific requirements, constraint…" at bounding box center [190, 93] width 192 height 27
click at [94, 79] on input "c. Conduct a thorough assessment of the client's specific requirements, constra…" at bounding box center [94, 77] width 0 height 4
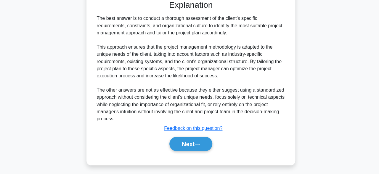
scroll to position [240, 0]
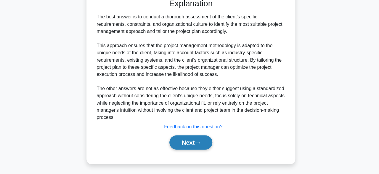
click at [188, 139] on button "Next" at bounding box center [189, 142] width 42 height 14
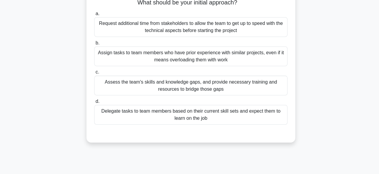
scroll to position [17, 0]
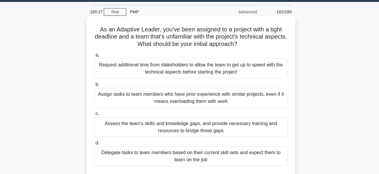
click at [180, 133] on div "Assess the team's skills and knowledge gaps, and provide necessary training and…" at bounding box center [190, 126] width 192 height 20
click at [94, 115] on input "c. Assess the team's skills and knowledge gaps, and provide necessary training …" at bounding box center [94, 113] width 0 height 4
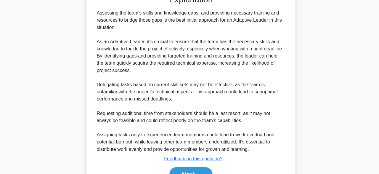
scroll to position [226, 0]
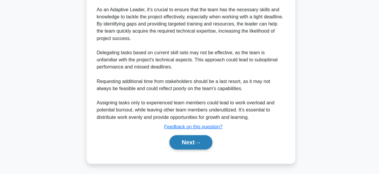
click at [183, 144] on button "Next" at bounding box center [189, 142] width 42 height 14
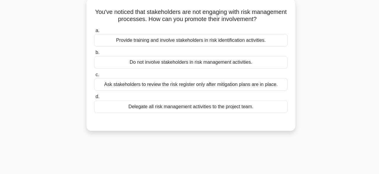
scroll to position [40, 0]
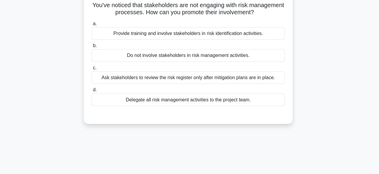
click at [212, 40] on div "Provide training and involve stakeholders in risk identification activities." at bounding box center [190, 34] width 192 height 12
click at [94, 27] on input "a. Provide training and involve stakeholders in risk identification activities." at bounding box center [94, 25] width 0 height 4
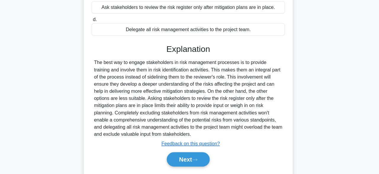
scroll to position [111, 0]
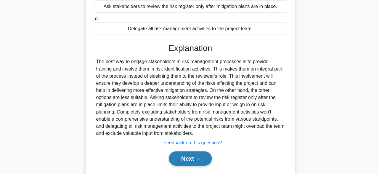
click at [200, 156] on button "Next" at bounding box center [189, 158] width 42 height 14
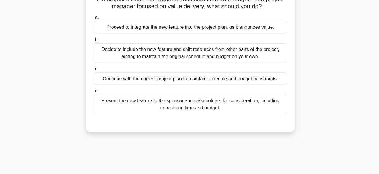
scroll to position [62, 0]
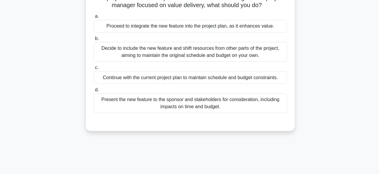
click at [267, 81] on div "Continue with the current project plan to maintain schedule and budget constrai…" at bounding box center [190, 77] width 192 height 12
click at [94, 70] on input "c. Continue with the current project plan to maintain schedule and budget const…" at bounding box center [94, 68] width 0 height 4
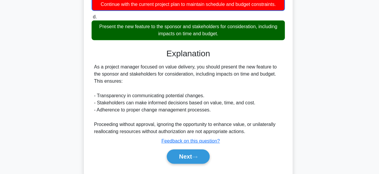
scroll to position [135, 0]
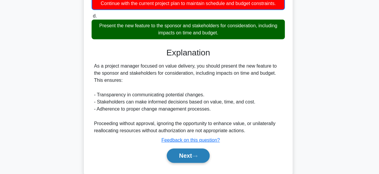
click at [207, 152] on button "Next" at bounding box center [189, 156] width 42 height 14
click at [202, 154] on button "Next" at bounding box center [189, 156] width 42 height 14
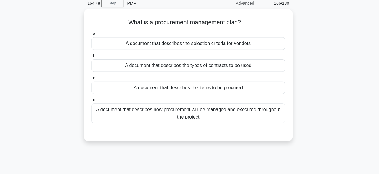
scroll to position [27, 0]
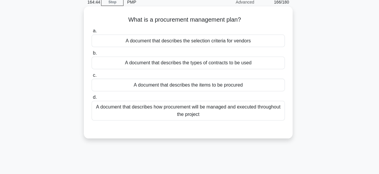
click at [152, 111] on div "A document that describes how procurement will be managed and executed througho…" at bounding box center [190, 110] width 192 height 20
click at [94, 99] on input "d. A document that describes how procurement will be managed and executed throu…" at bounding box center [94, 97] width 0 height 4
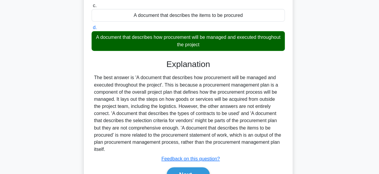
click at [200, 117] on div "The best answer is 'A document that describes how procurement will be managed a…" at bounding box center [189, 112] width 187 height 78
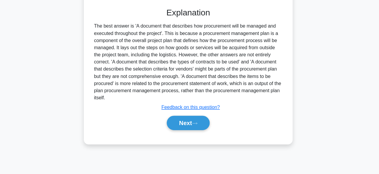
scroll to position [146, 0]
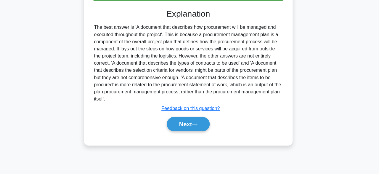
click at [3, 149] on main "164:41 Stop PMP Advanced 166/180 a. b." at bounding box center [189, 23] width 379 height 301
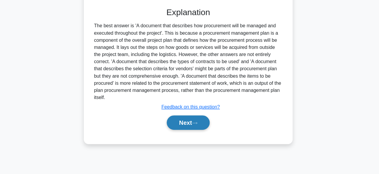
click at [206, 124] on button "Next" at bounding box center [189, 123] width 42 height 14
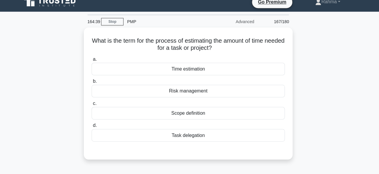
scroll to position [7, 0]
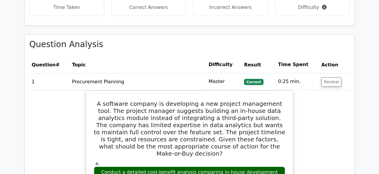
scroll to position [537, 0]
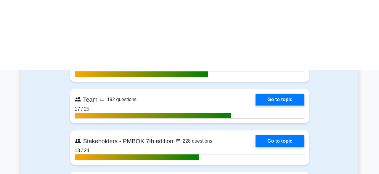
scroll to position [1668, 0]
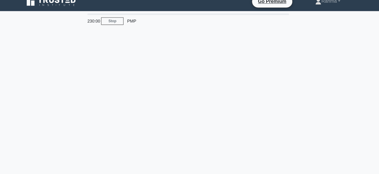
scroll to position [8, 0]
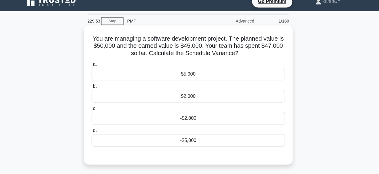
click at [116, 77] on div "$5,000" at bounding box center [190, 73] width 192 height 12
click at [94, 66] on input "a. $5,000" at bounding box center [94, 64] width 0 height 4
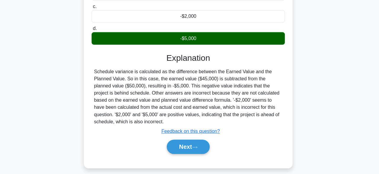
scroll to position [146, 0]
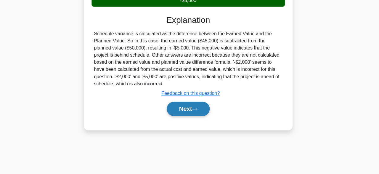
click at [180, 112] on button "Next" at bounding box center [189, 109] width 42 height 14
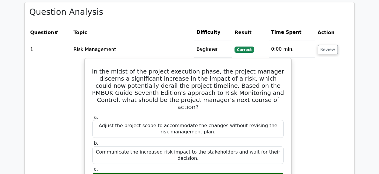
scroll to position [502, 0]
